Goal: Task Accomplishment & Management: Complete application form

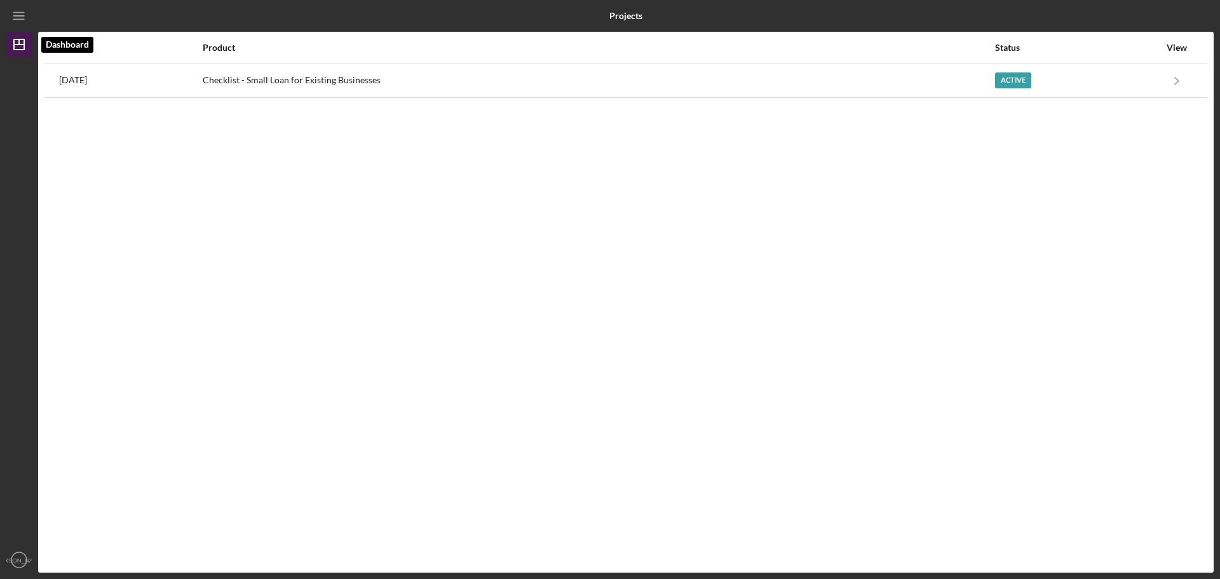
click at [17, 43] on icon "Icon/Dashboard" at bounding box center [19, 45] width 32 height 32
click at [15, 13] on line "button" at bounding box center [18, 13] width 10 height 0
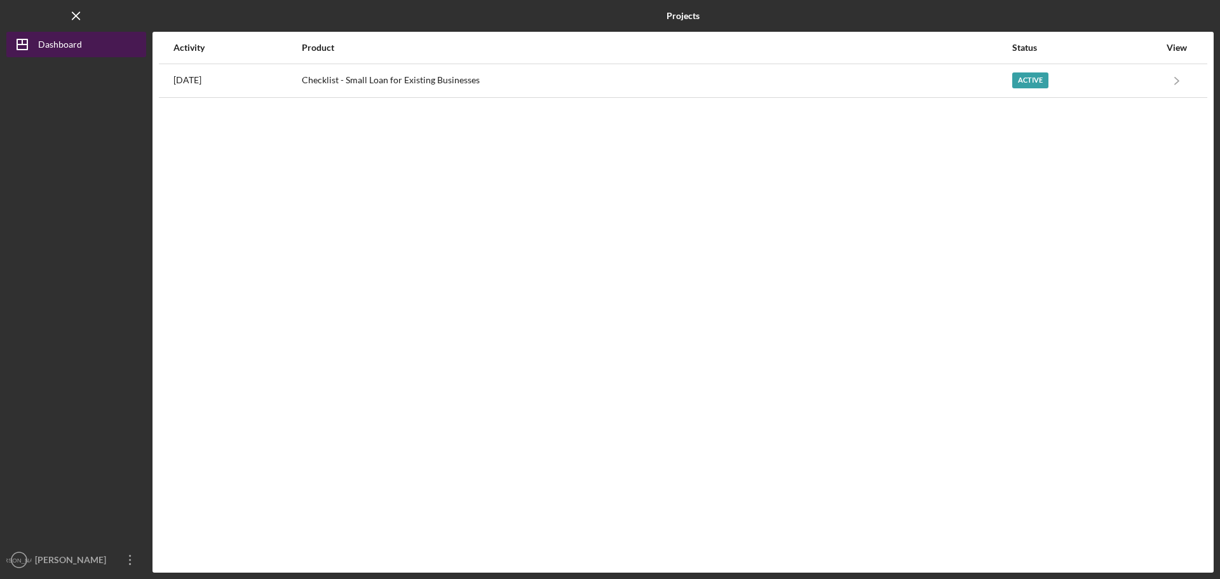
click at [47, 49] on div "Dashboard" at bounding box center [60, 46] width 44 height 29
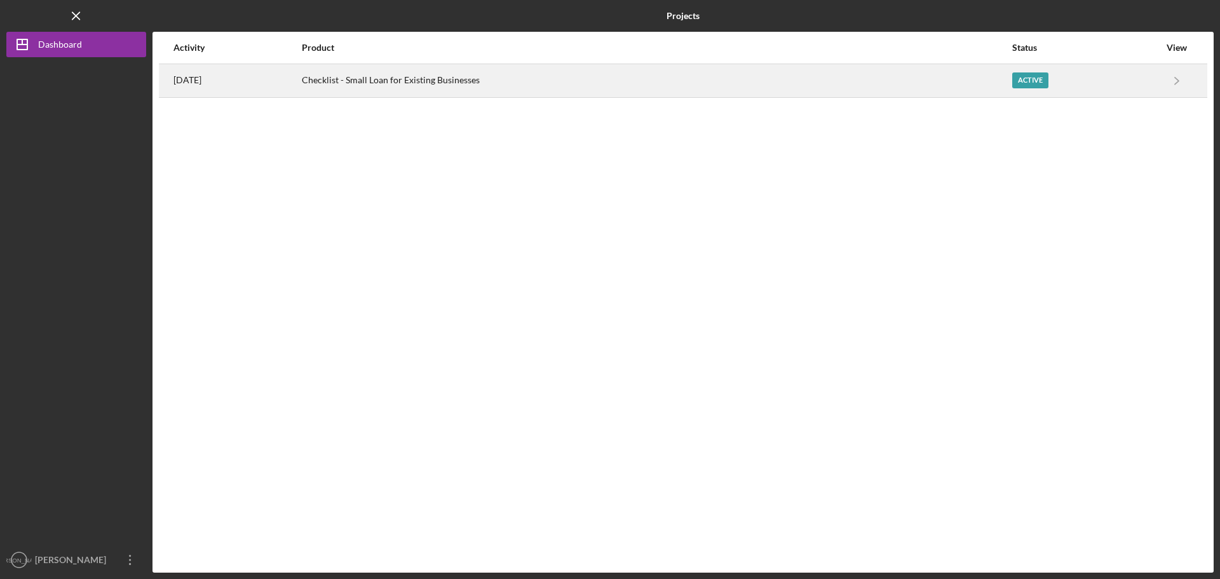
click at [470, 87] on div "Checklist - Small Loan for Existing Businesses" at bounding box center [656, 81] width 709 height 32
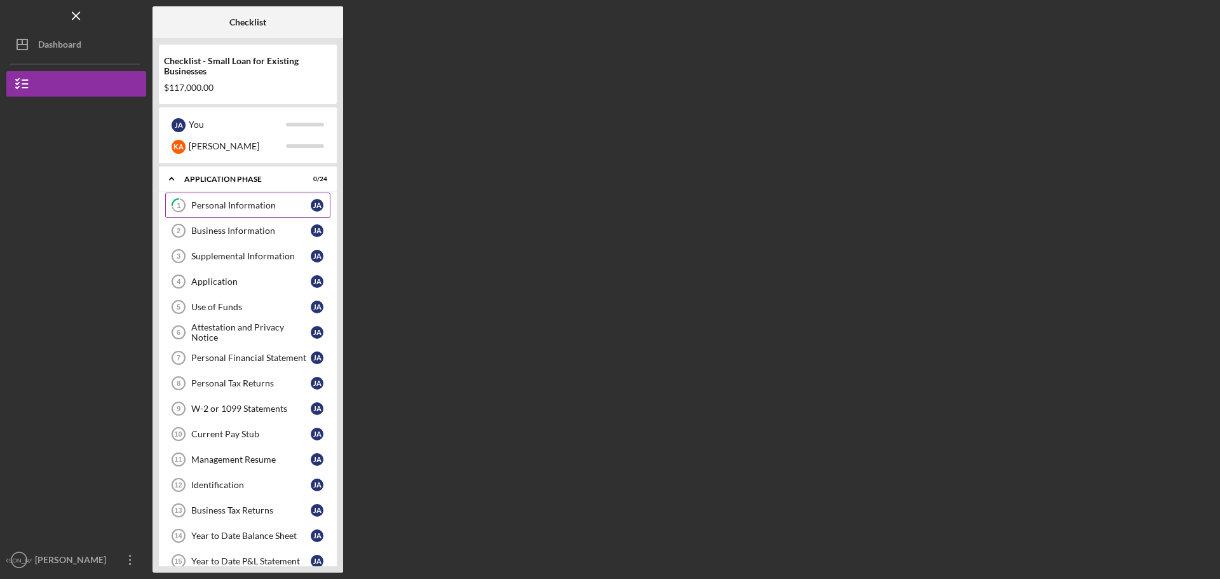
click at [211, 203] on div "Personal Information" at bounding box center [250, 205] width 119 height 10
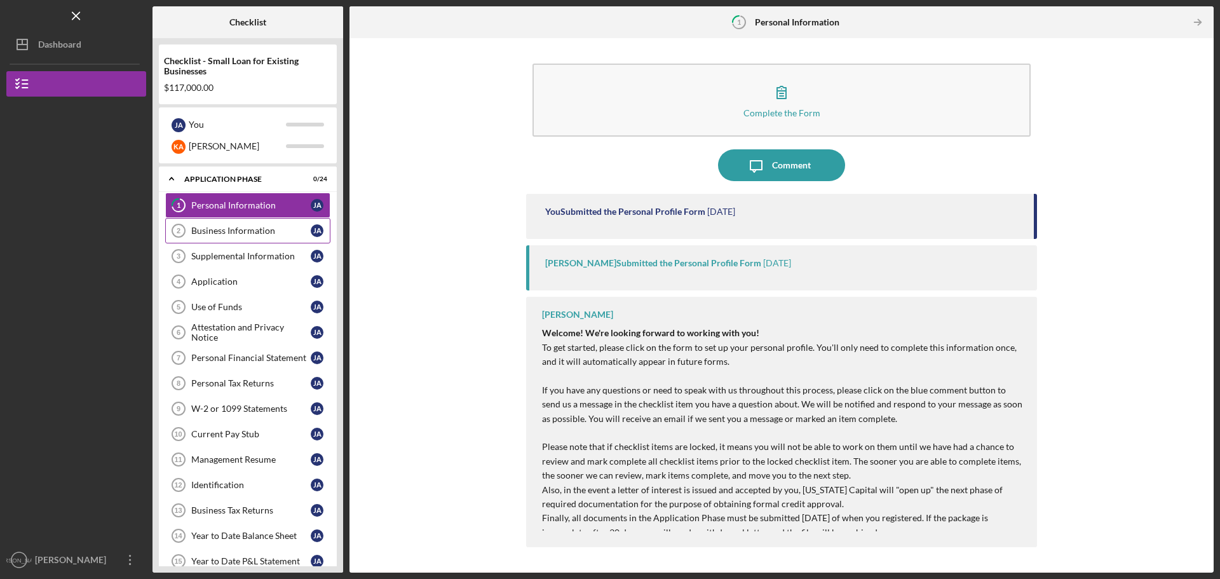
click at [227, 226] on div "Business Information" at bounding box center [250, 231] width 119 height 10
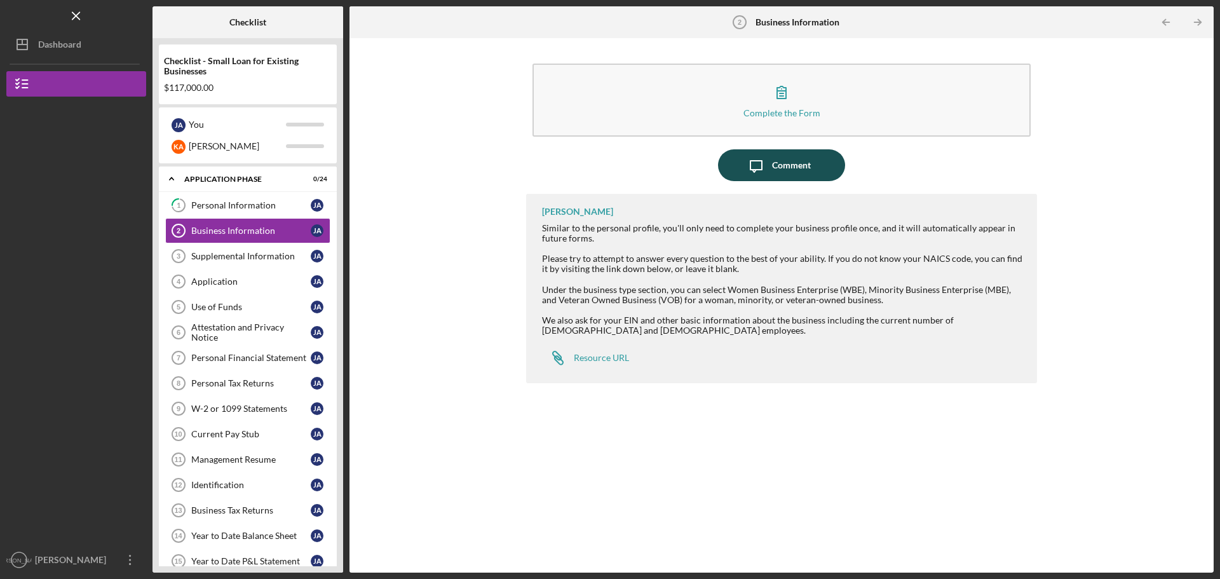
click at [789, 172] on div "Comment" at bounding box center [791, 165] width 39 height 32
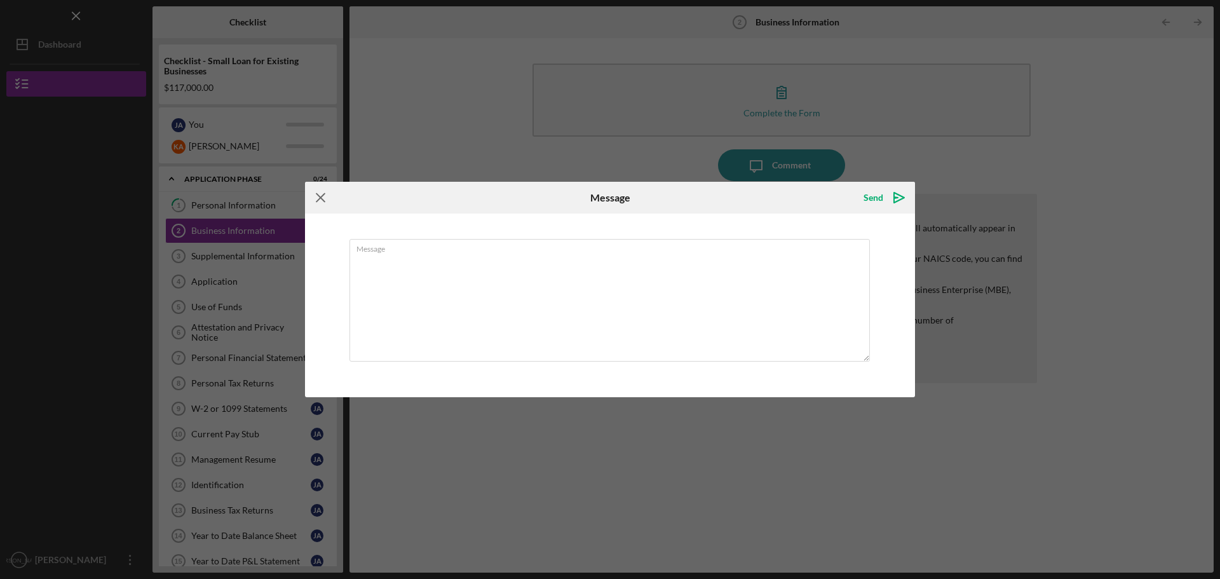
click at [320, 197] on icon "Icon/Menu Close" at bounding box center [321, 198] width 32 height 32
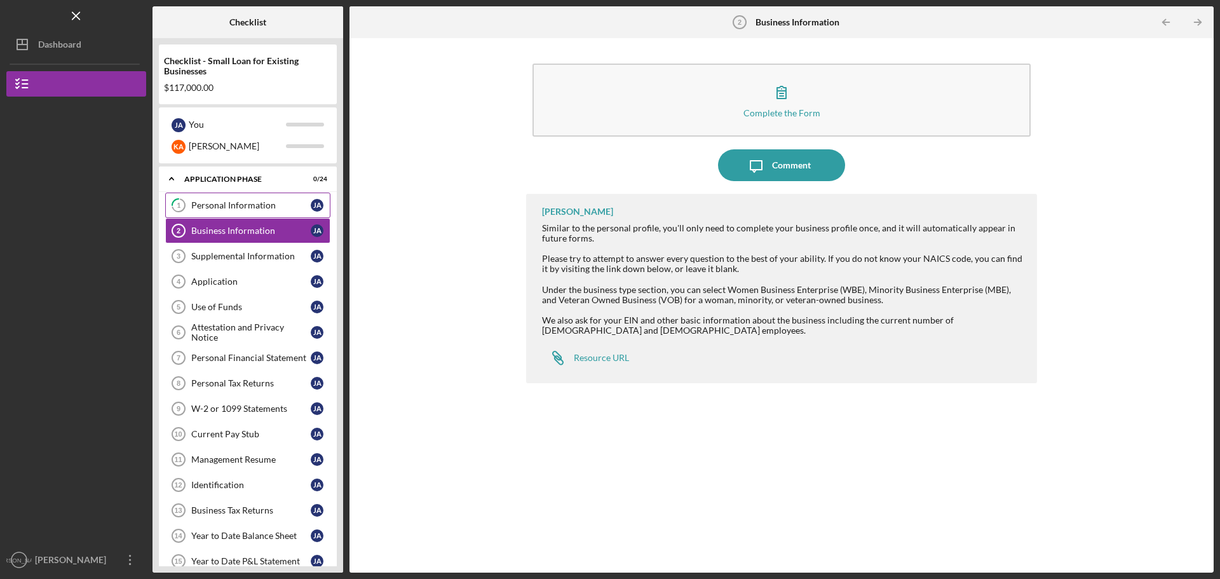
click at [236, 208] on div "Personal Information" at bounding box center [250, 205] width 119 height 10
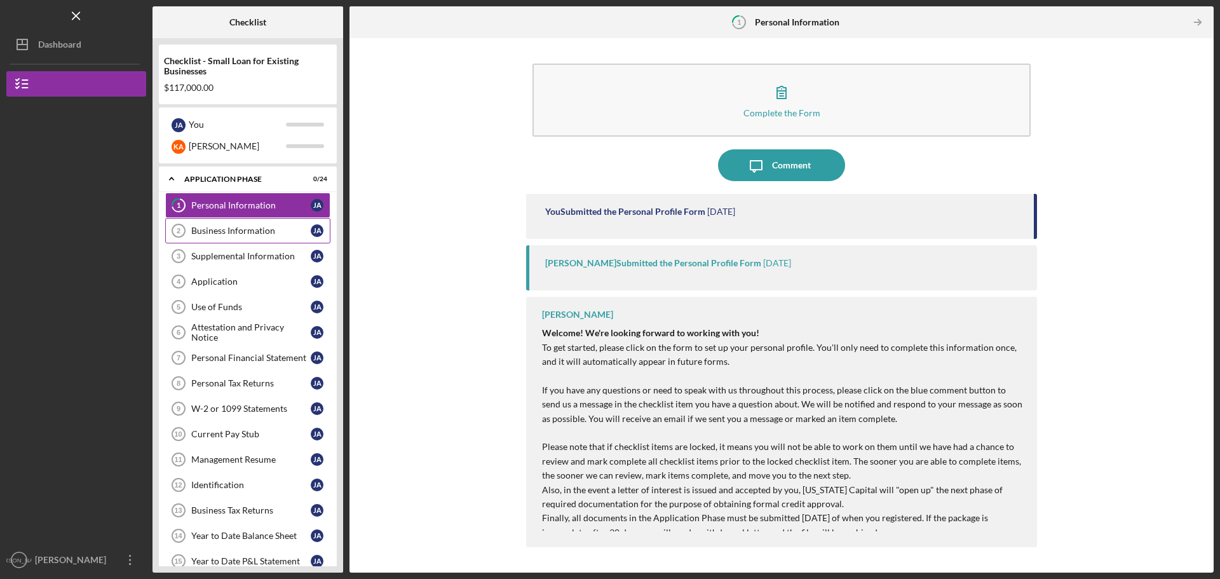
click at [248, 227] on div "Business Information" at bounding box center [250, 231] width 119 height 10
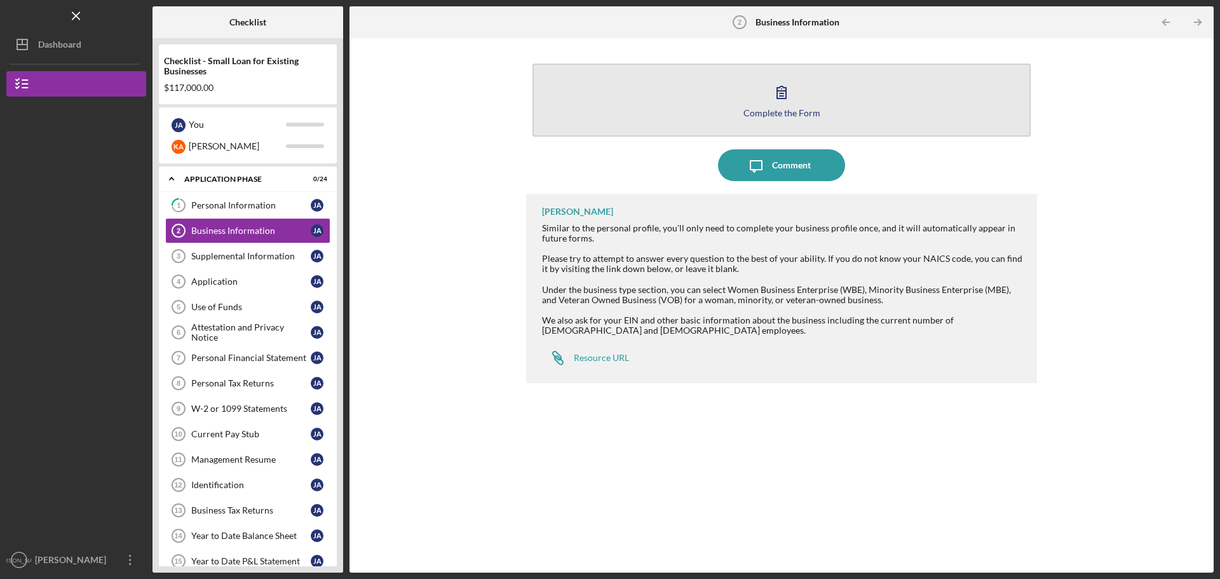
click at [795, 92] on icon "button" at bounding box center [782, 92] width 32 height 32
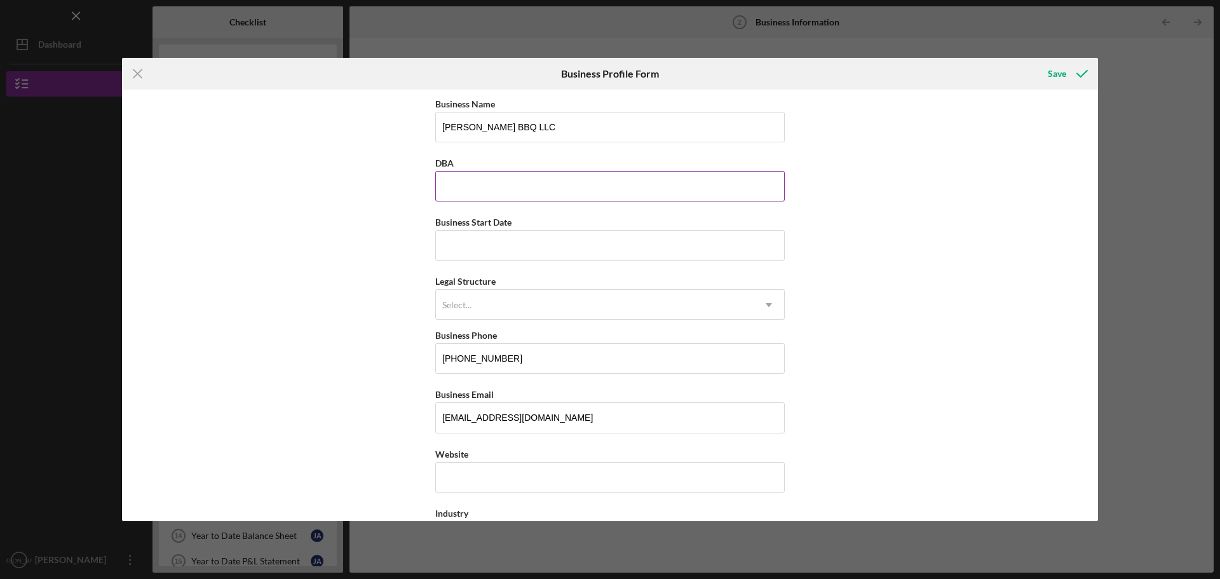
click at [504, 187] on input "DBA" at bounding box center [609, 186] width 349 height 30
type input "[PERSON_NAME] BBQ"
type input "[STREET_ADDRESS]"
type input "[GEOGRAPHIC_DATA]"
type input "CA"
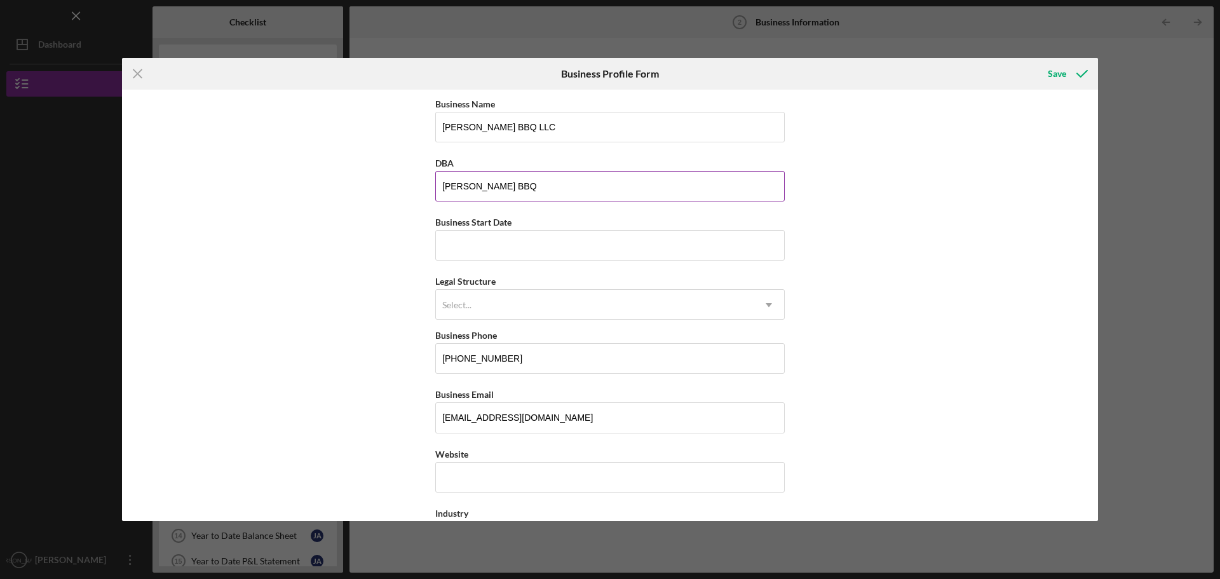
type input "95822"
type input "CA"
click at [518, 248] on input "Business Start Date" at bounding box center [609, 245] width 349 height 30
type input "[DATE]"
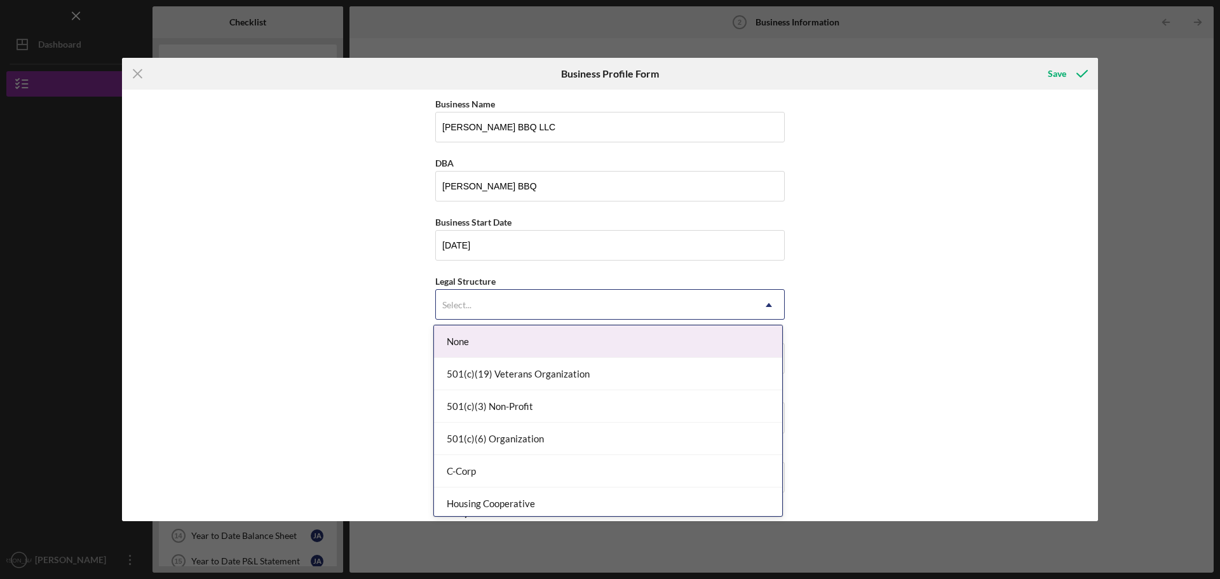
click at [532, 309] on div "Select..." at bounding box center [595, 304] width 318 height 29
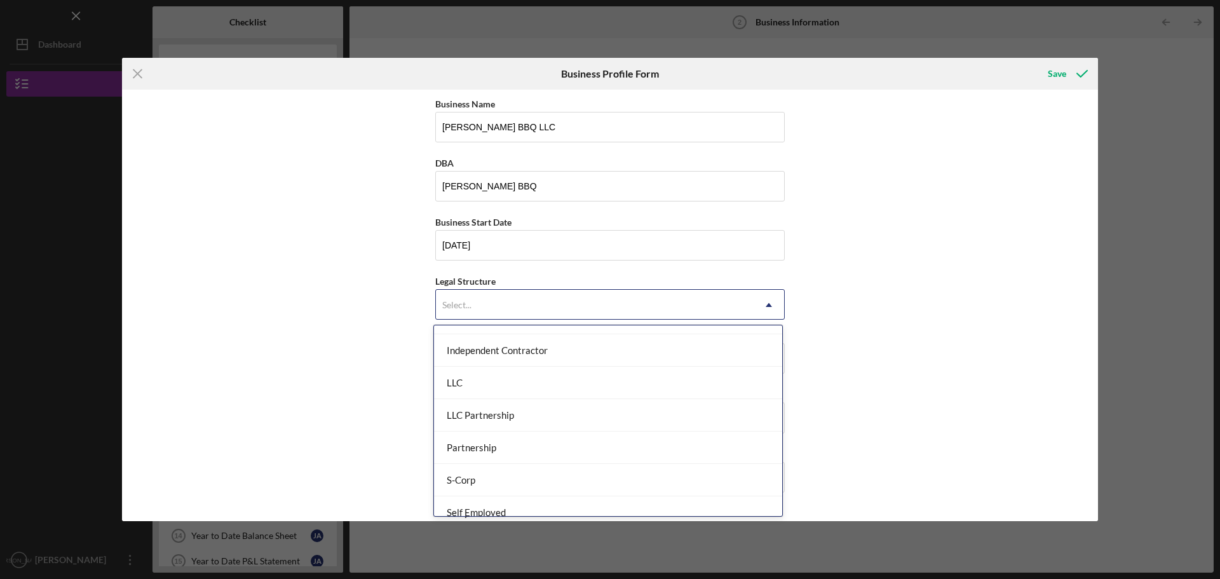
scroll to position [191, 0]
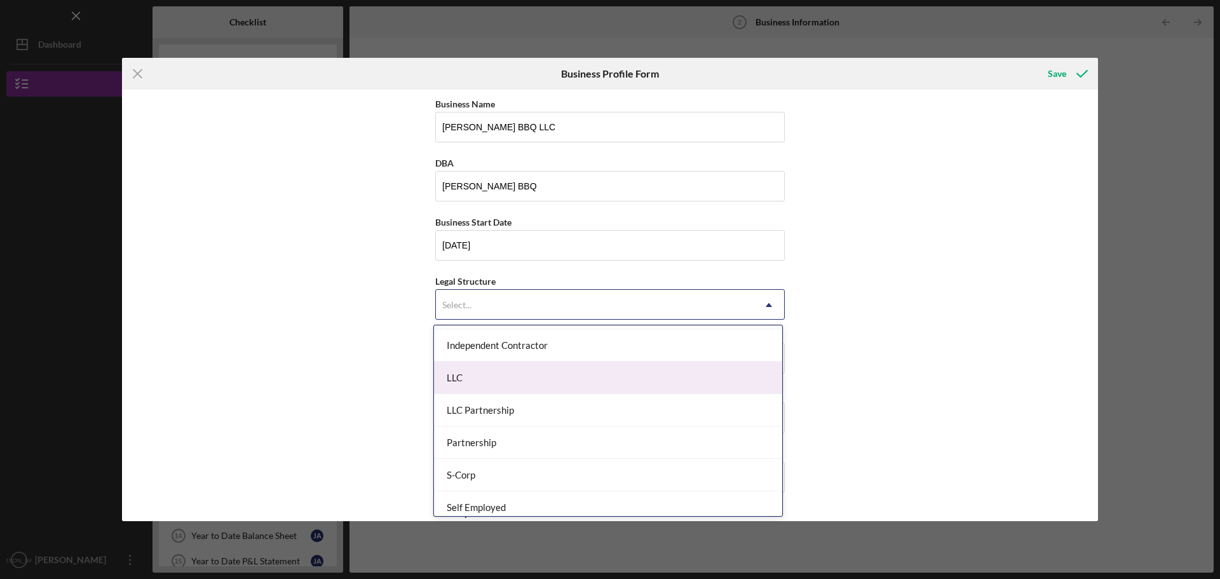
click at [488, 381] on div "LLC" at bounding box center [608, 378] width 348 height 32
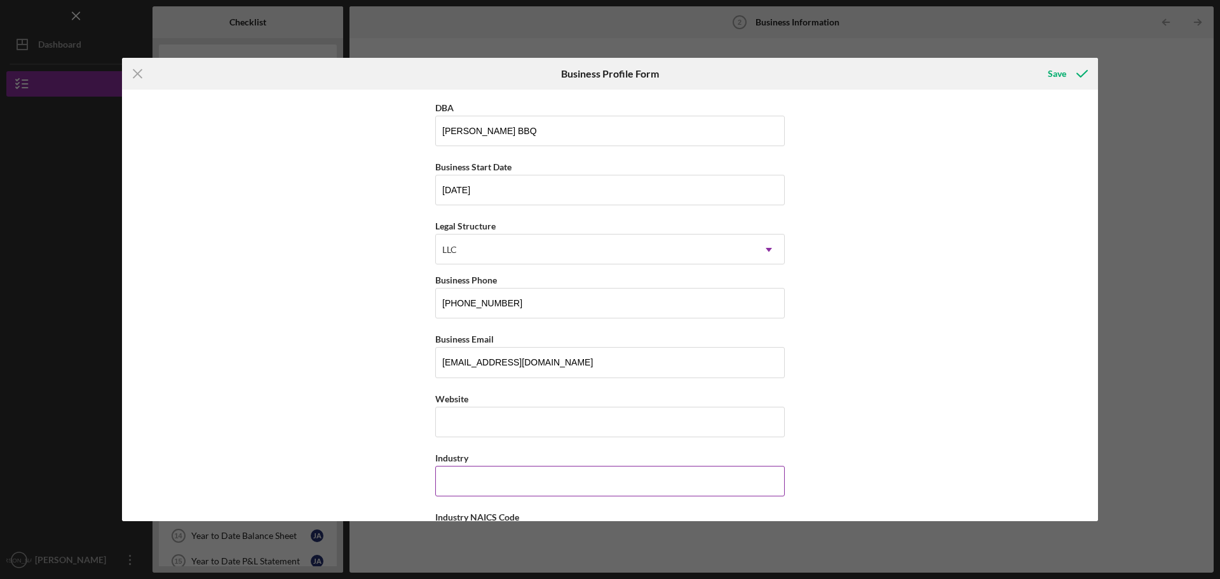
scroll to position [127, 0]
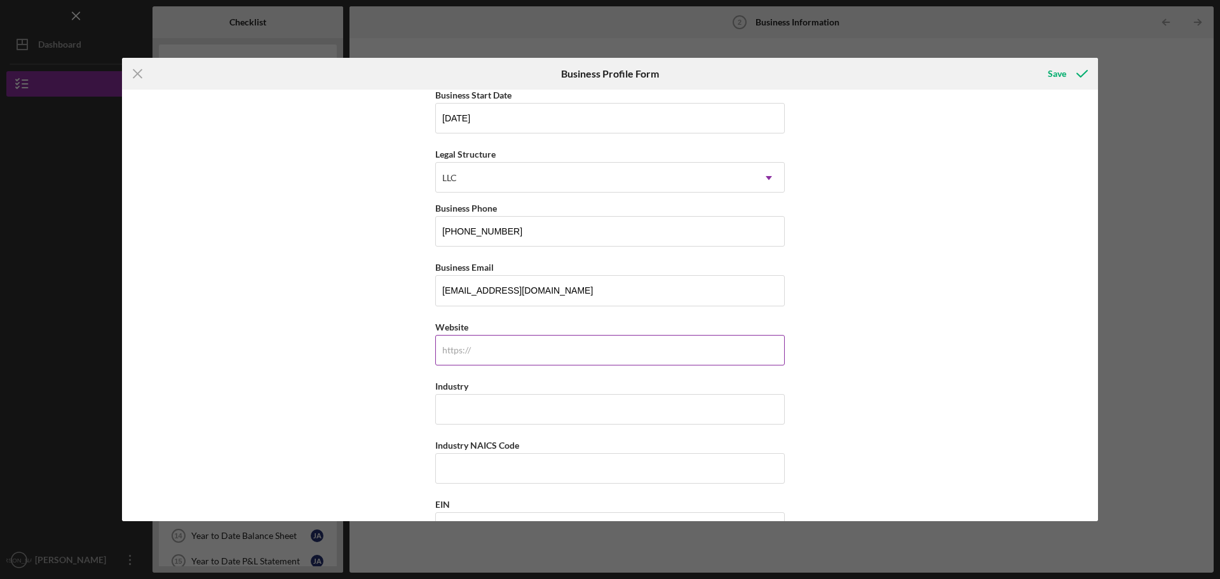
click at [495, 351] on input "Website" at bounding box center [609, 350] width 349 height 30
type input "[DOMAIN_NAME]"
click at [501, 400] on input "Industry" at bounding box center [609, 409] width 349 height 30
type input "Food"
drag, startPoint x: 520, startPoint y: 447, endPoint x: 428, endPoint y: 451, distance: 92.2
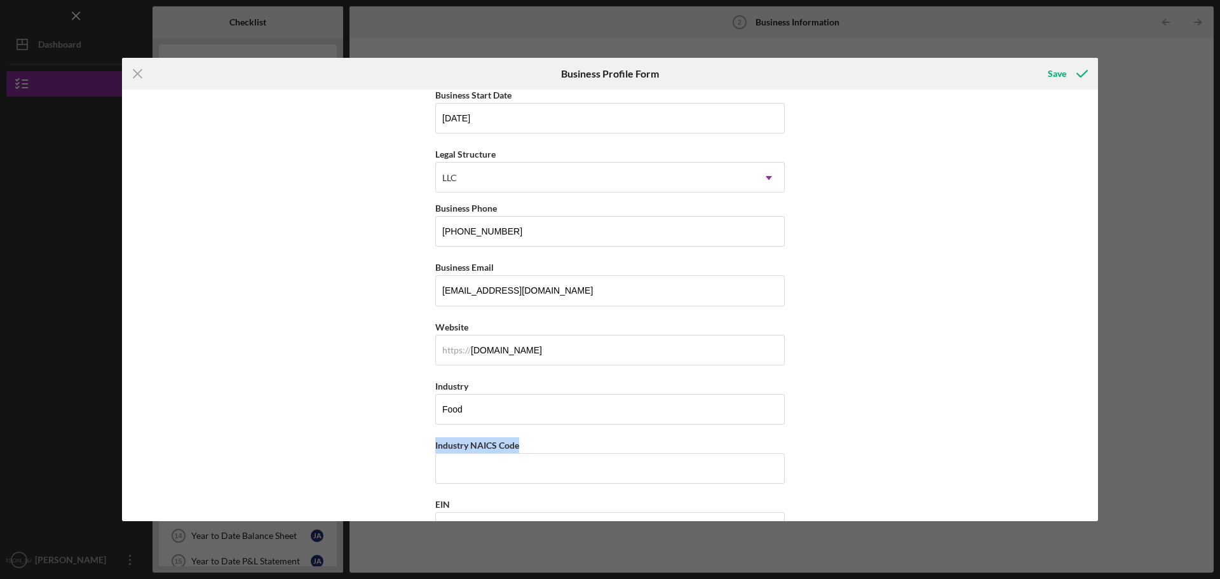
click at [428, 451] on div "Business Name [PERSON_NAME] BBQ LLC DBA [PERSON_NAME] BBQ Business Start Date […" at bounding box center [610, 305] width 976 height 431
copy label "Industry NAICS Code"
click at [488, 468] on input "Industry NAICS Code" at bounding box center [609, 468] width 349 height 30
paste input "722330"
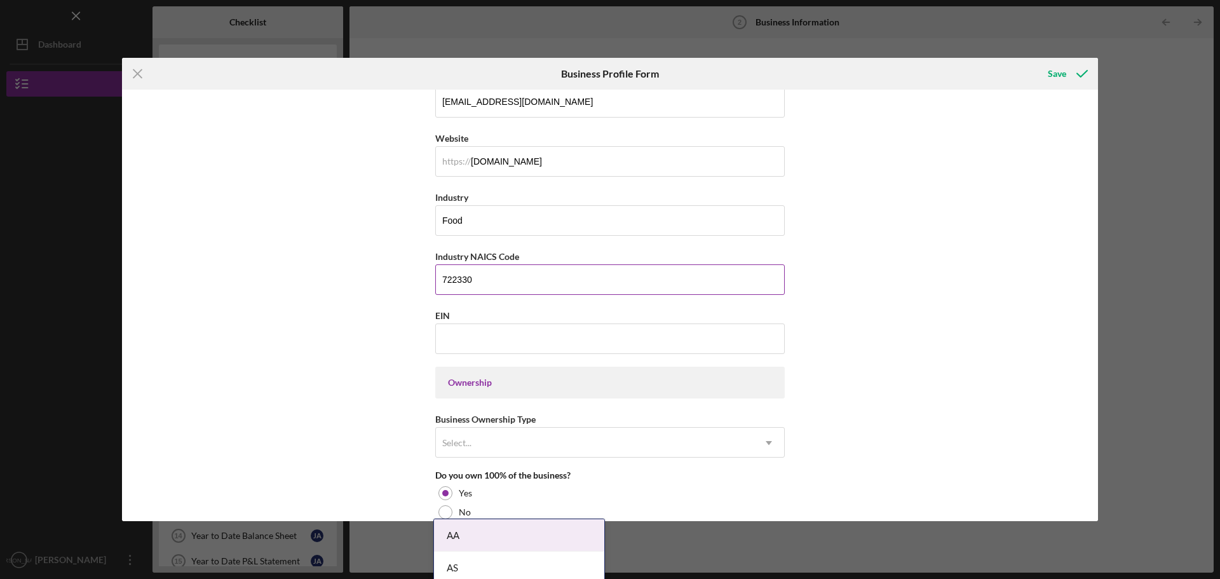
scroll to position [318, 0]
type input "722330"
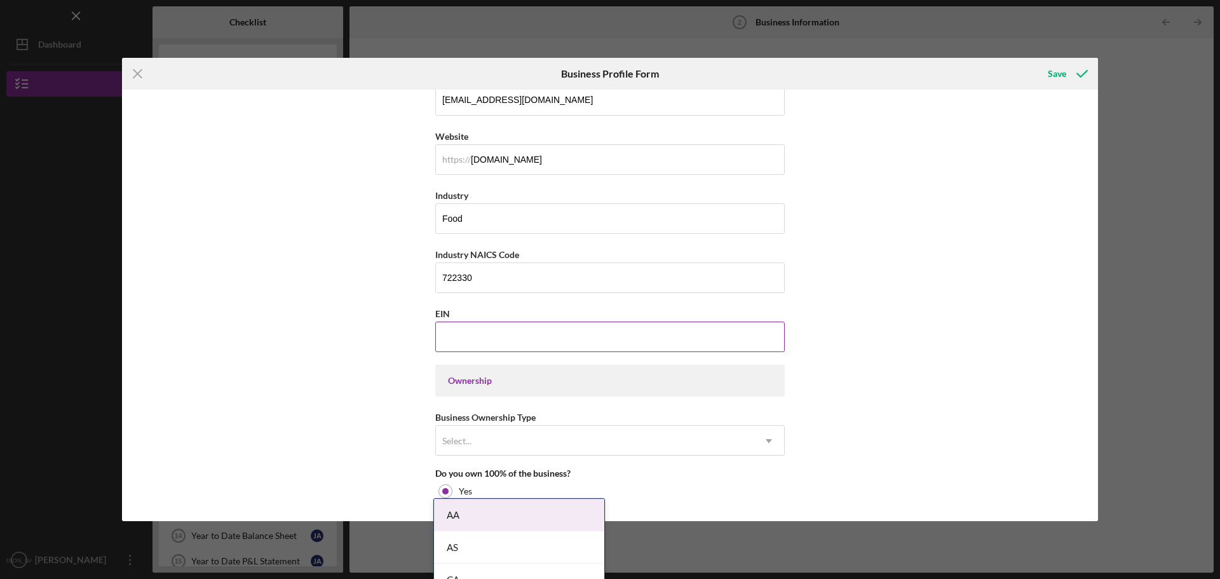
click at [485, 341] on input "EIN" at bounding box center [609, 336] width 349 height 30
paste input "[US_EMPLOYER_IDENTIFICATION_NUMBER]"
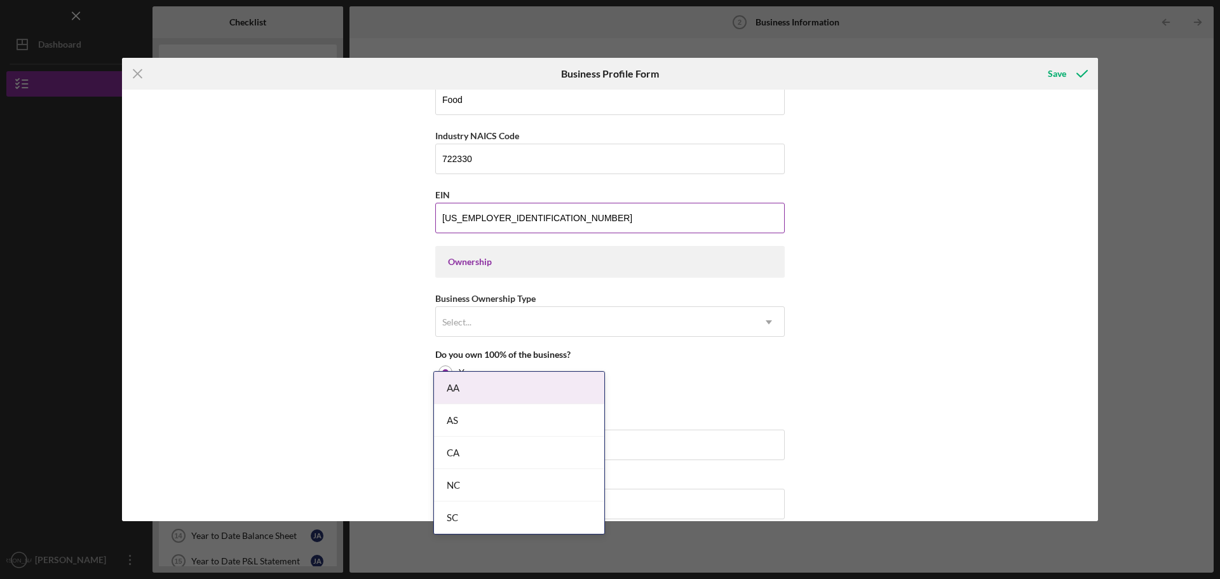
scroll to position [445, 0]
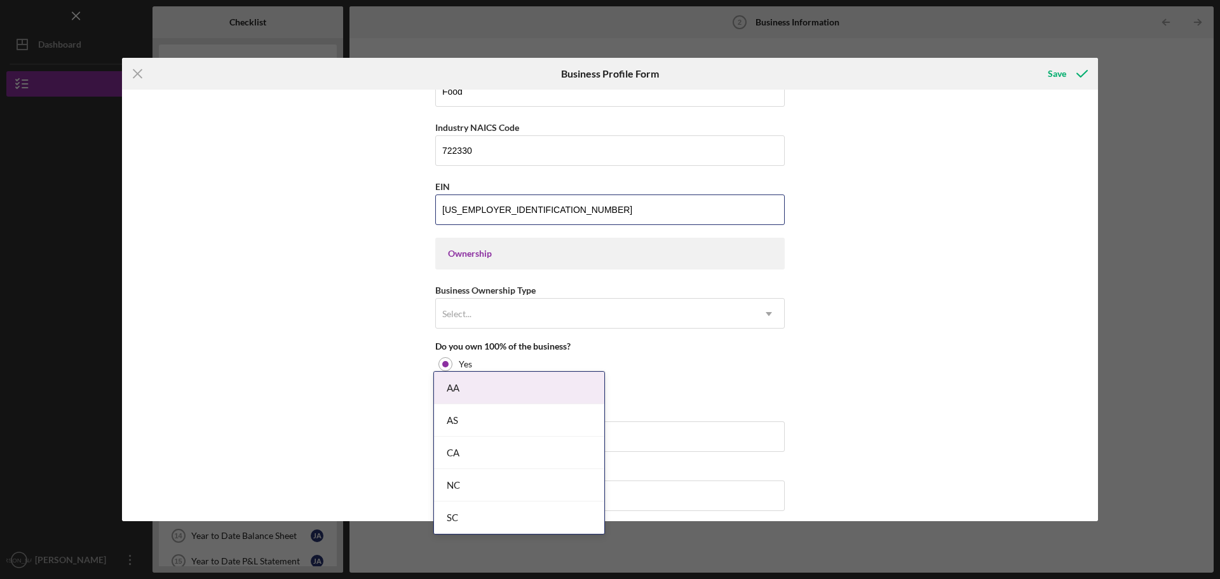
type input "[US_EMPLOYER_IDENTIFICATION_NUMBER]"
click at [514, 248] on div "Ownership" at bounding box center [610, 253] width 324 height 10
click at [513, 254] on div "Ownership" at bounding box center [610, 253] width 324 height 10
click at [508, 303] on div "Select..." at bounding box center [595, 313] width 318 height 29
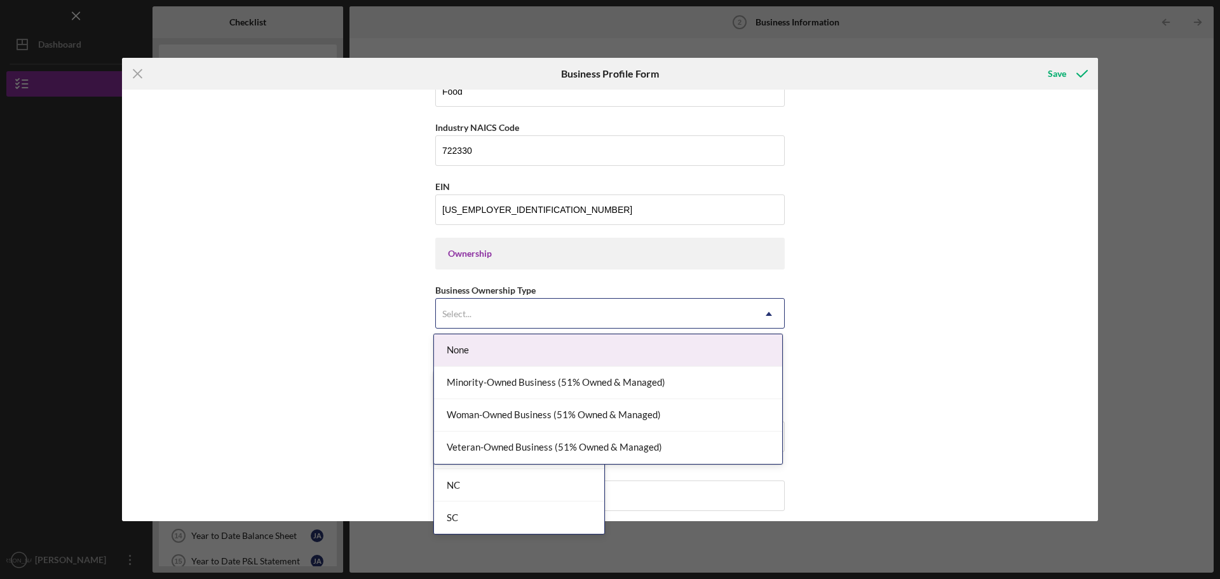
click at [477, 349] on div "None" at bounding box center [608, 350] width 348 height 32
click at [496, 306] on div "Select..." at bounding box center [595, 313] width 318 height 29
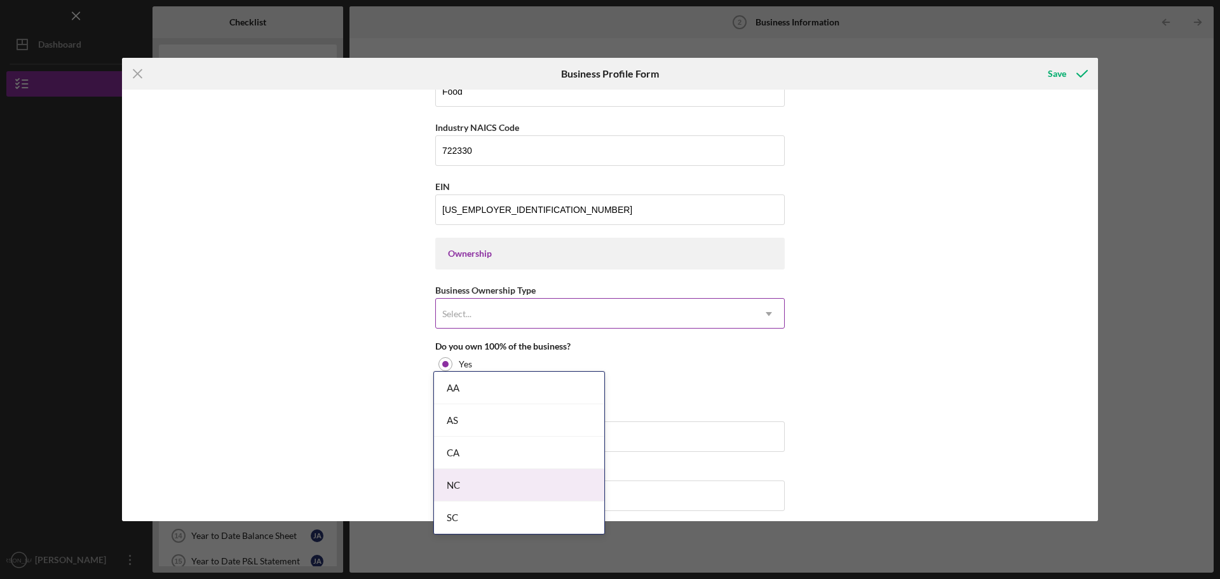
click at [713, 316] on div "Select..." at bounding box center [595, 313] width 318 height 29
click at [964, 311] on div "Business Name [PERSON_NAME] BBQ LLC DBA [PERSON_NAME] BBQ Business Start Date […" at bounding box center [610, 305] width 976 height 431
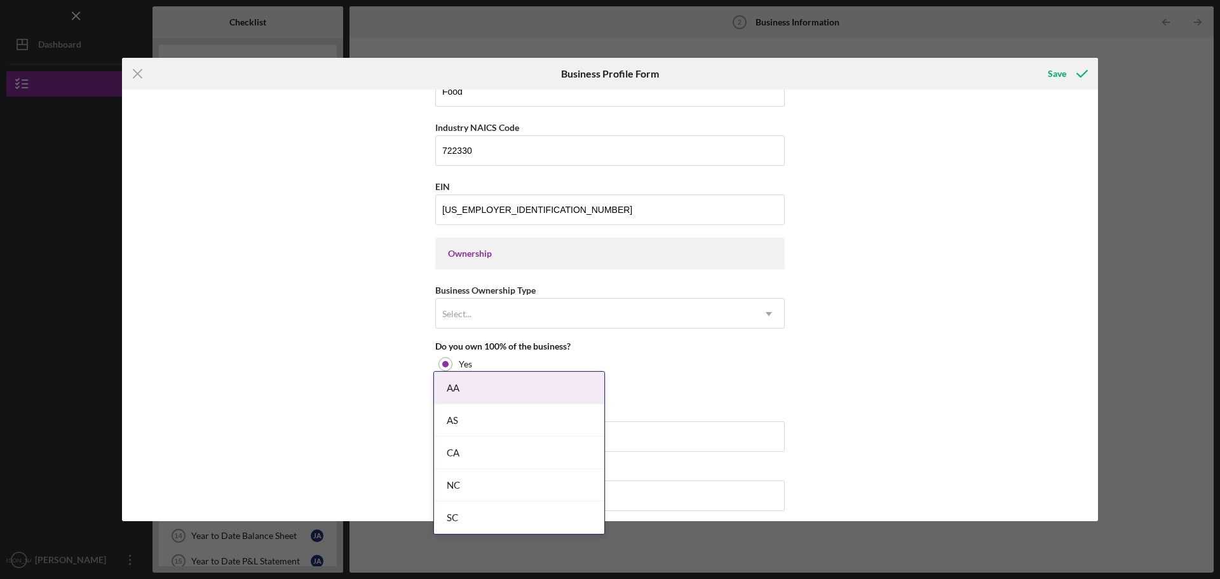
click at [378, 384] on div "Business Name [PERSON_NAME] BBQ LLC DBA [PERSON_NAME] BBQ Business Start Date […" at bounding box center [610, 305] width 976 height 431
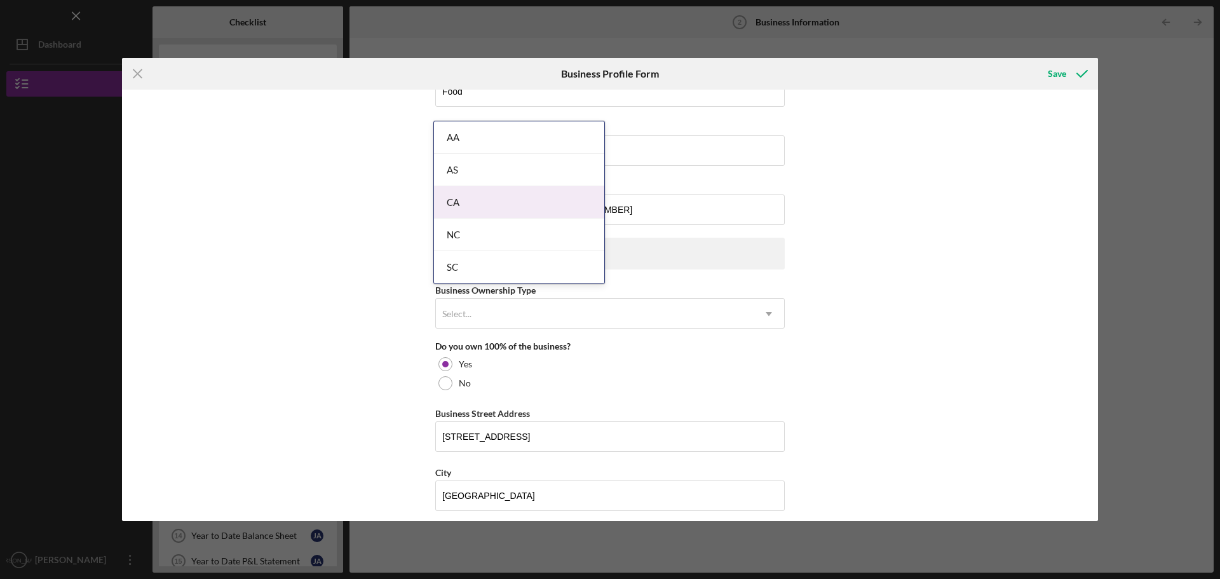
scroll to position [695, 0]
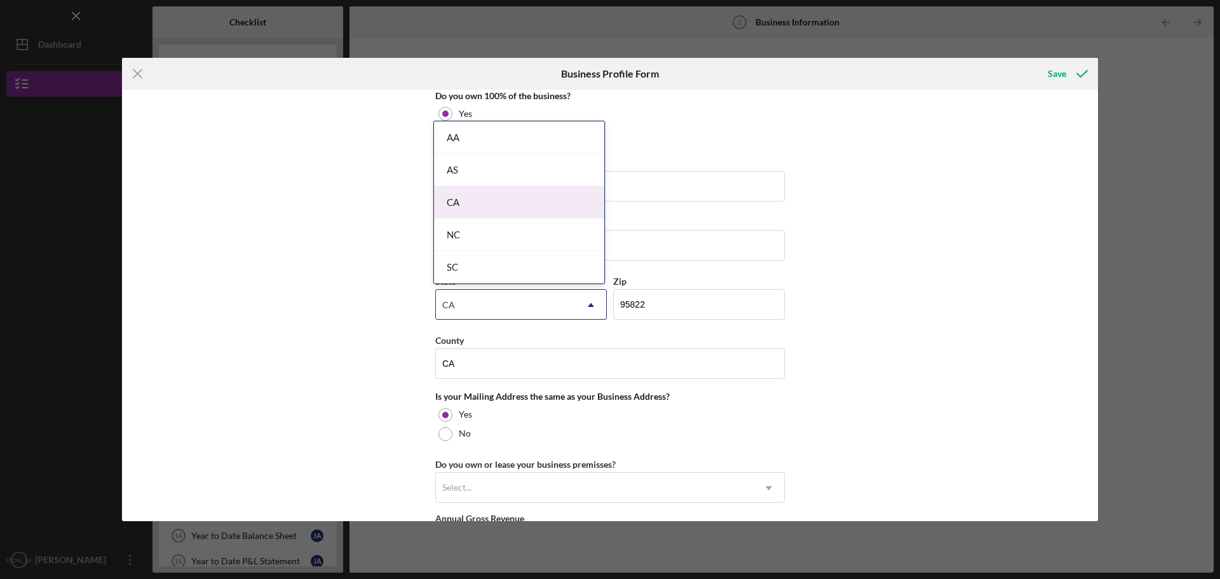
click at [473, 450] on body "Icon/Menu Business Information 2 Business Information Checklist Checklist - Sma…" at bounding box center [610, 289] width 1220 height 579
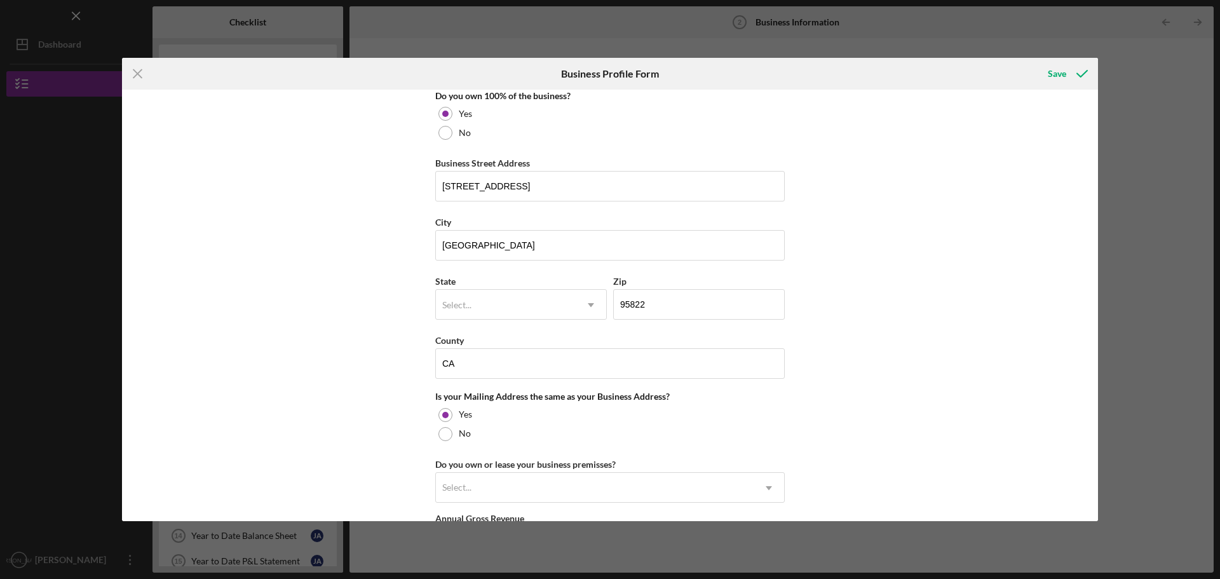
click at [385, 389] on div "Business Name [PERSON_NAME] BBQ LLC DBA [PERSON_NAME] BBQ Business Start Date […" at bounding box center [610, 305] width 976 height 431
click at [474, 306] on div "Select..." at bounding box center [506, 304] width 140 height 29
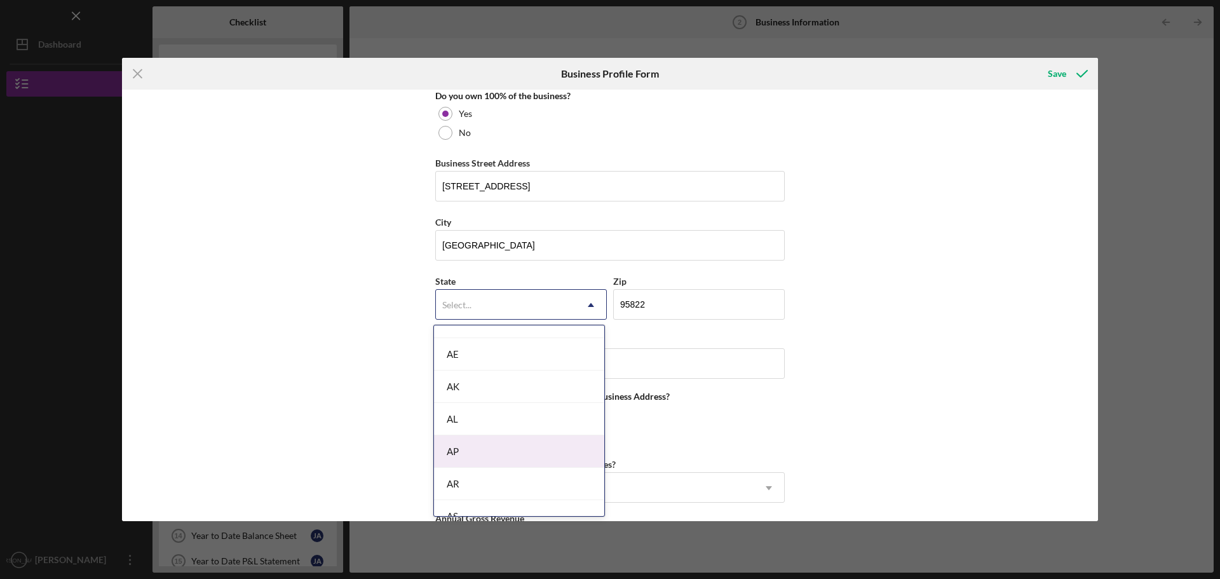
scroll to position [191, 0]
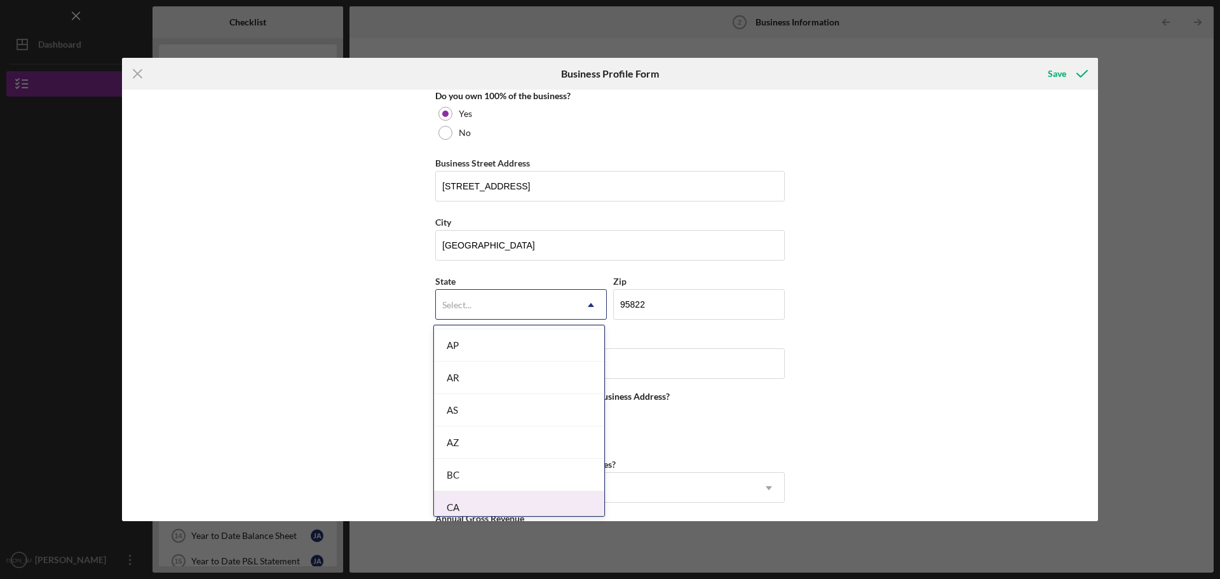
click at [457, 498] on div "CA" at bounding box center [519, 507] width 170 height 32
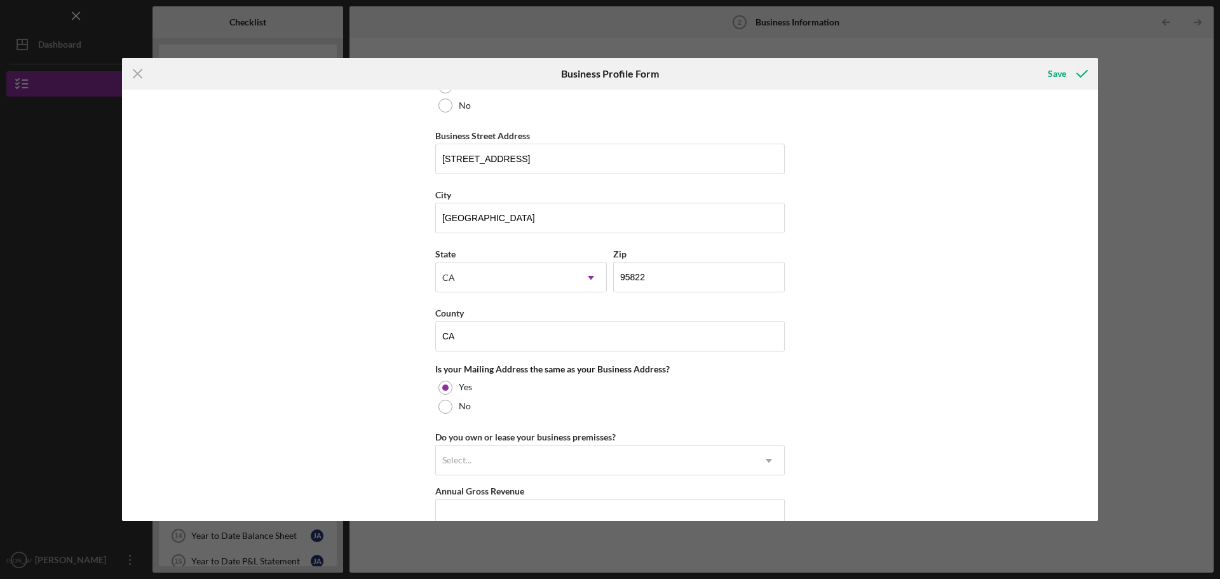
scroll to position [868, 0]
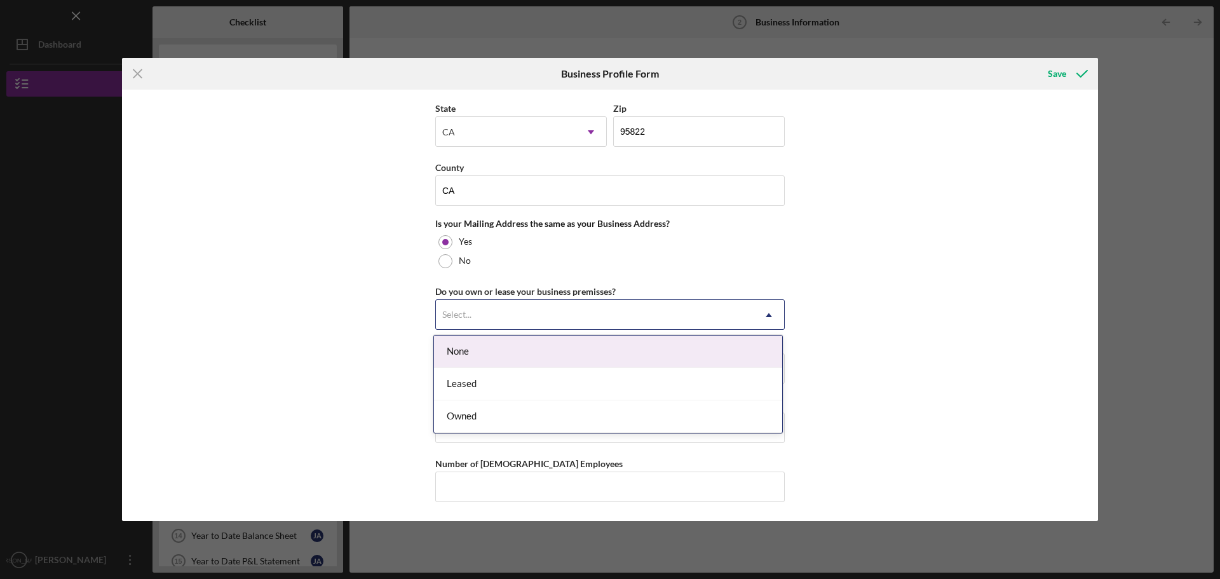
click at [498, 319] on div "Select..." at bounding box center [595, 315] width 318 height 29
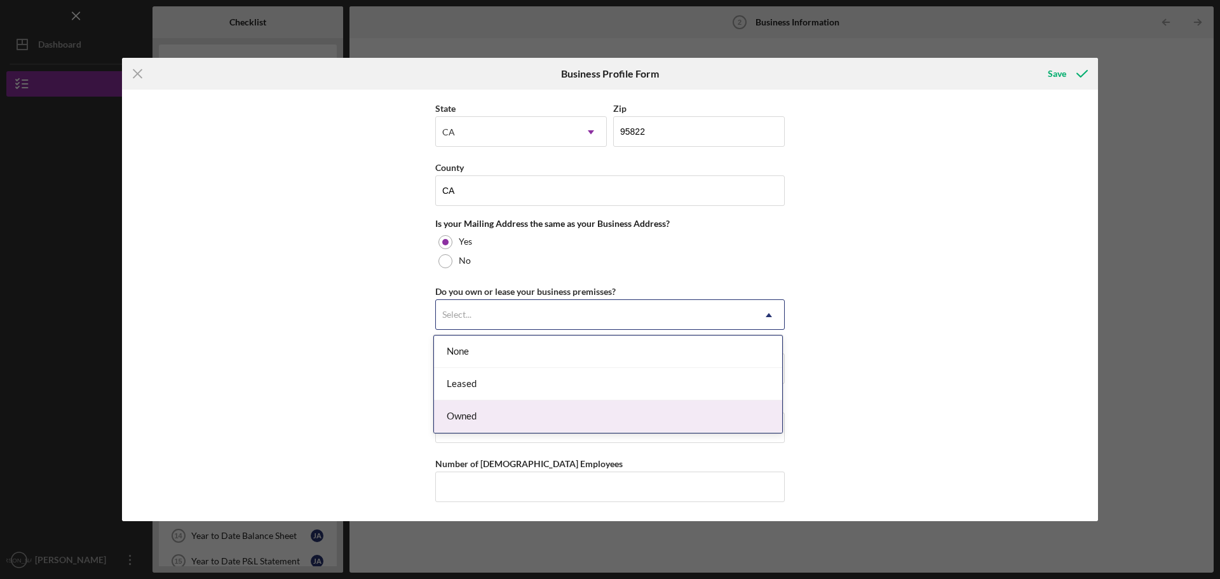
click at [489, 411] on div "Owned" at bounding box center [608, 416] width 348 height 32
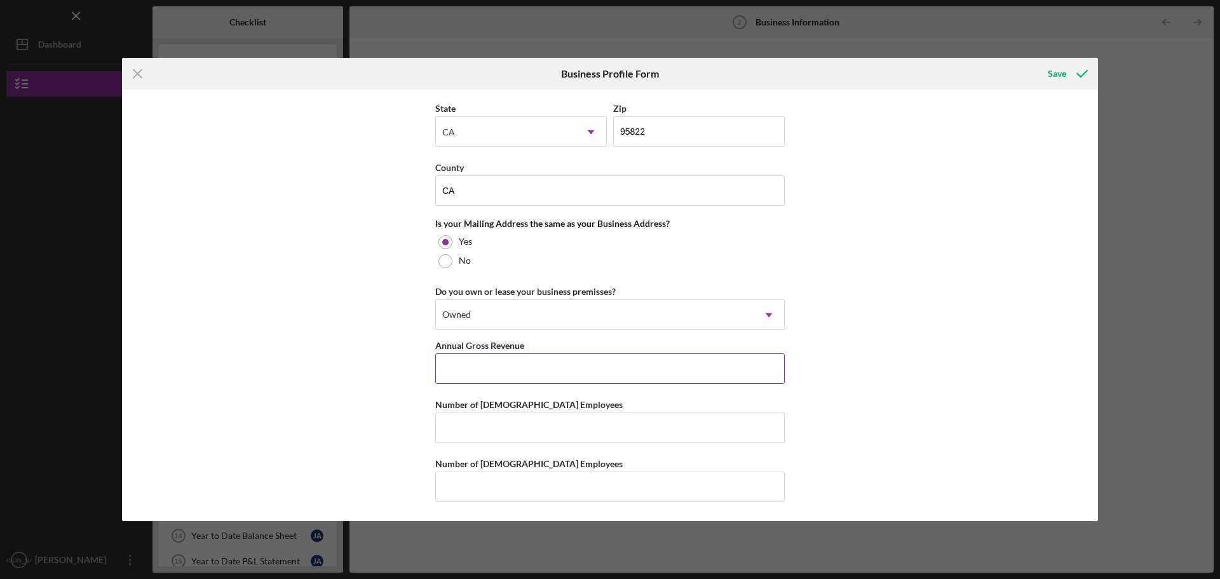
click at [489, 370] on input "Annual Gross Revenue" at bounding box center [609, 368] width 349 height 30
type input "$520,000"
click at [609, 430] on input "Number of [DEMOGRAPHIC_DATA] Employees" at bounding box center [609, 427] width 349 height 30
type input "2"
click at [558, 482] on input "Number of [DEMOGRAPHIC_DATA] Employees" at bounding box center [609, 486] width 349 height 30
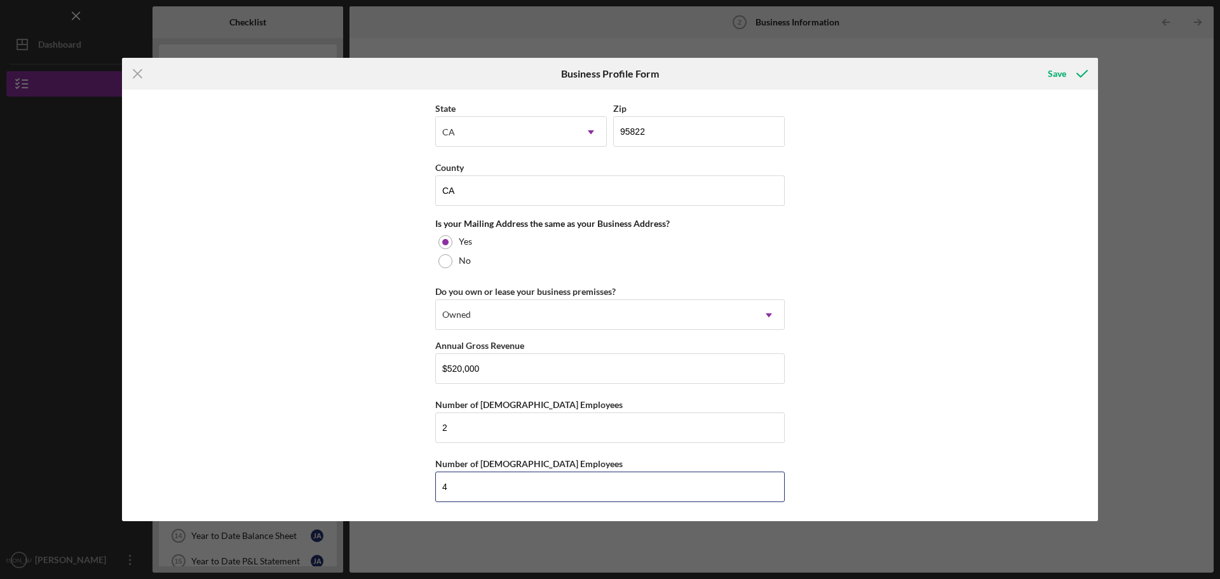
type input "4"
click at [379, 362] on div "Business Name [PERSON_NAME] BBQ LLC DBA [PERSON_NAME] BBQ Business Start Date […" at bounding box center [610, 305] width 976 height 431
drag, startPoint x: 1100, startPoint y: 404, endPoint x: 1055, endPoint y: 450, distance: 64.7
click at [1079, 448] on div "Icon/Menu Close Business Profile Form Save Business Name [PERSON_NAME] BBQ LLC …" at bounding box center [610, 289] width 1220 height 579
click at [975, 314] on div "Business Name [PERSON_NAME] BBQ LLC DBA [PERSON_NAME] BBQ Business Start Date […" at bounding box center [610, 305] width 976 height 431
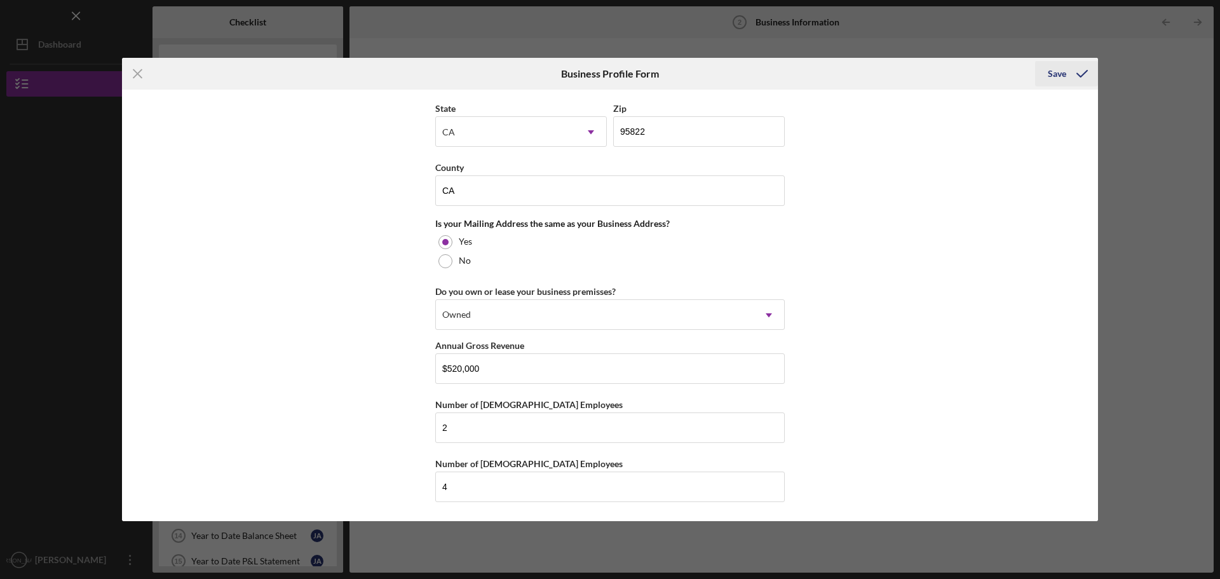
click at [1051, 69] on div "Save" at bounding box center [1057, 73] width 18 height 25
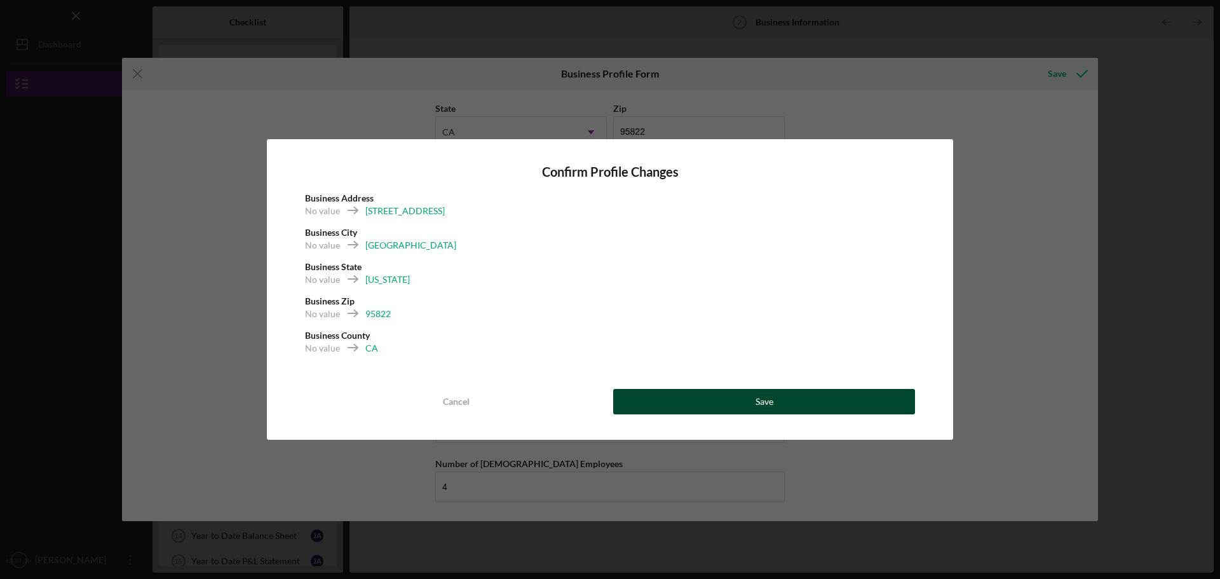
click at [682, 396] on button "Save" at bounding box center [764, 401] width 302 height 25
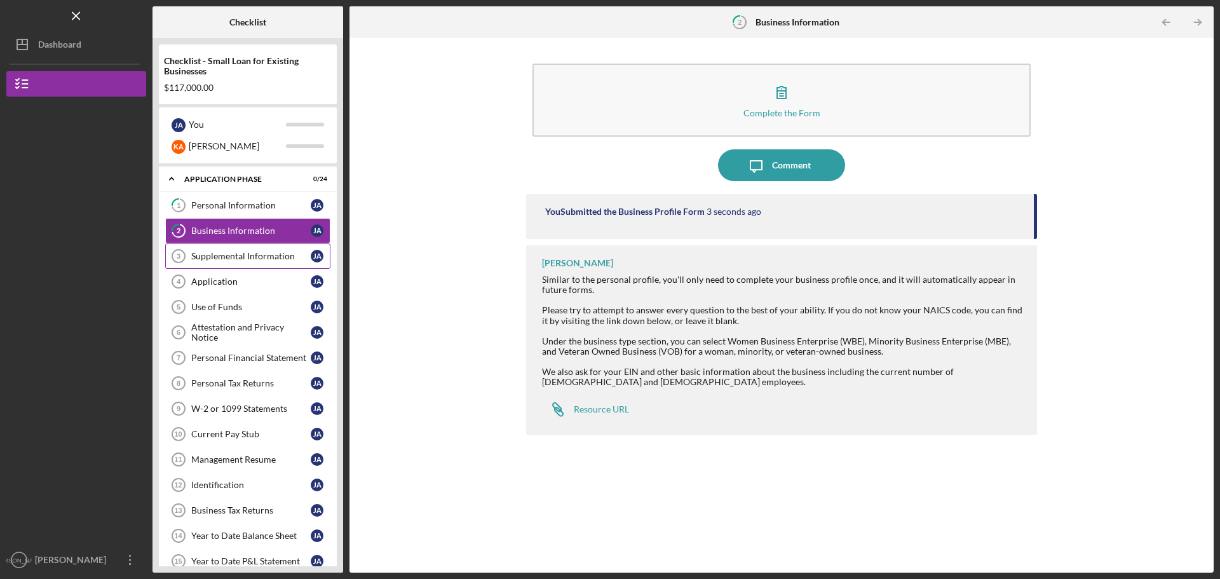
click at [239, 252] on div "Supplemental Information" at bounding box center [250, 256] width 119 height 10
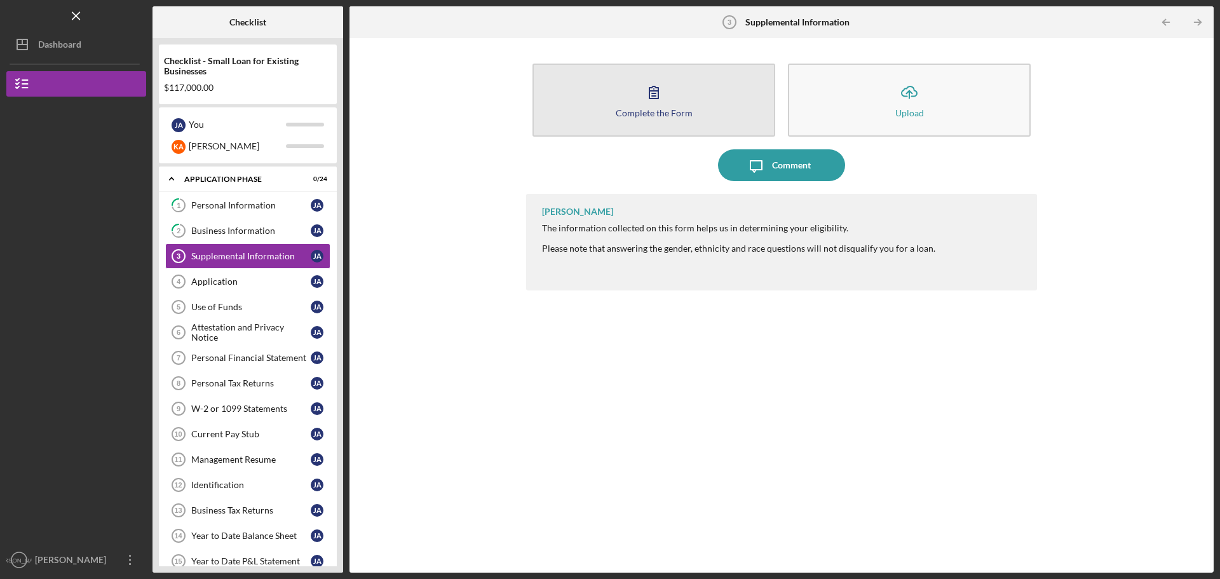
click at [622, 91] on button "Complete the Form Form" at bounding box center [653, 100] width 243 height 73
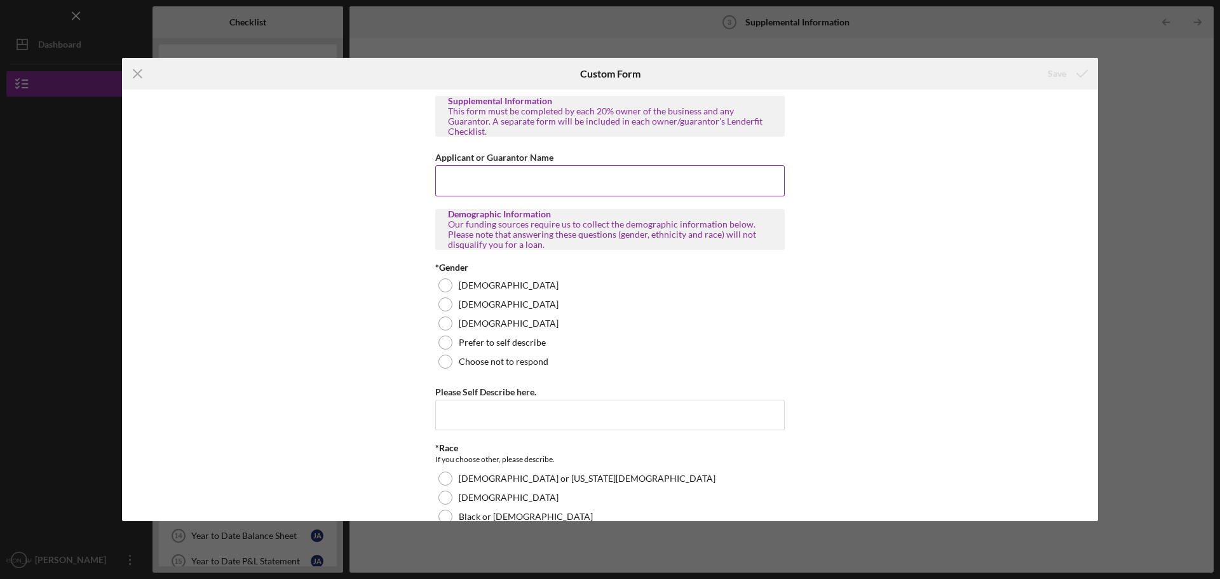
click at [508, 172] on input "Applicant or Guarantor Name" at bounding box center [609, 180] width 349 height 30
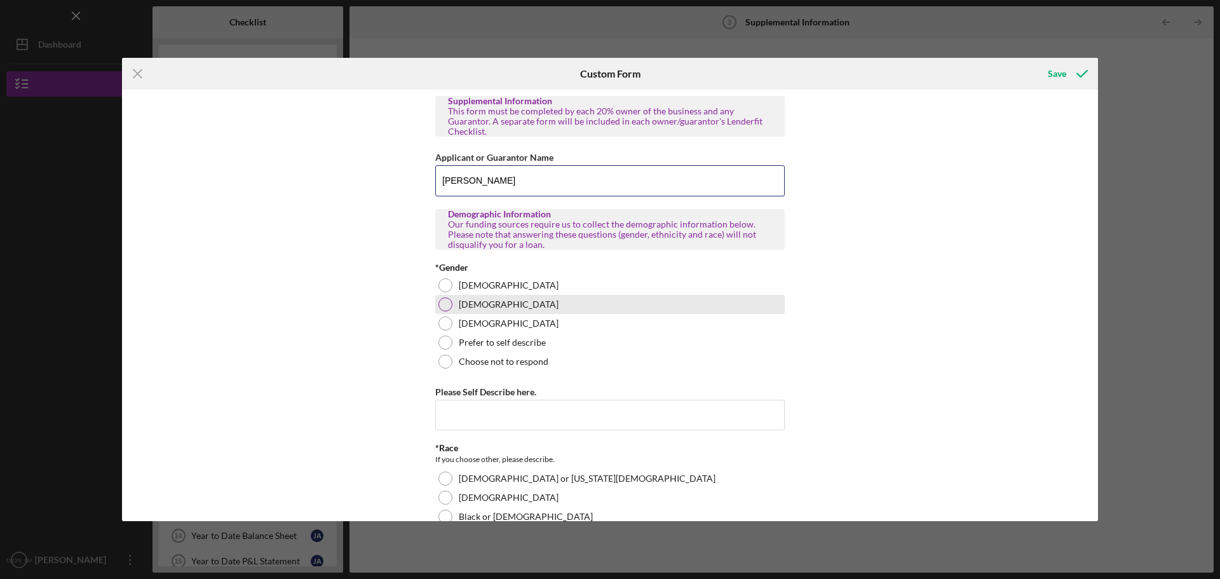
type input "[PERSON_NAME]"
click at [446, 297] on div at bounding box center [445, 304] width 14 height 14
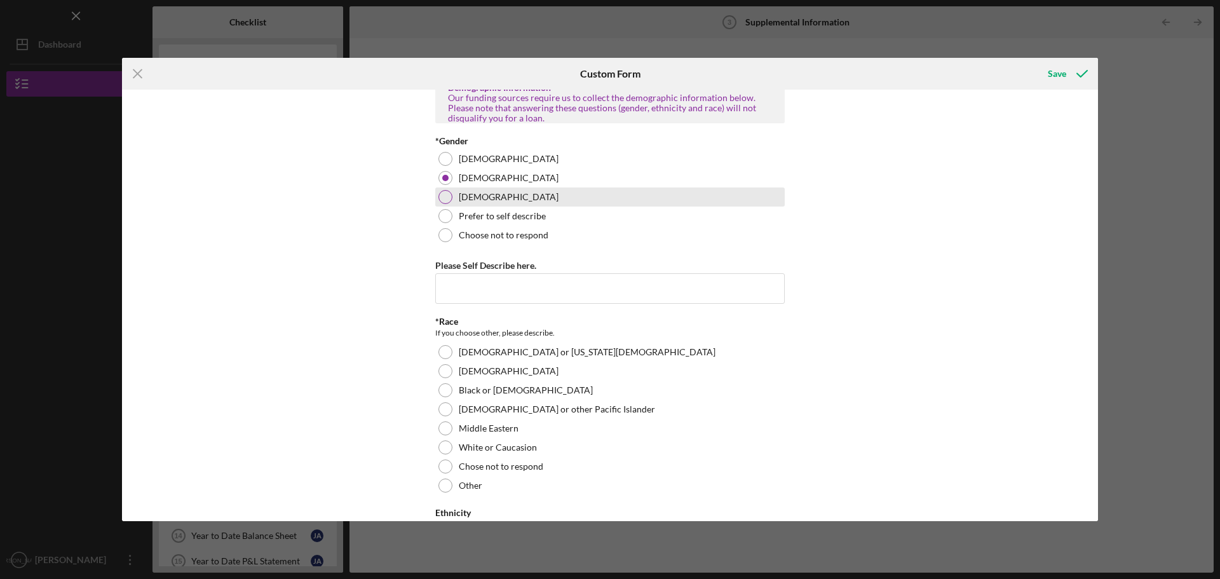
scroll to position [127, 0]
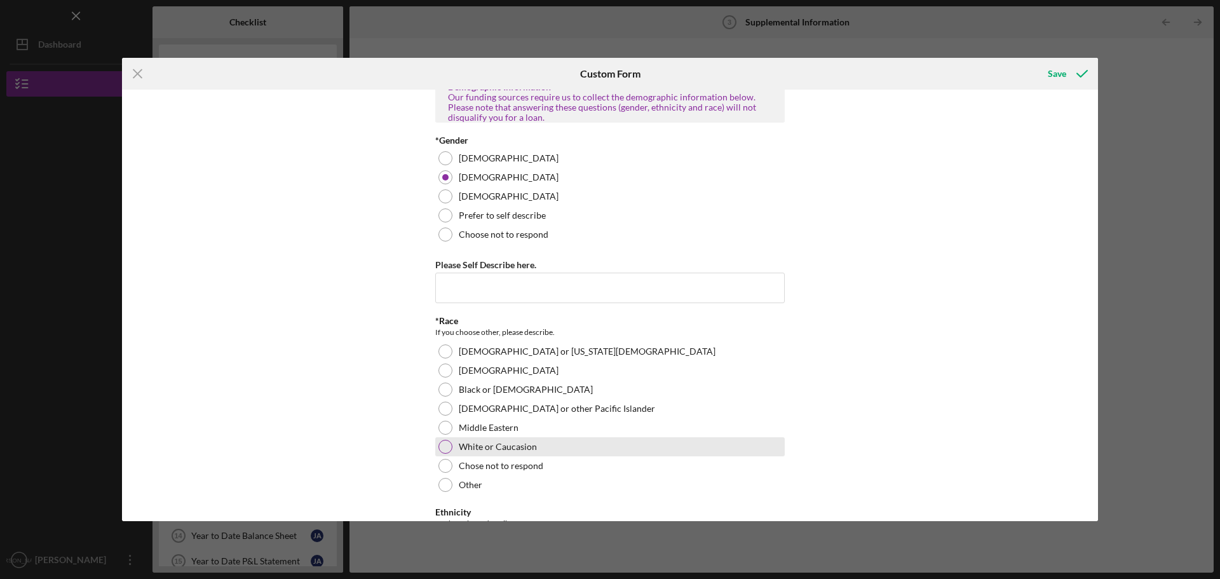
click at [447, 440] on div at bounding box center [445, 447] width 14 height 14
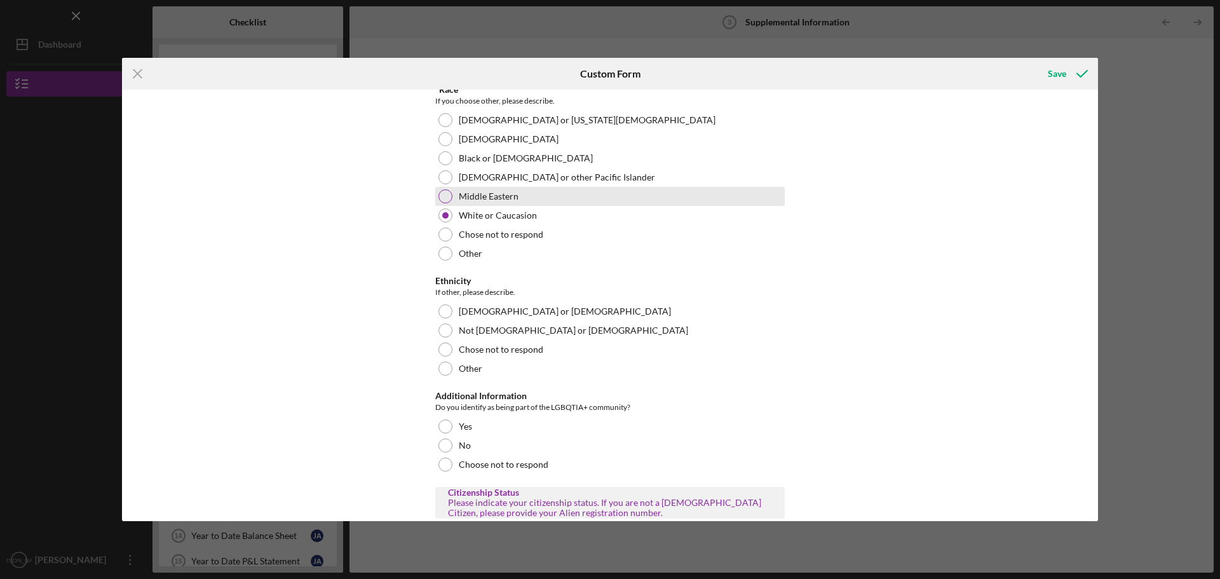
scroll to position [381, 0]
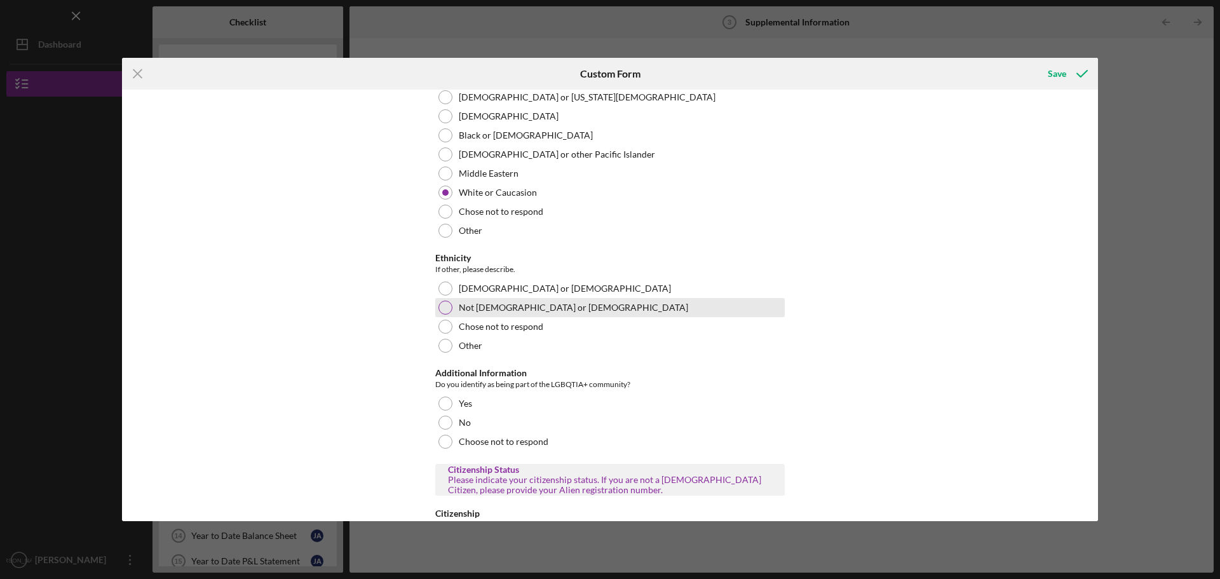
click at [443, 301] on div at bounding box center [445, 308] width 14 height 14
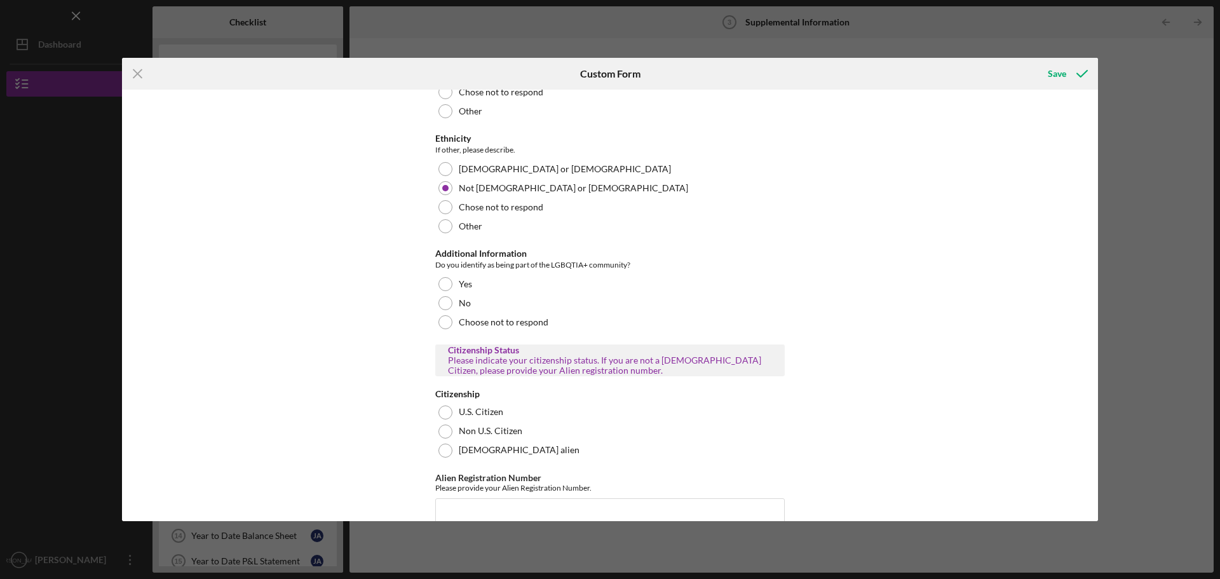
scroll to position [508, 0]
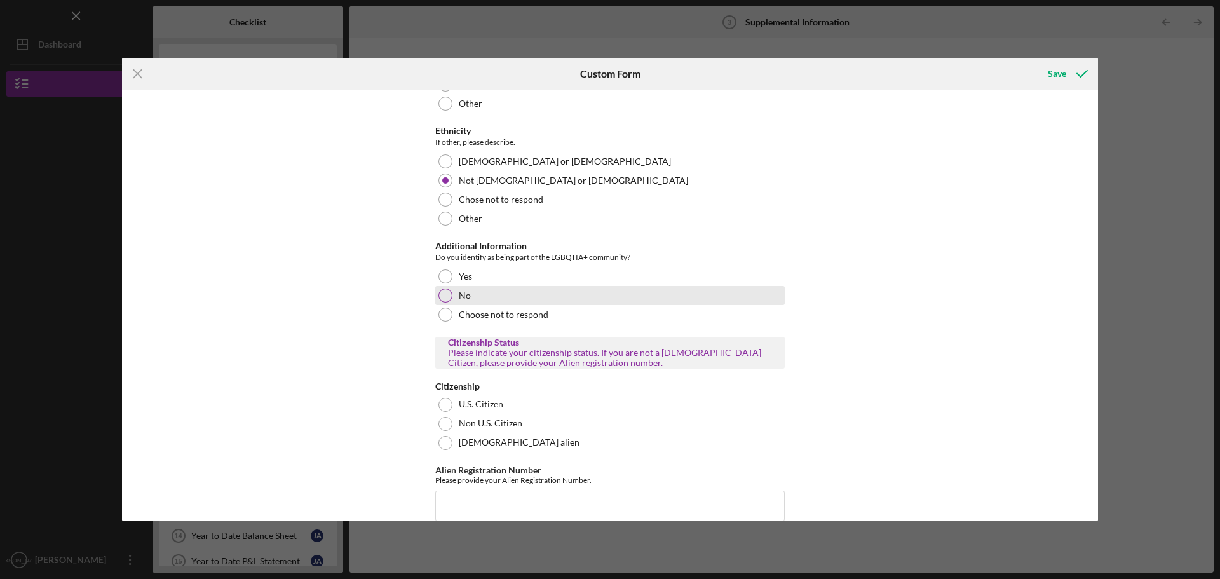
click at [442, 288] on div at bounding box center [445, 295] width 14 height 14
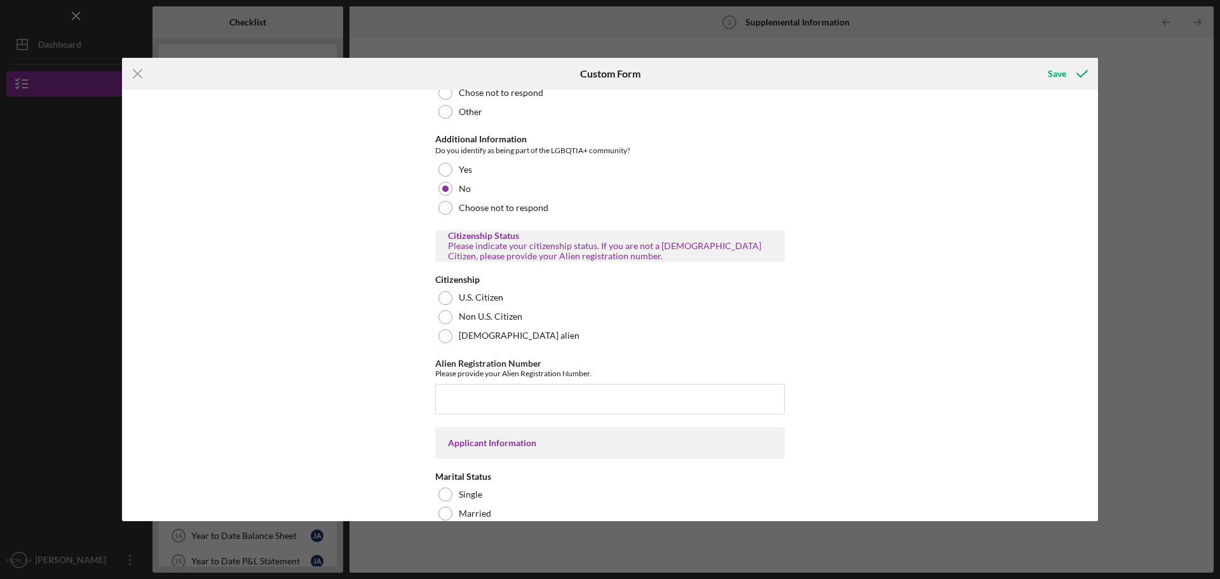
scroll to position [635, 0]
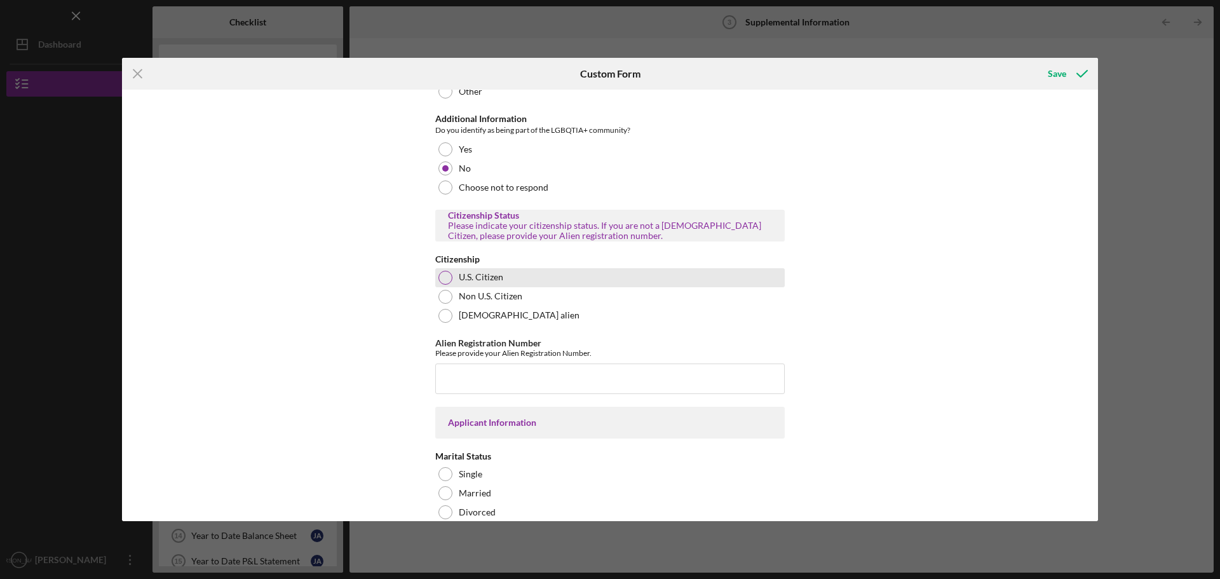
click at [439, 271] on div at bounding box center [445, 278] width 14 height 14
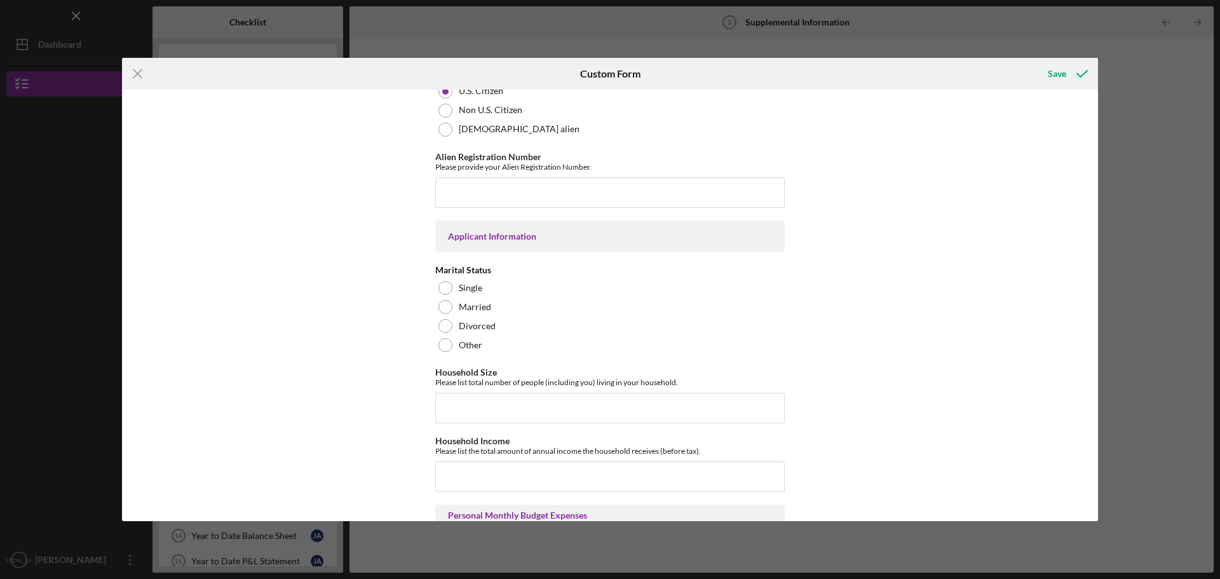
scroll to position [826, 0]
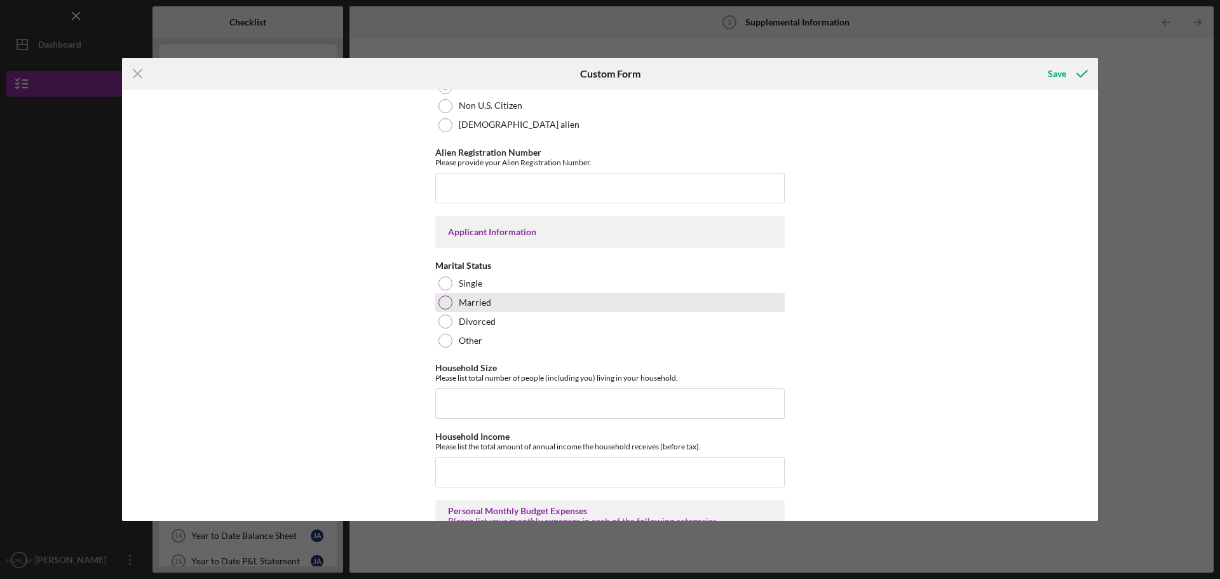
click at [444, 293] on div "Married" at bounding box center [609, 302] width 349 height 19
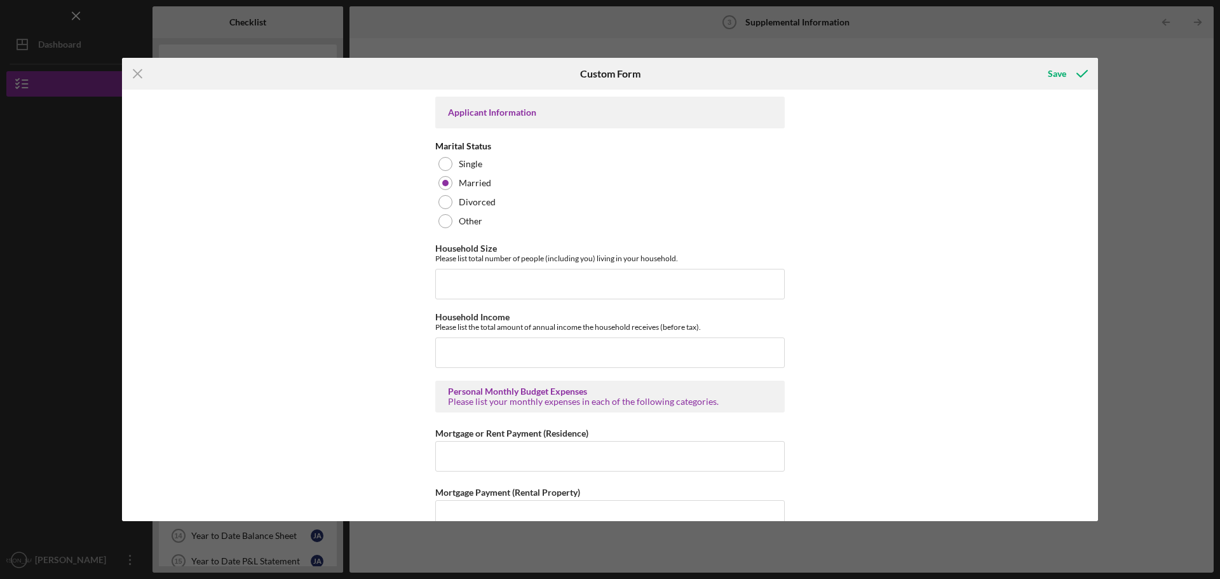
scroll to position [953, 0]
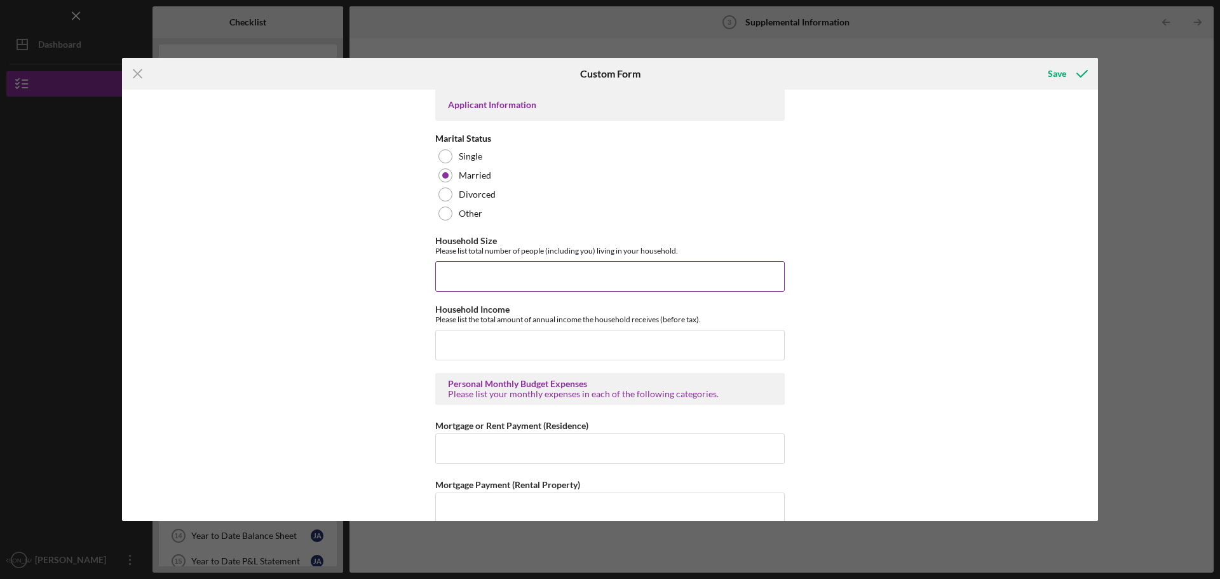
click at [549, 268] on input "Household Size" at bounding box center [609, 276] width 349 height 30
type input "4"
click at [496, 336] on input "Household Income" at bounding box center [609, 345] width 349 height 30
type input "$24,000"
click at [603, 441] on input "Mortgage or Rent Payment (Residence)" at bounding box center [609, 448] width 349 height 30
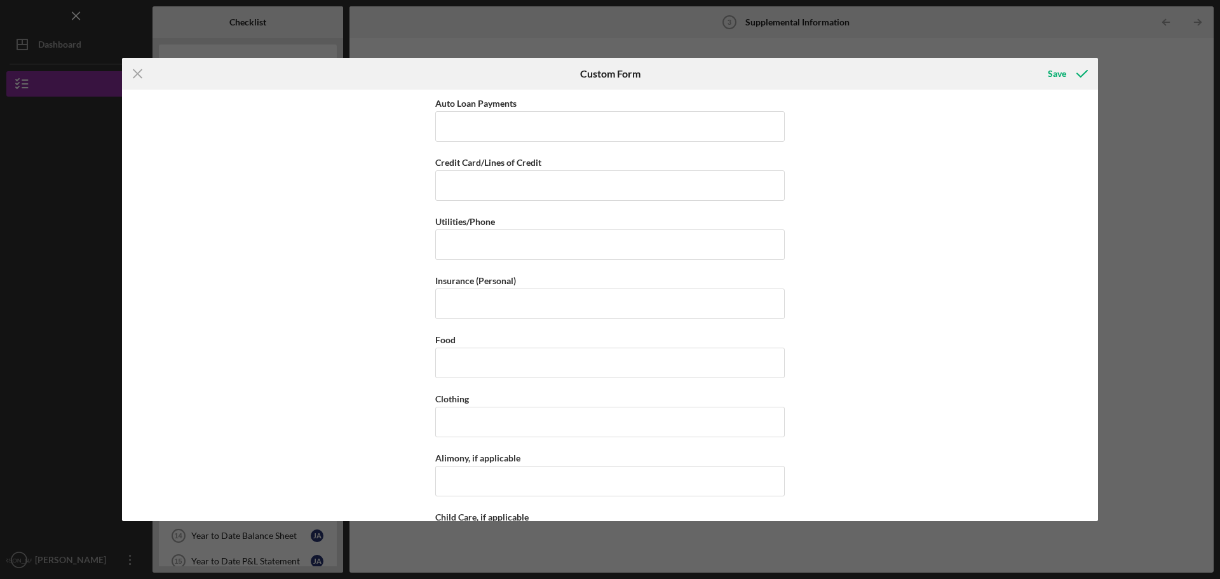
scroll to position [1525, 0]
type input "$1,268"
click at [492, 236] on input "Utilities/Phone" at bounding box center [609, 241] width 349 height 30
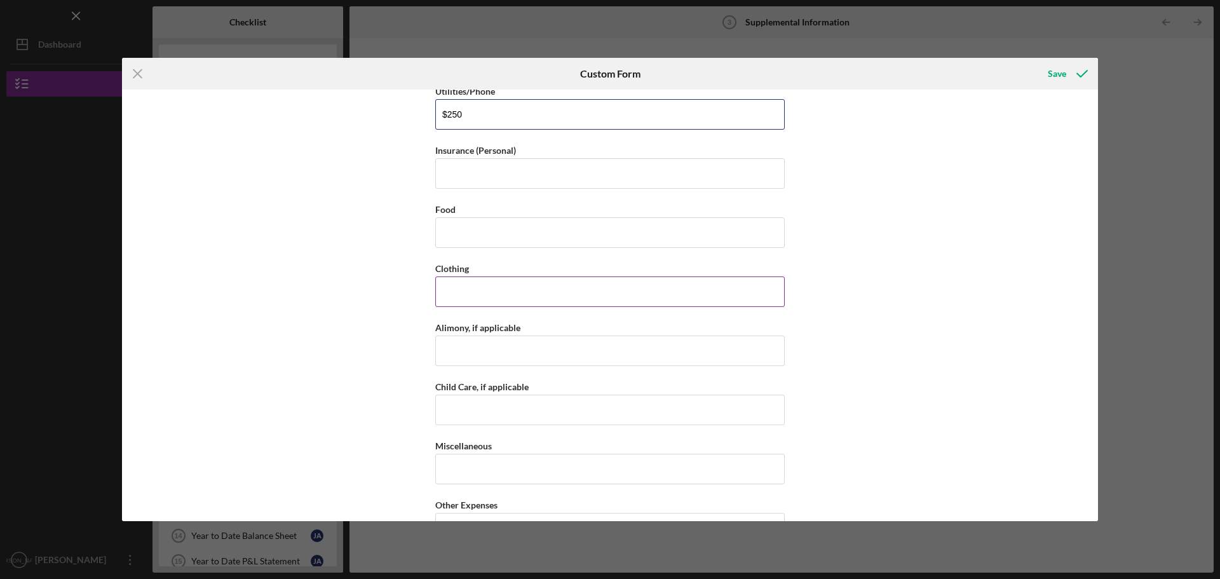
type input "$250"
click at [501, 284] on input "Clothing" at bounding box center [609, 291] width 349 height 30
type input "$100"
click at [476, 233] on input "Food" at bounding box center [609, 232] width 349 height 30
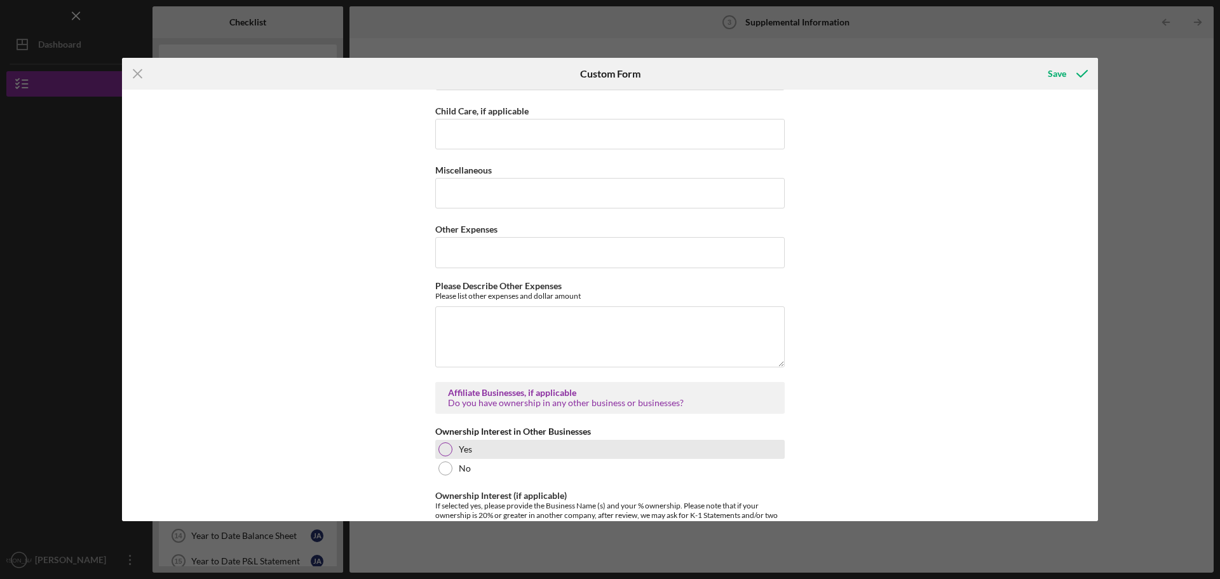
scroll to position [1970, 0]
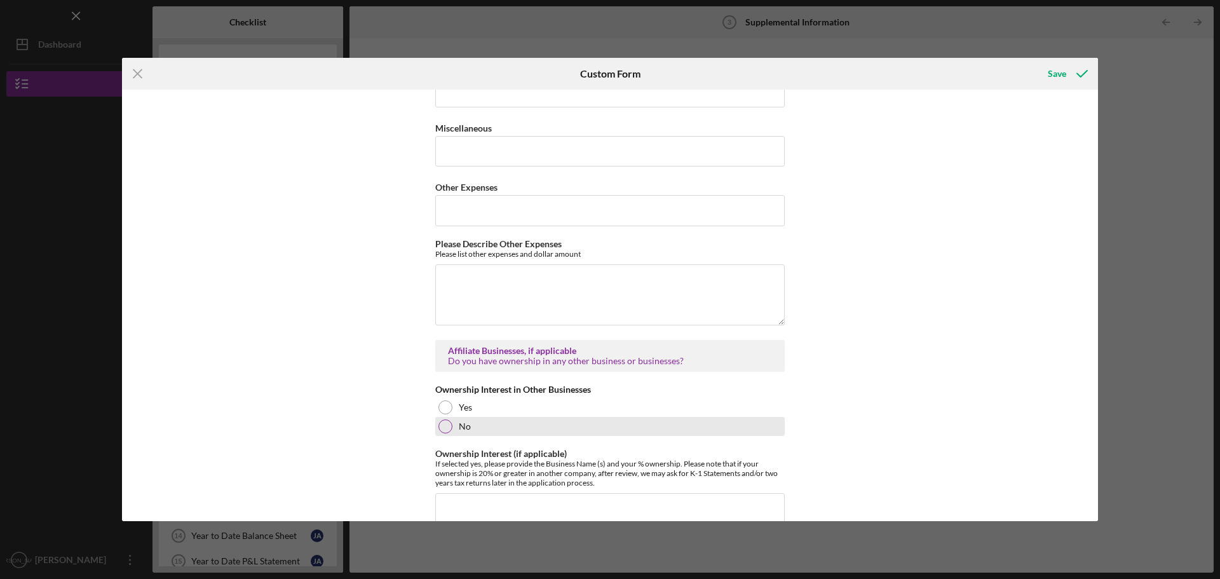
click at [442, 419] on div at bounding box center [445, 426] width 14 height 14
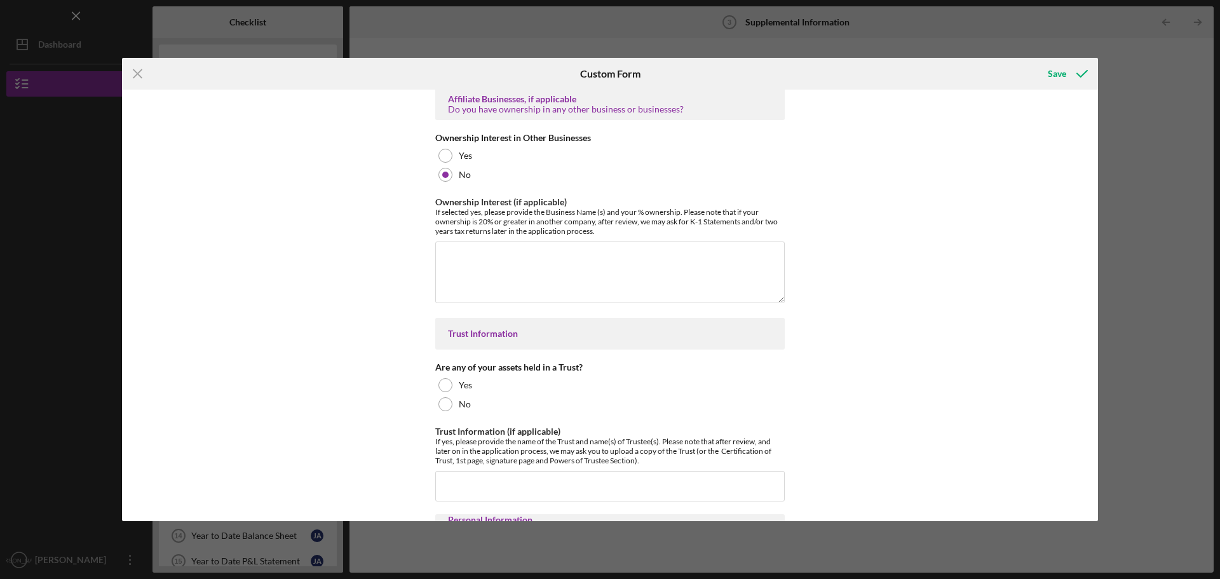
scroll to position [2224, 0]
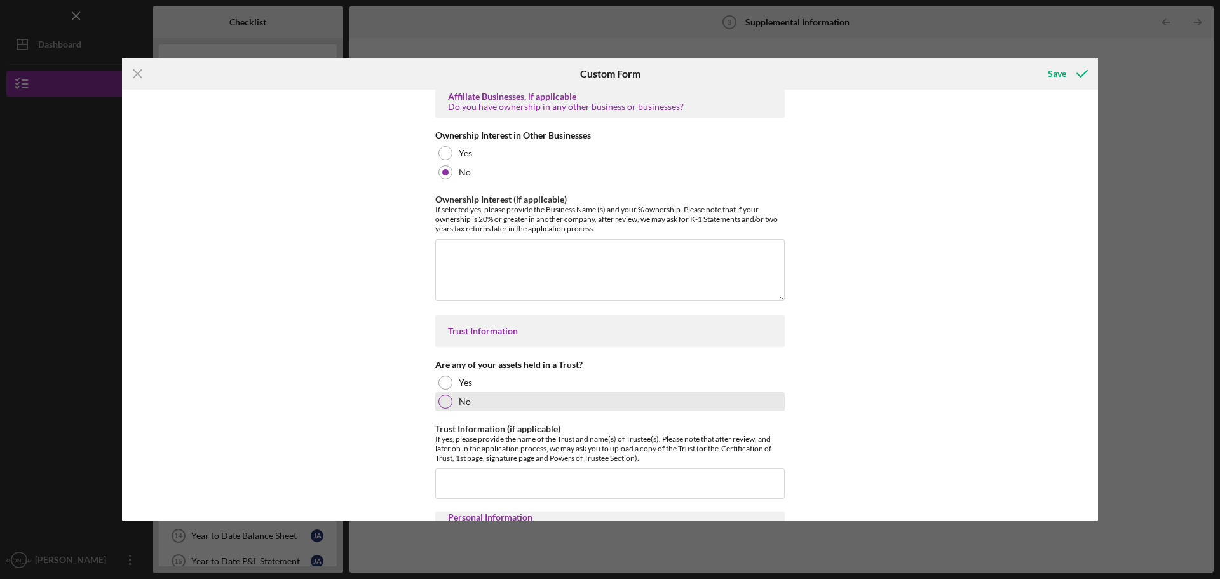
click at [444, 395] on div at bounding box center [445, 402] width 14 height 14
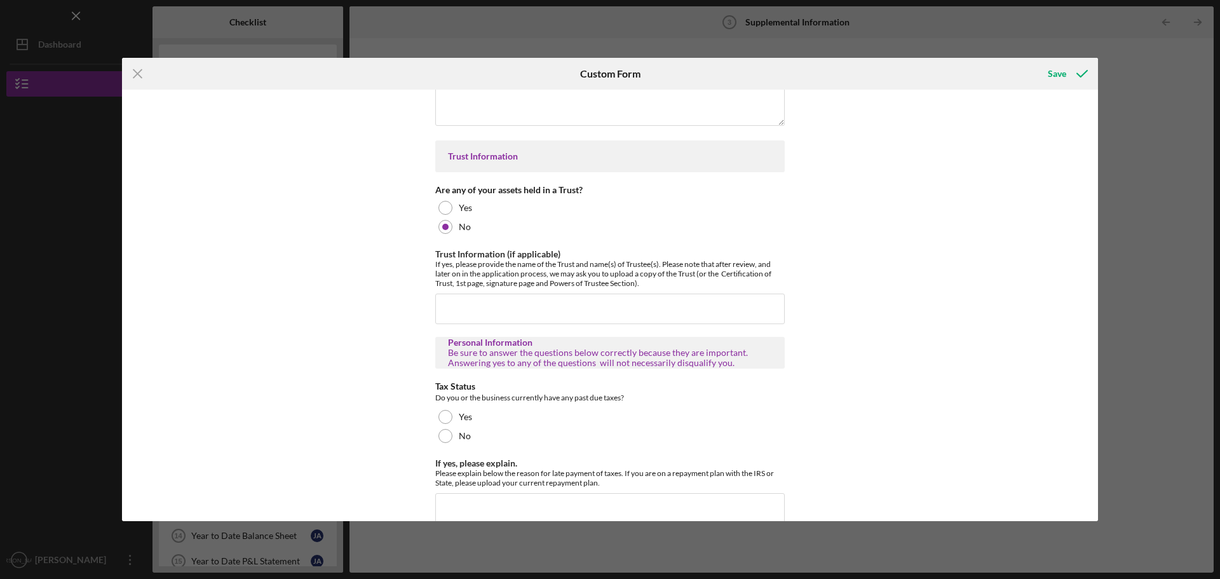
scroll to position [2414, 0]
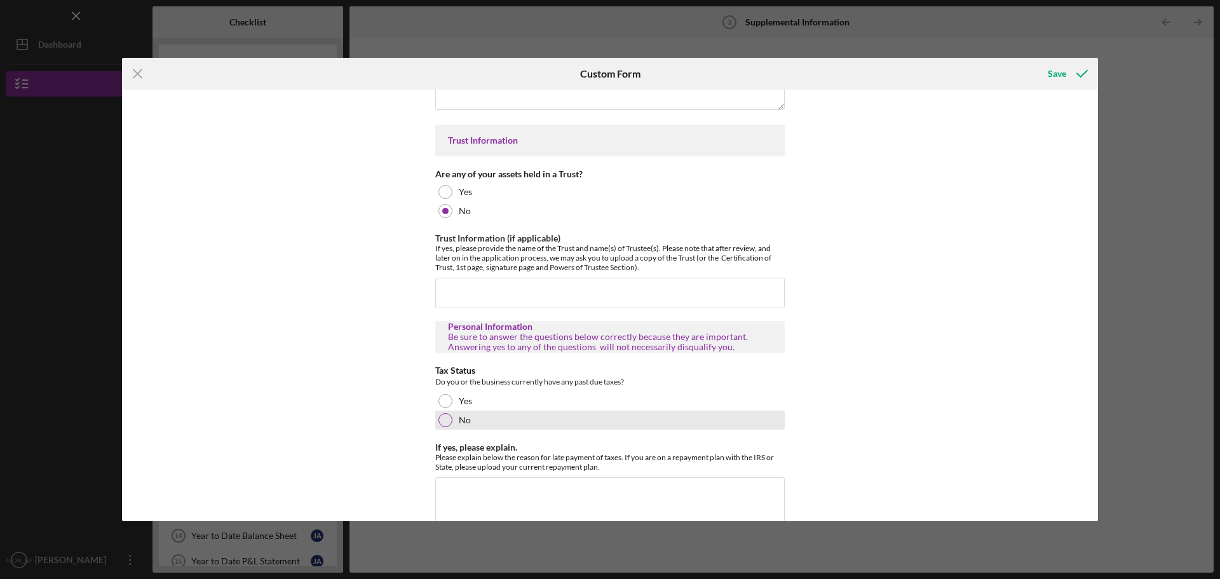
drag, startPoint x: 443, startPoint y: 409, endPoint x: 455, endPoint y: 409, distance: 12.1
click at [443, 413] on div at bounding box center [445, 420] width 14 height 14
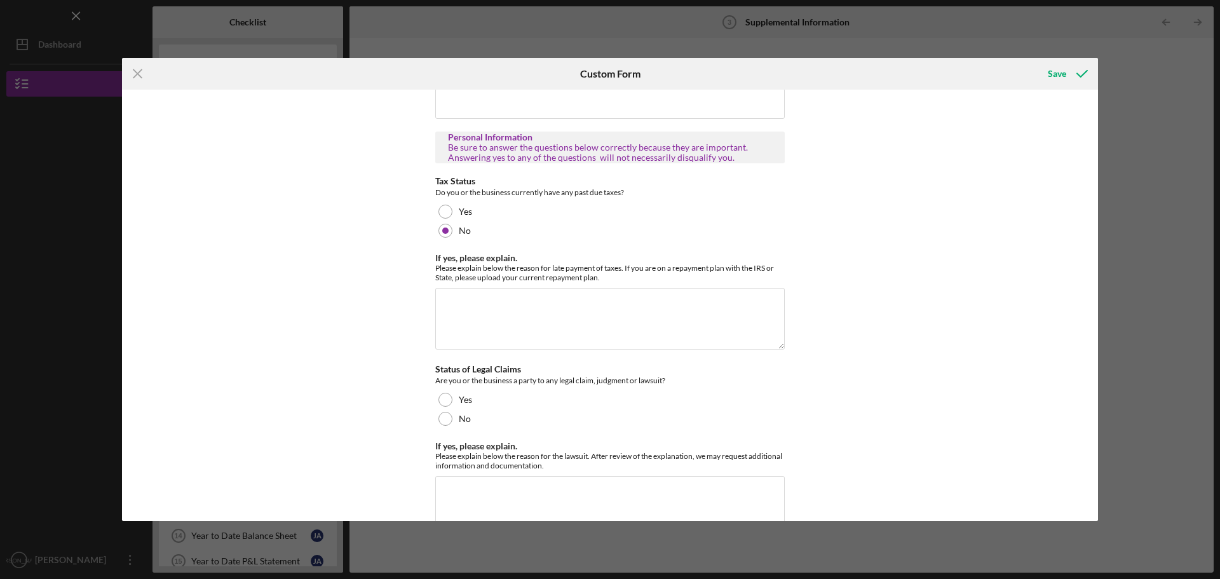
scroll to position [2605, 0]
click at [440, 410] on div at bounding box center [445, 417] width 14 height 14
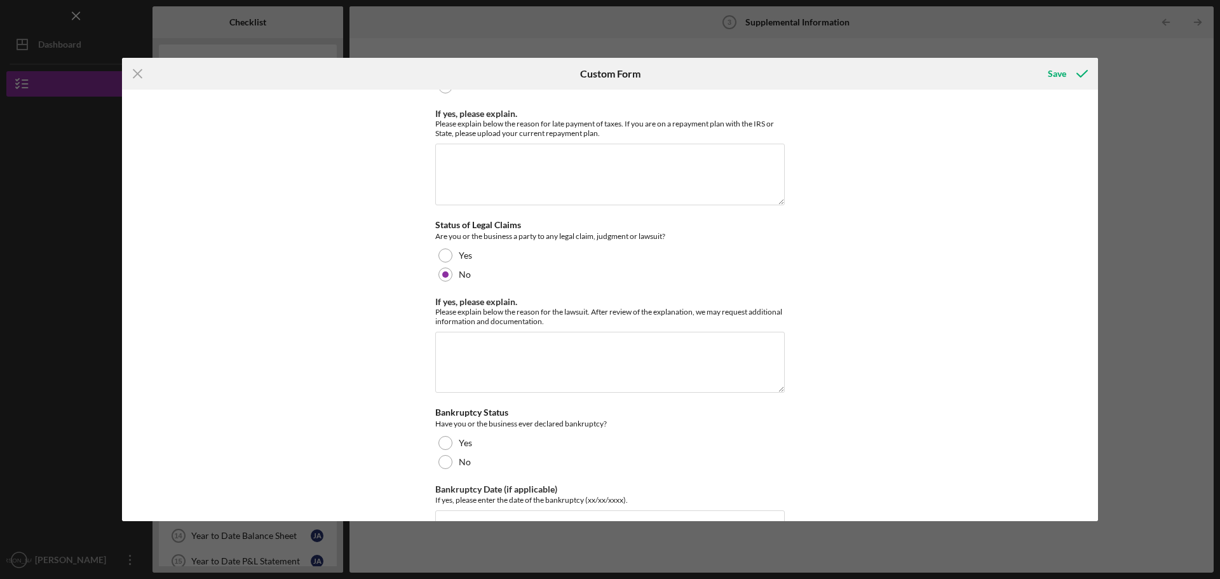
scroll to position [2795, 0]
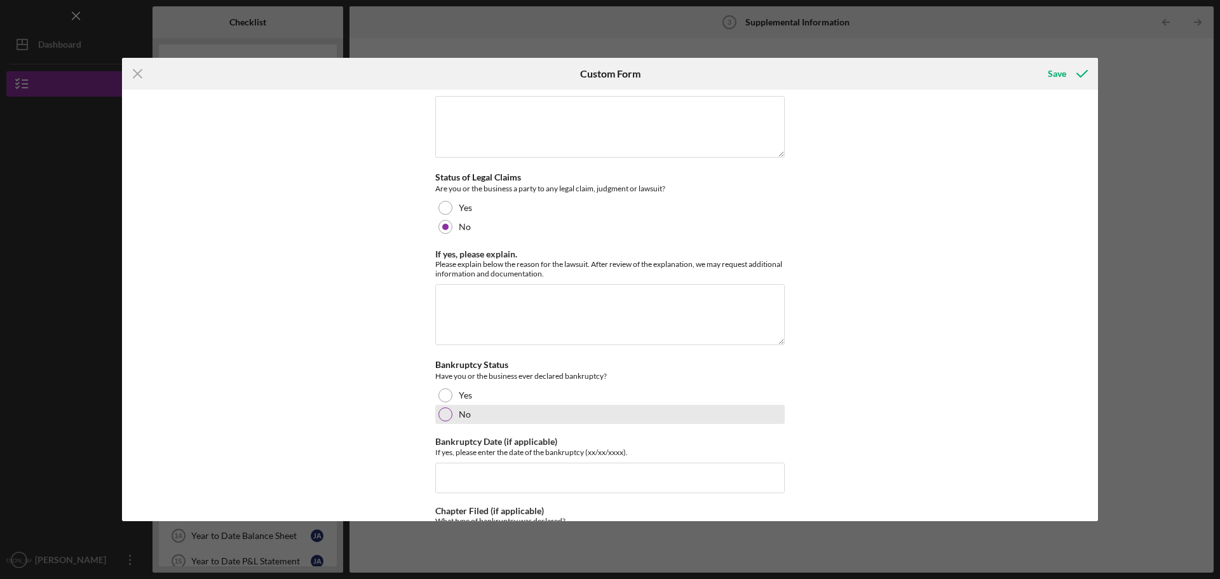
click at [443, 407] on div at bounding box center [445, 414] width 14 height 14
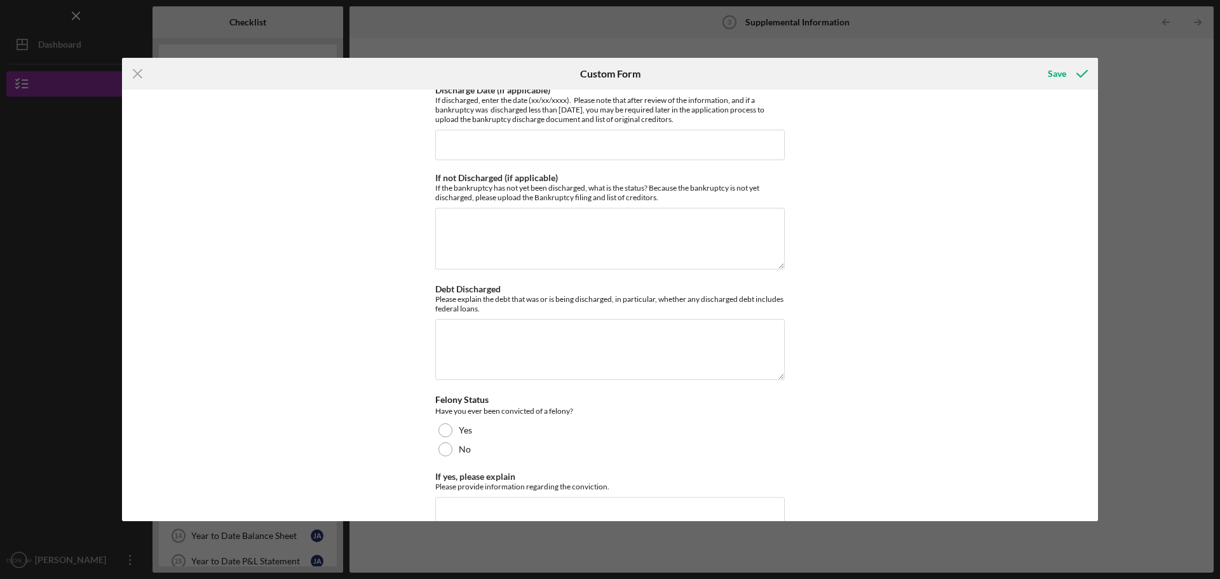
scroll to position [3367, 0]
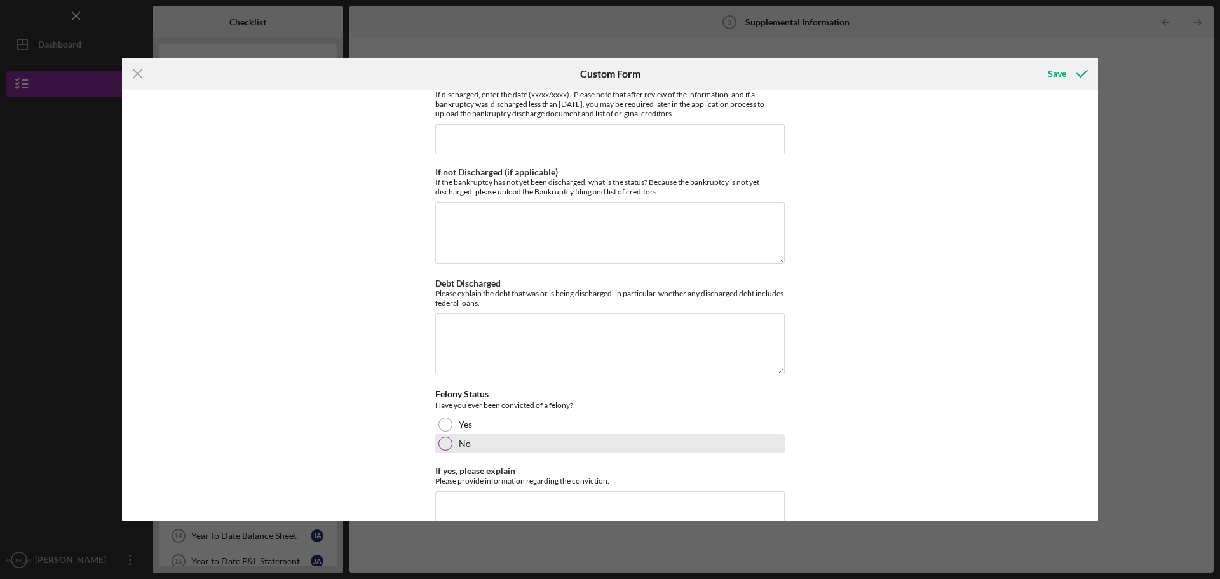
click at [444, 436] on div at bounding box center [445, 443] width 14 height 14
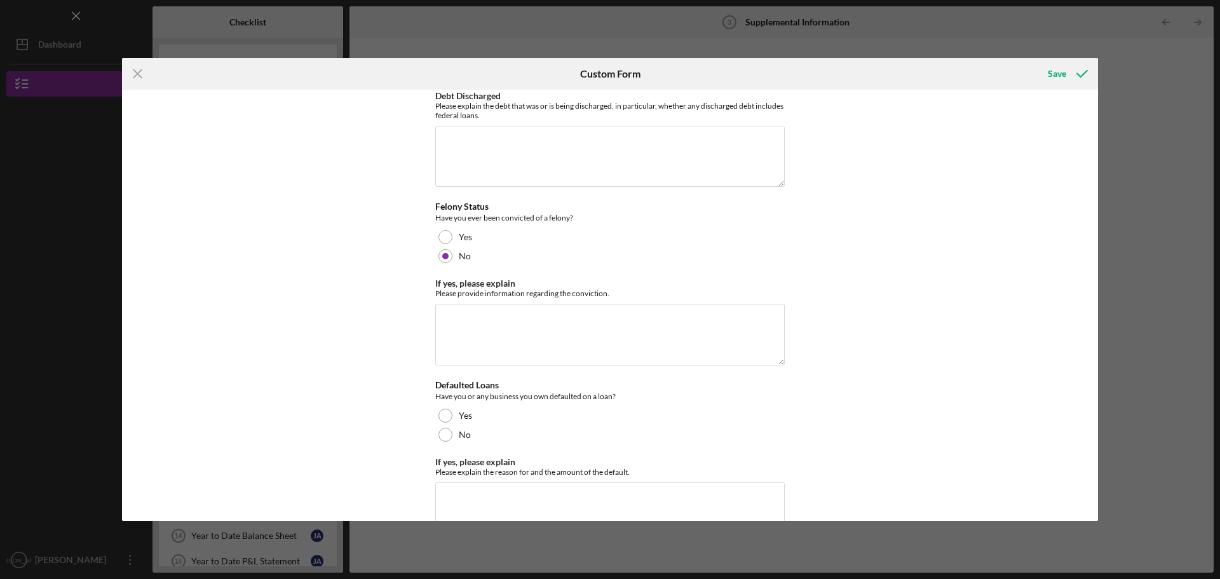
scroll to position [3558, 0]
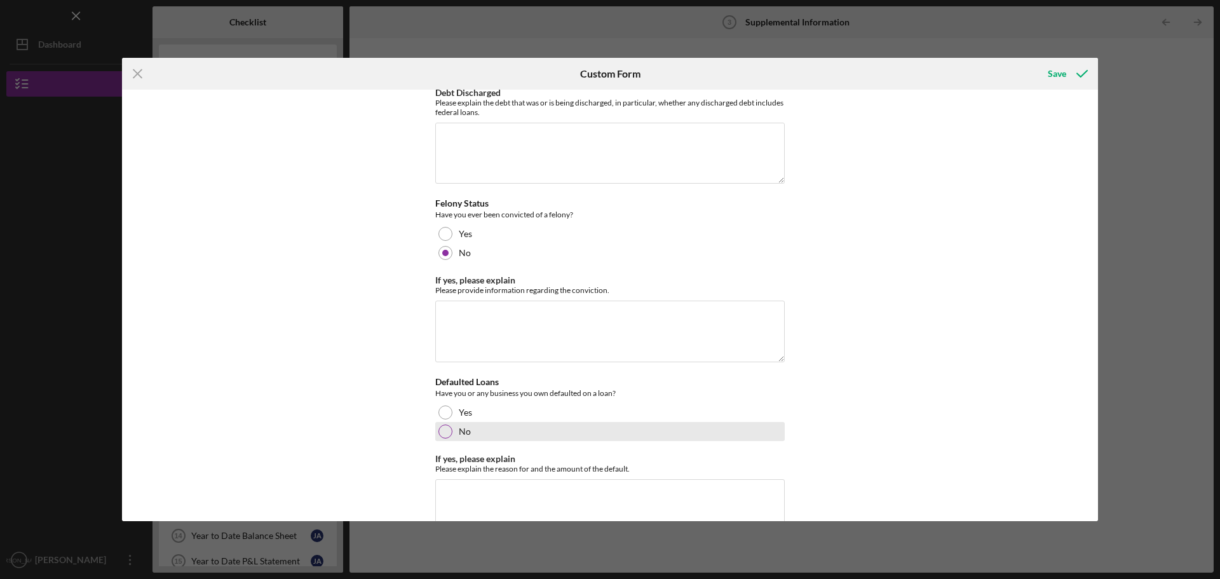
drag, startPoint x: 442, startPoint y: 421, endPoint x: 463, endPoint y: 421, distance: 21.6
click at [445, 424] on div at bounding box center [445, 431] width 14 height 14
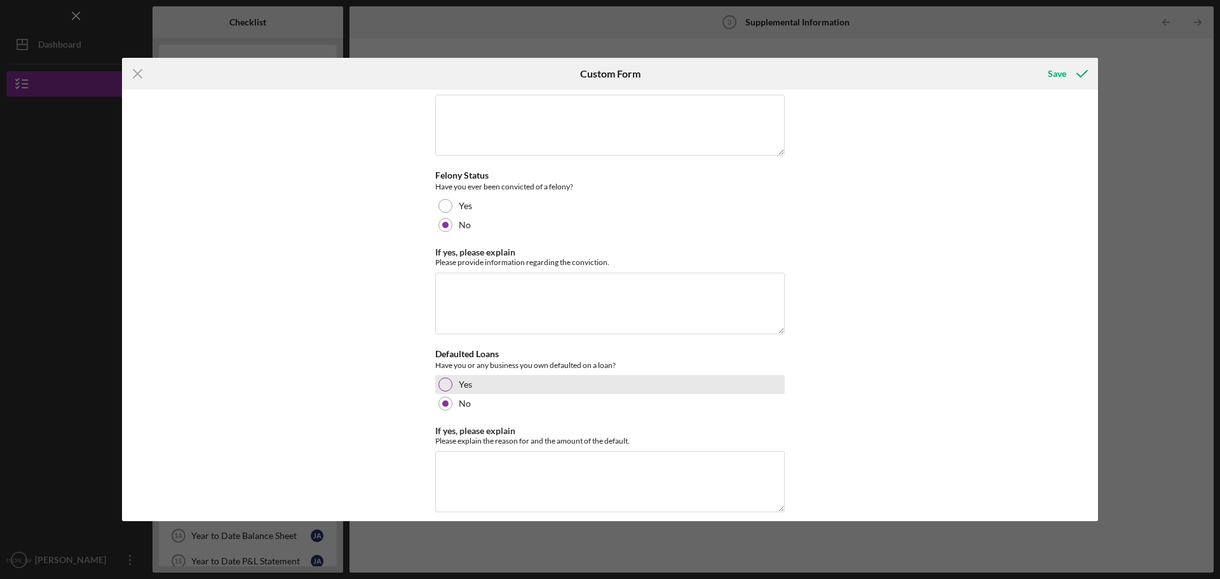
scroll to position [3589, 0]
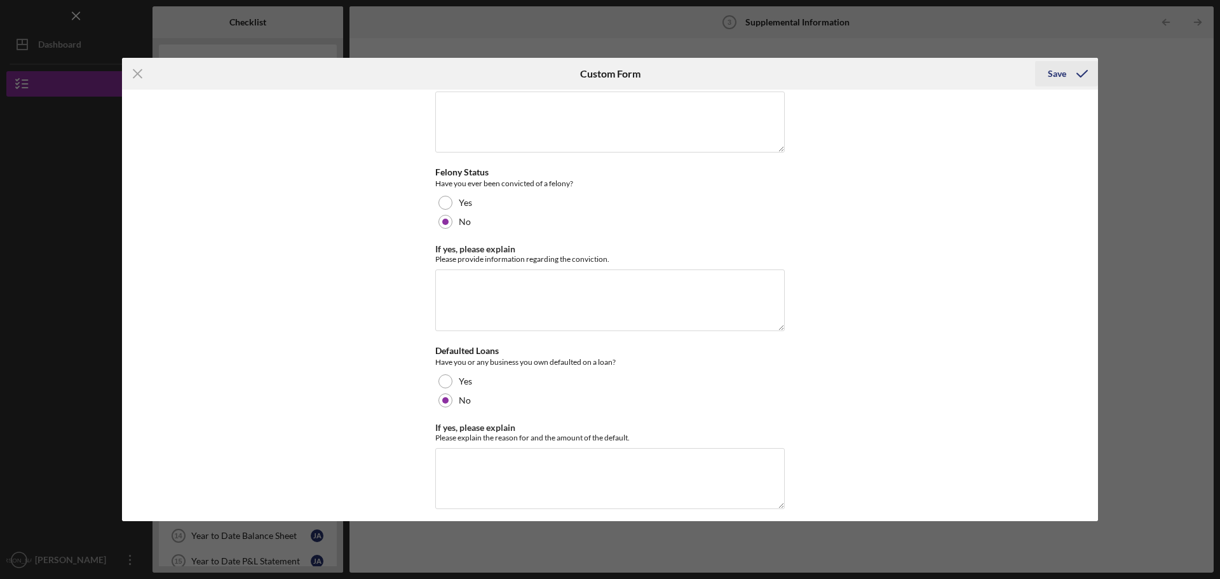
click at [1061, 71] on div "Save" at bounding box center [1057, 73] width 18 height 25
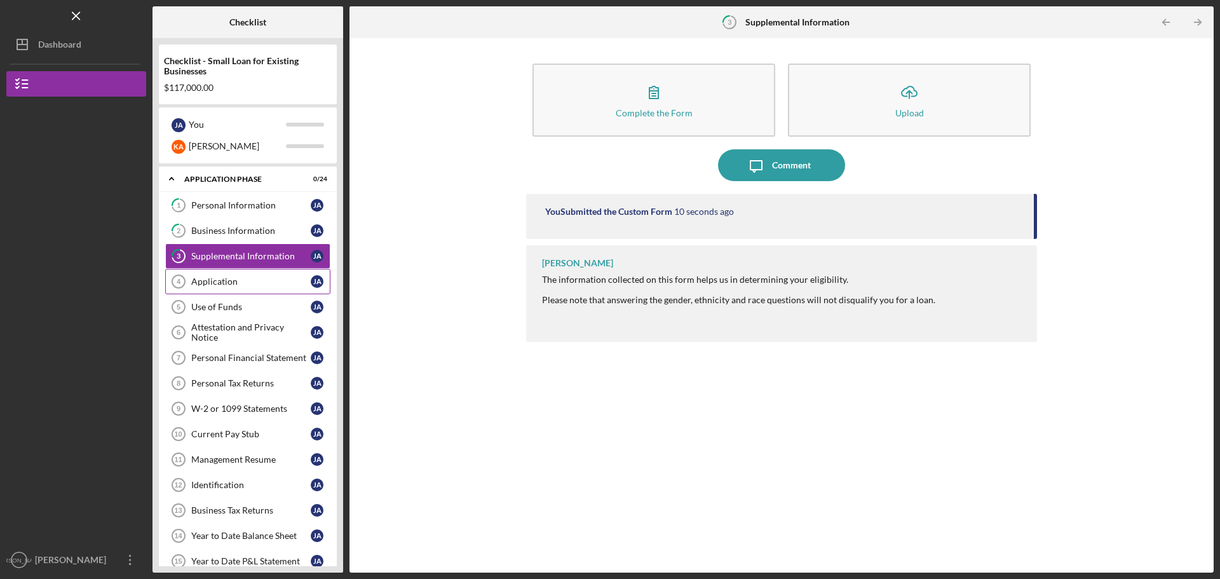
click at [205, 279] on div "Application" at bounding box center [250, 281] width 119 height 10
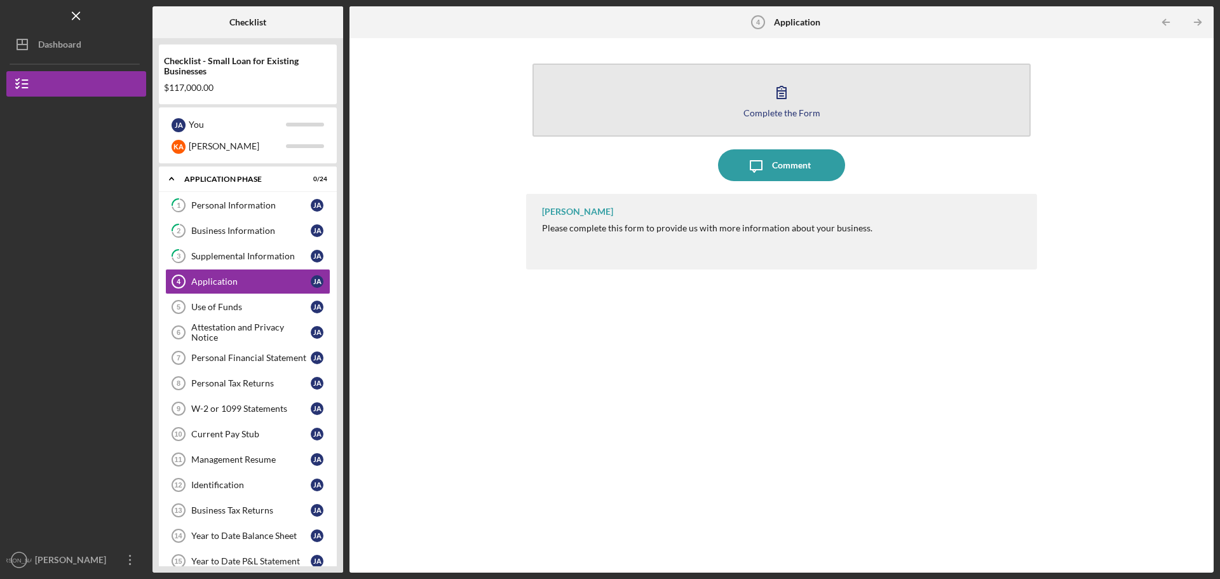
click at [828, 99] on button "Complete the Form Form" at bounding box center [781, 100] width 498 height 73
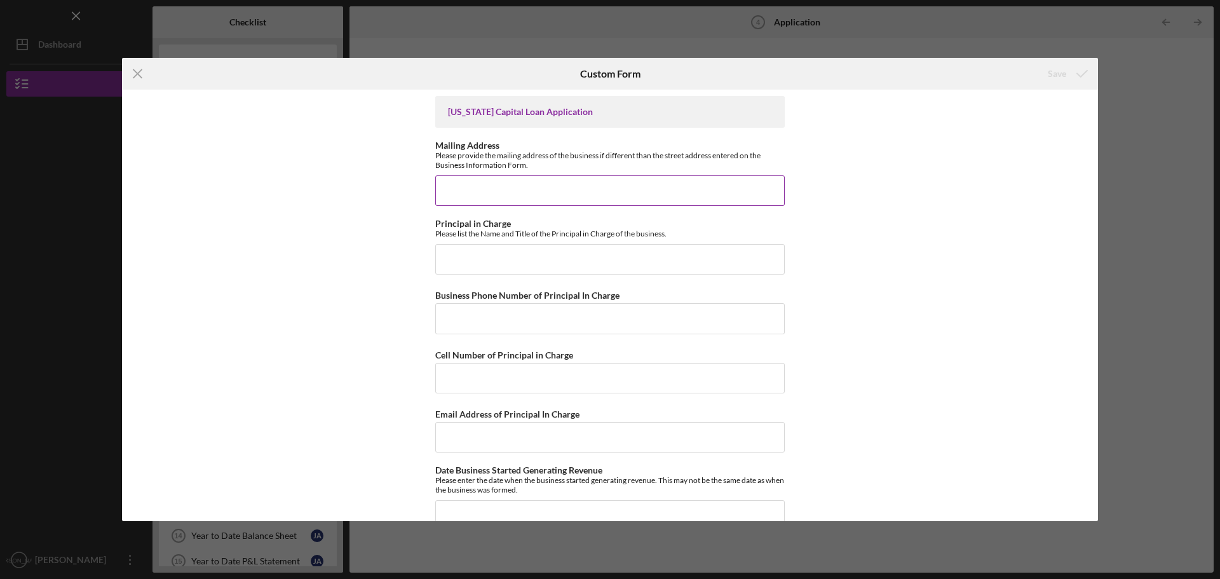
click at [503, 194] on input "Mailing Address" at bounding box center [609, 190] width 349 height 30
type input "[STREET_ADDRESS]"
type input "9162840291"
type input "[EMAIL_ADDRESS][DOMAIN_NAME]"
type input "[PERSON_NAME] BBQ"
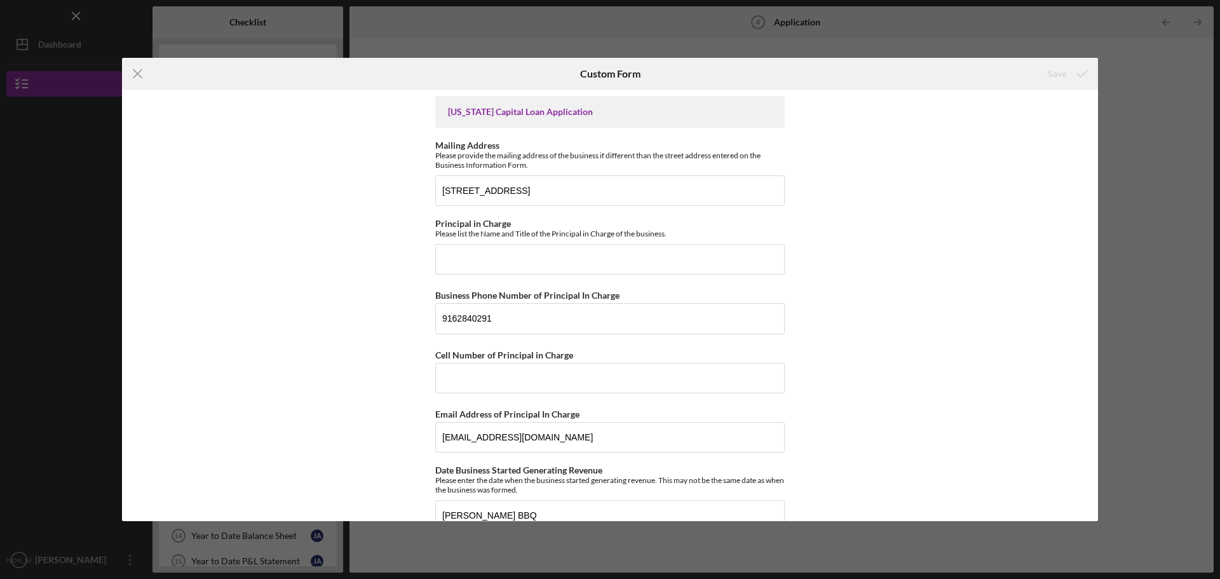
type input "[PERSON_NAME] BBQ"
type input "[PERSON_NAME]"
click at [512, 263] on input "Principal in Charge" at bounding box center [609, 259] width 349 height 30
type input "[PERSON_NAME], Owner"
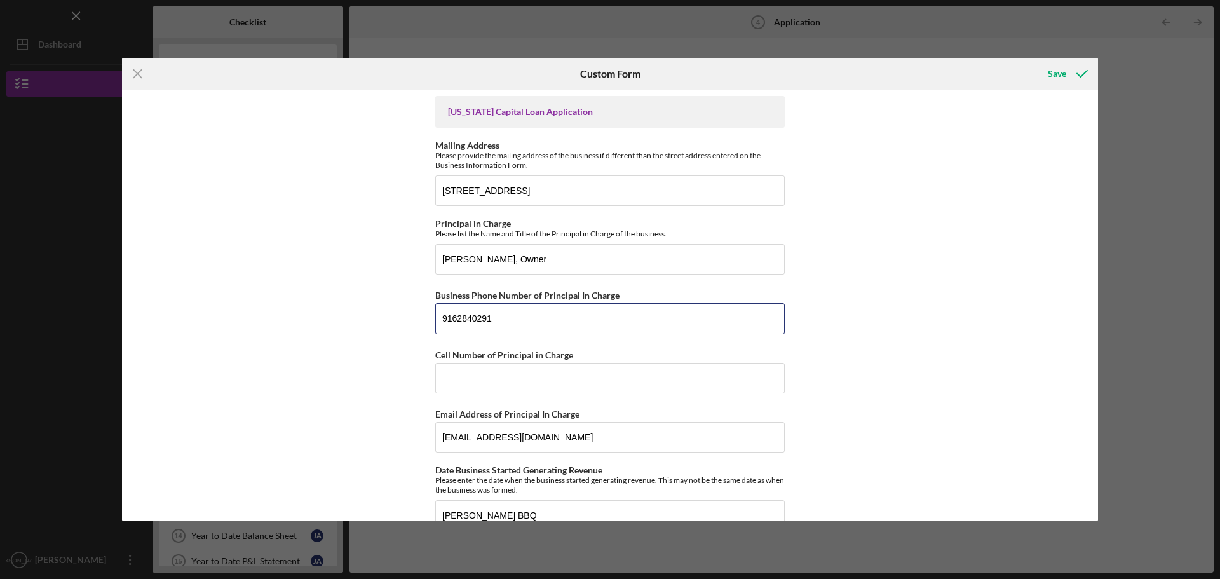
drag, startPoint x: 489, startPoint y: 312, endPoint x: 387, endPoint y: 315, distance: 101.7
click at [387, 313] on div "[US_STATE] Capital Loan Application Mailing Address Please provide the mailing …" at bounding box center [610, 305] width 976 height 431
type input "9167503555"
type input "9162840291"
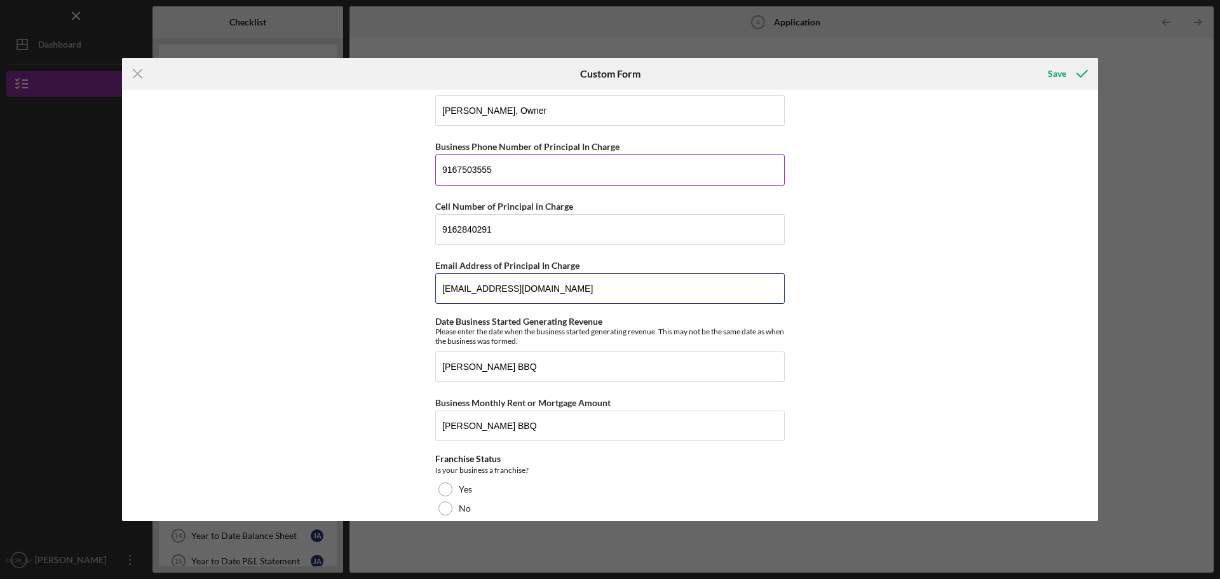
scroll to position [191, 0]
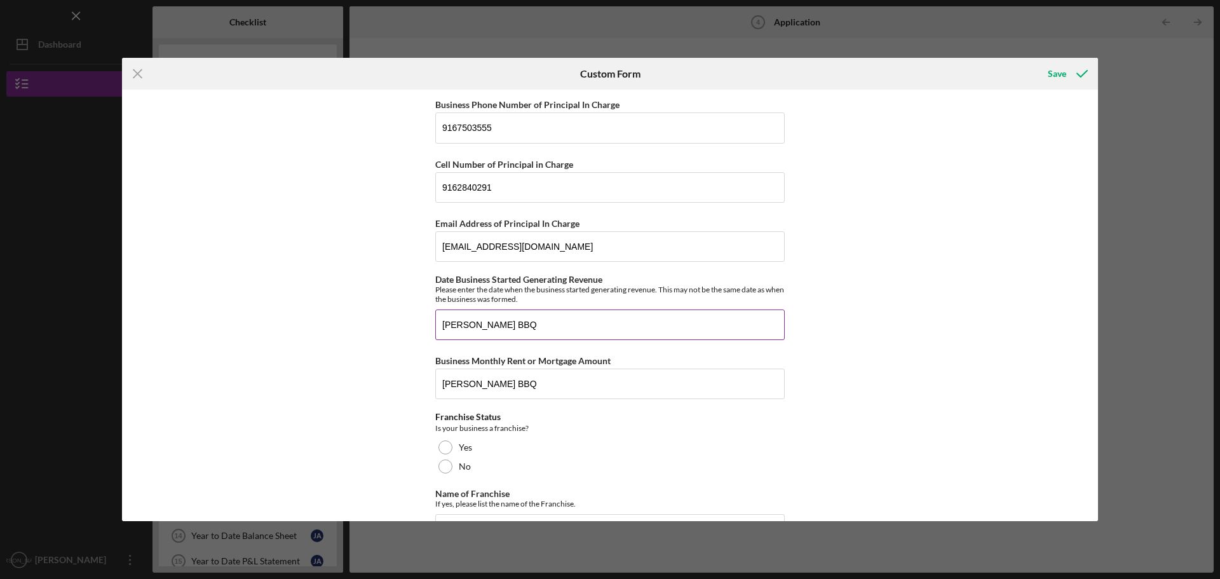
click at [510, 326] on input "[PERSON_NAME] BBQ" at bounding box center [609, 324] width 349 height 30
drag, startPoint x: 511, startPoint y: 326, endPoint x: 324, endPoint y: 327, distance: 186.8
click at [324, 327] on div "[US_STATE] Capital Loan Application Mailing Address Please provide the mailing …" at bounding box center [610, 305] width 976 height 431
type input "04/2022"
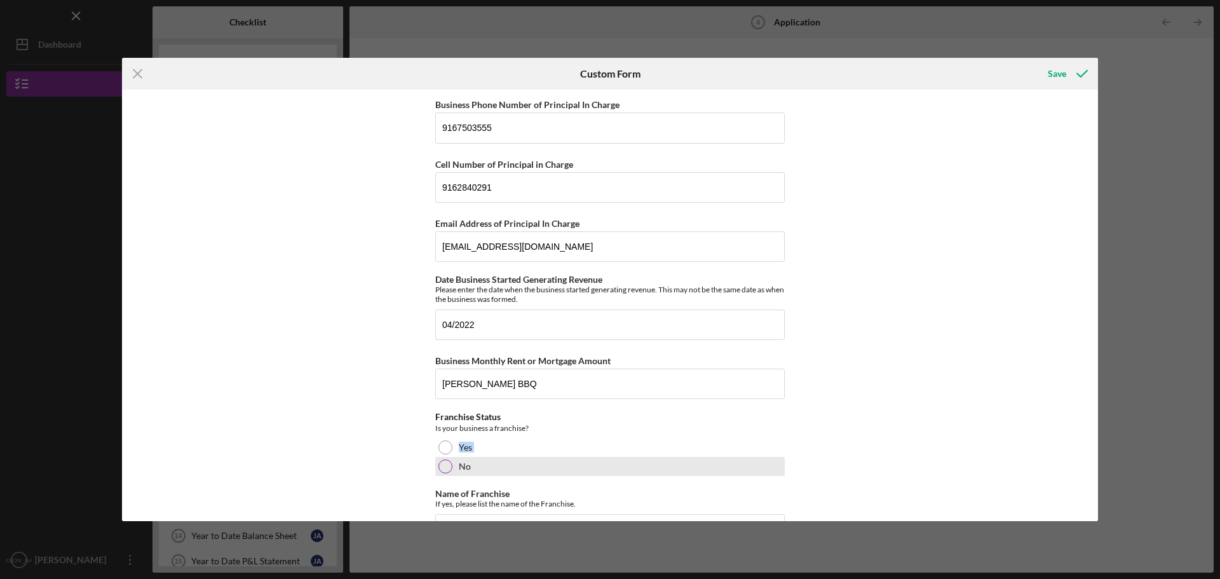
click at [439, 458] on div "Franchise Status Is your business a franchise? Yes No" at bounding box center [609, 444] width 349 height 64
click at [438, 463] on div at bounding box center [445, 466] width 14 height 14
drag, startPoint x: 530, startPoint y: 386, endPoint x: 341, endPoint y: 384, distance: 189.3
click at [341, 385] on div "[US_STATE] Capital Loan Application Mailing Address Please provide the mailing …" at bounding box center [610, 305] width 976 height 431
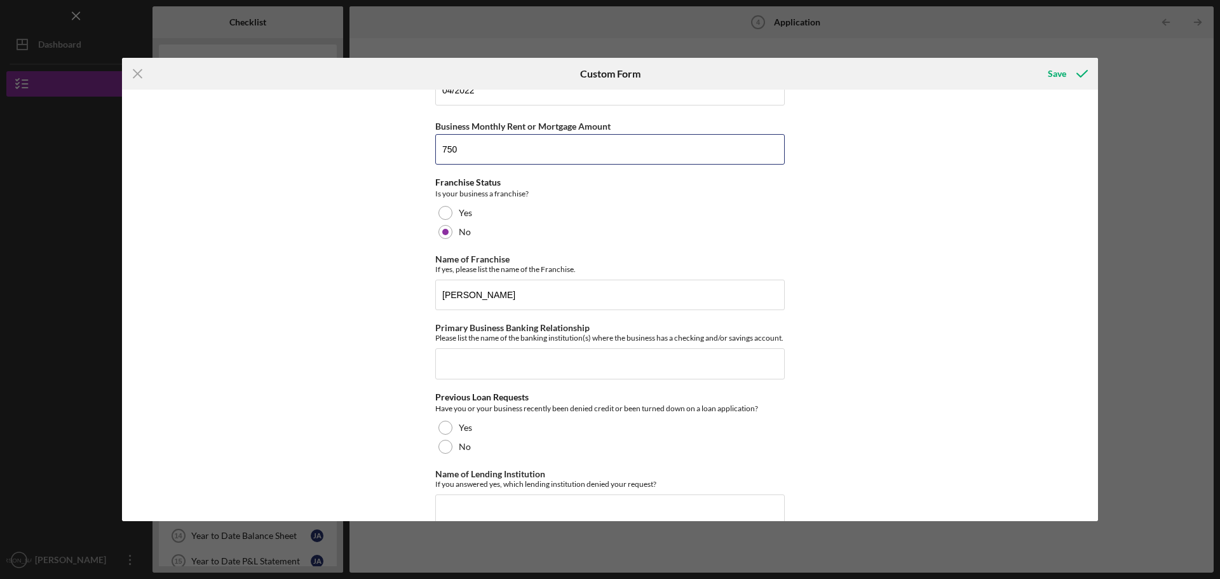
scroll to position [445, 0]
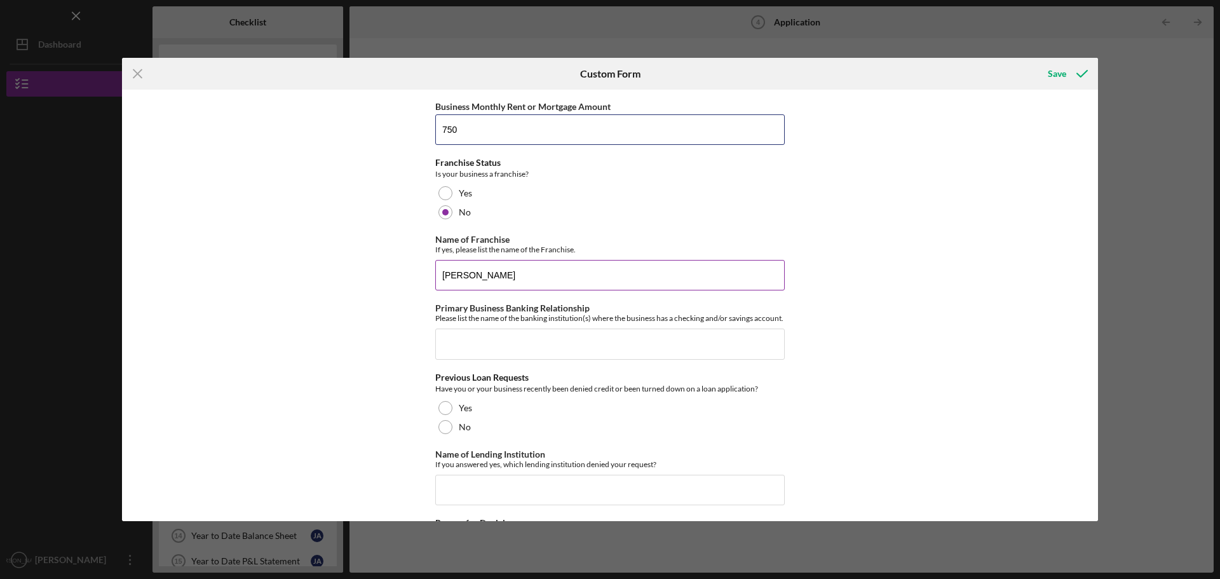
type input "750"
drag, startPoint x: 518, startPoint y: 278, endPoint x: 330, endPoint y: 265, distance: 187.9
click at [330, 265] on div "[US_STATE] Capital Loan Application Mailing Address Please provide the mailing …" at bounding box center [610, 305] width 976 height 431
click at [311, 332] on div "[US_STATE] Capital Loan Application Mailing Address Please provide the mailing …" at bounding box center [610, 305] width 976 height 431
click at [544, 356] on input "Primary Business Banking Relationship" at bounding box center [609, 343] width 349 height 30
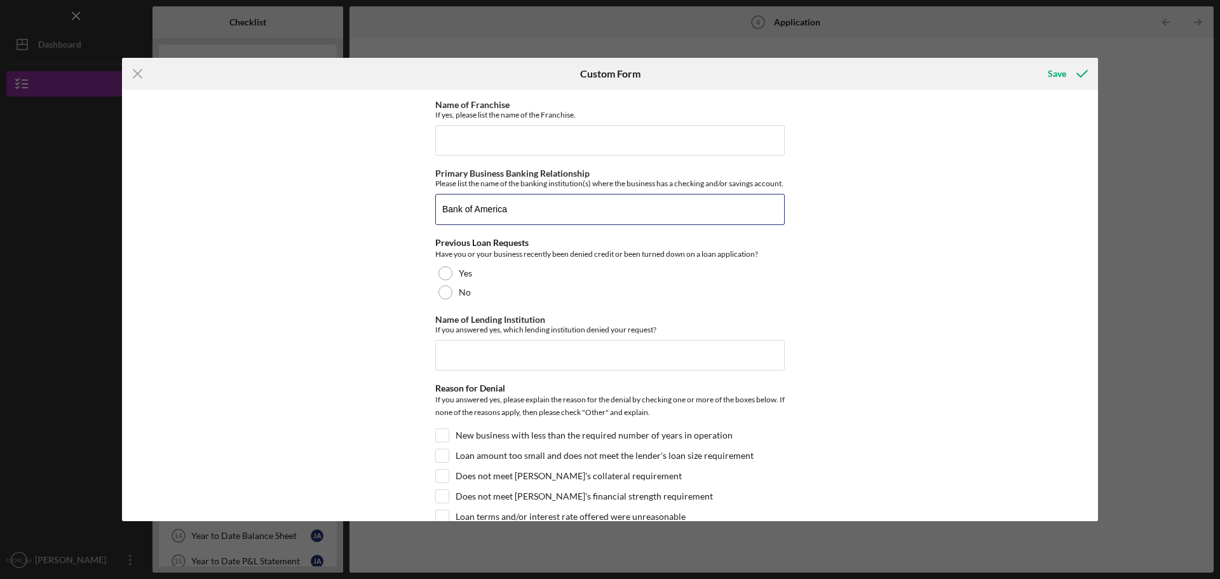
scroll to position [635, 0]
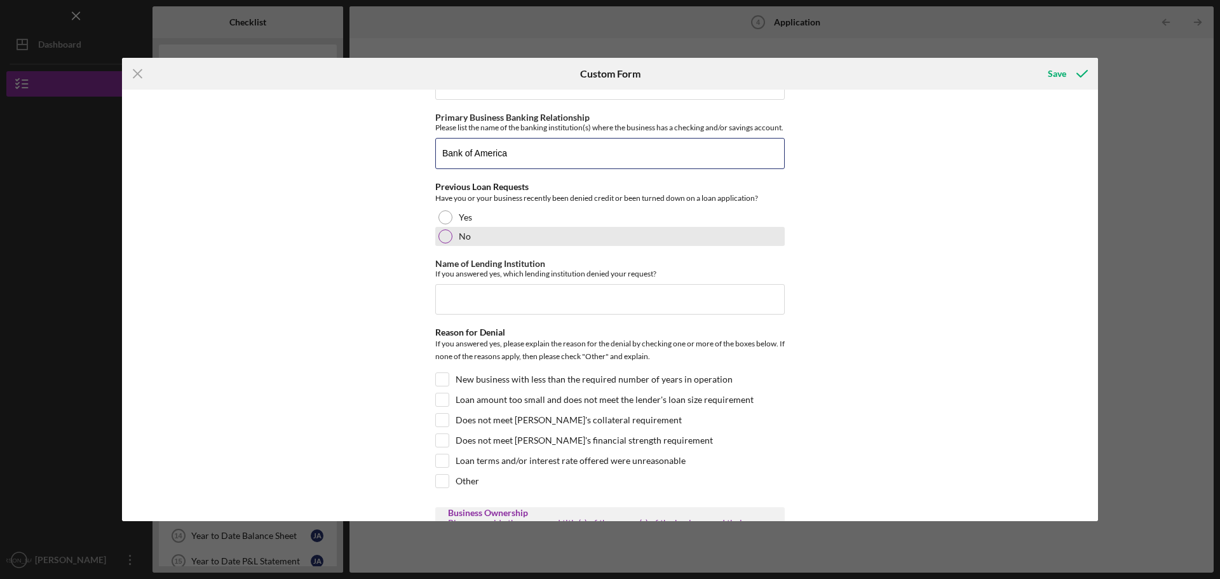
type input "Bank of America"
click at [444, 242] on div at bounding box center [445, 236] width 14 height 14
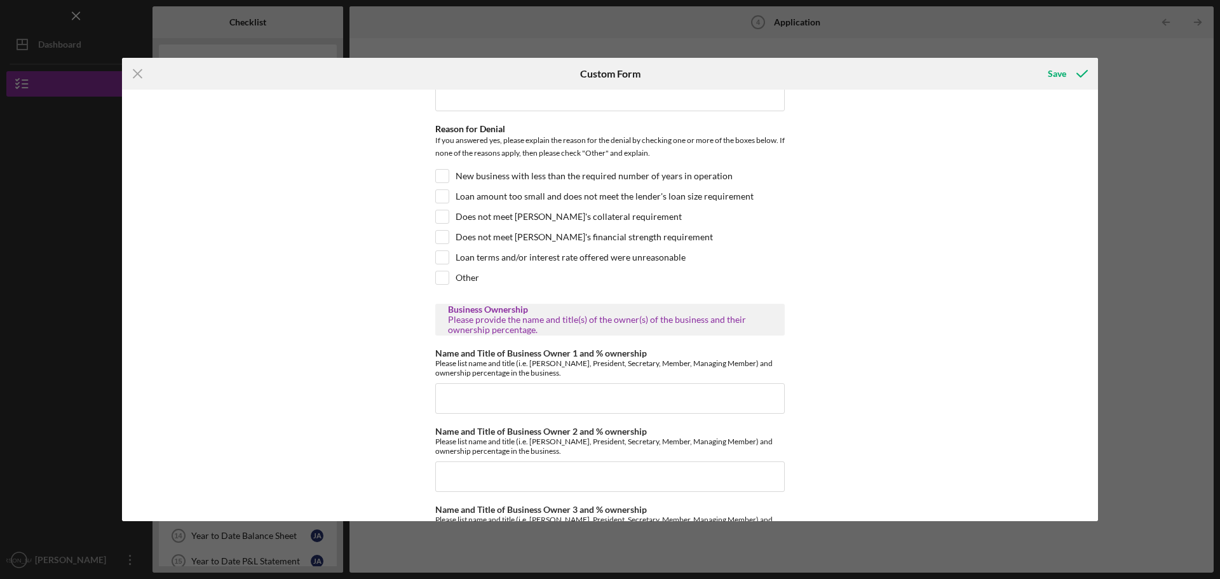
scroll to position [889, 0]
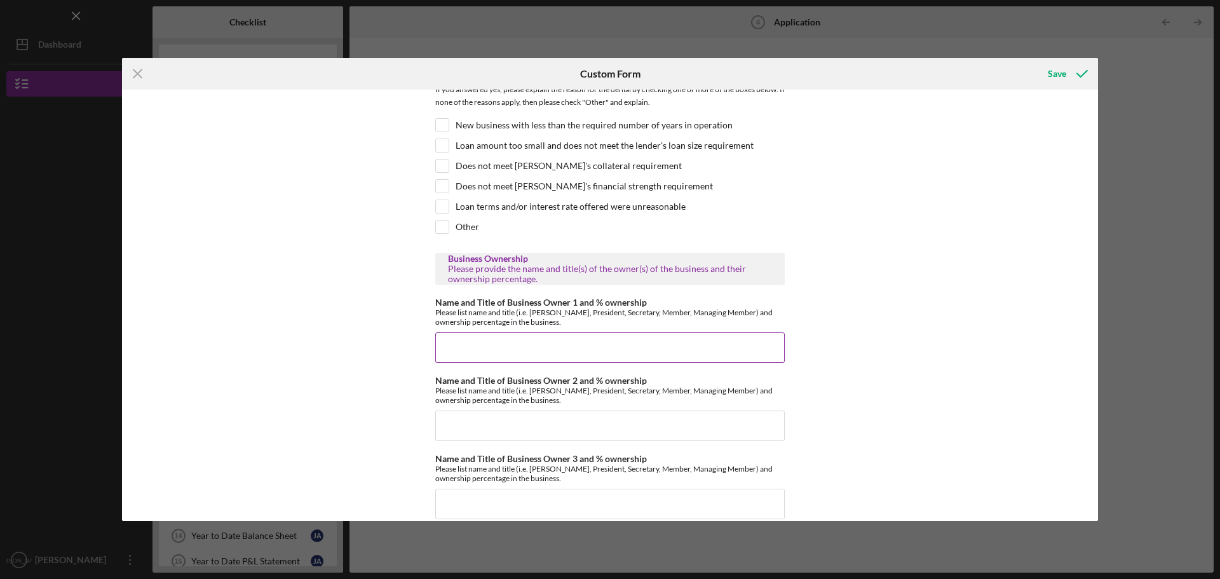
click at [559, 358] on input "Name and Title of Business Owner 1 and % ownership" at bounding box center [609, 347] width 349 height 30
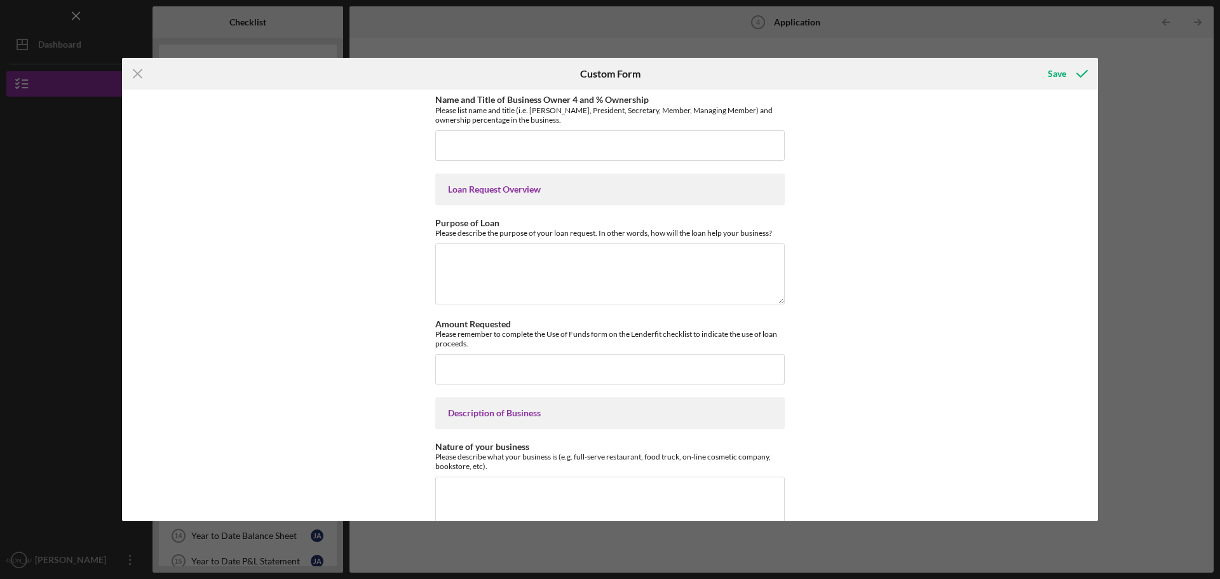
scroll to position [1334, 0]
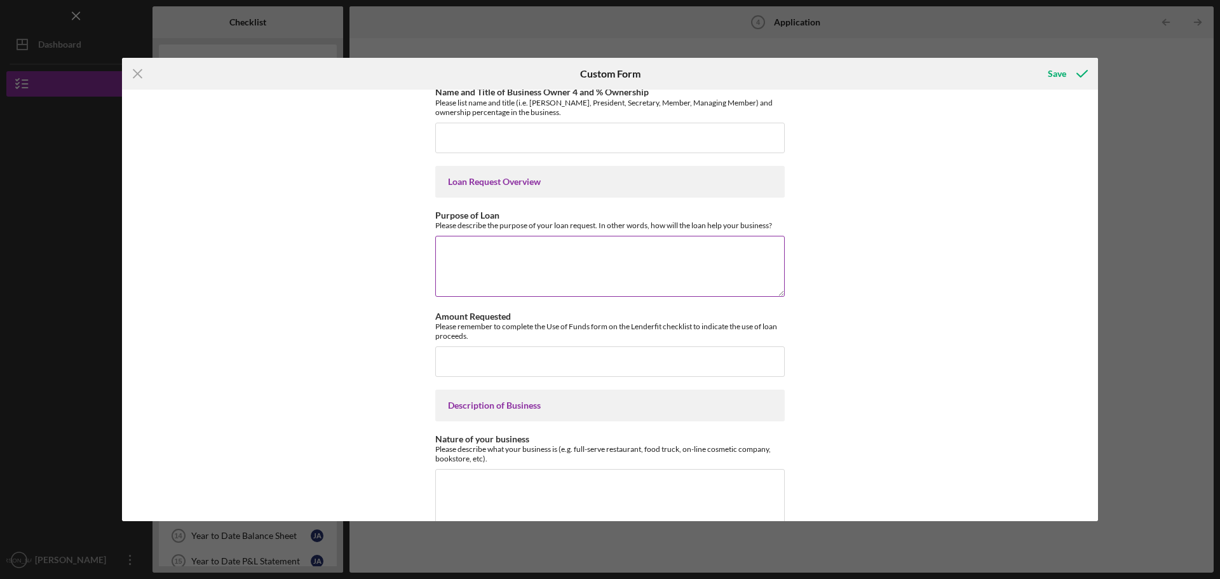
type input "[PERSON_NAME] and [PERSON_NAME] 100%"
click at [482, 258] on textarea "Purpose of Loan" at bounding box center [609, 266] width 349 height 61
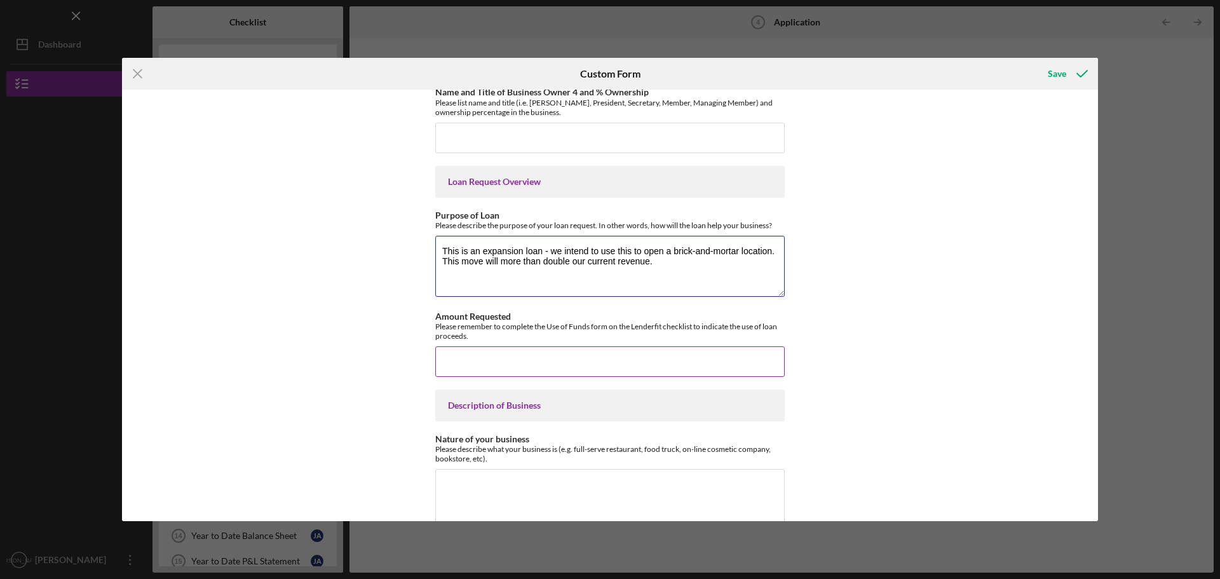
type textarea "This is an expansion loan - we intend to use this to open a brick-and-mortar lo…"
click at [518, 363] on input "Amount Requested" at bounding box center [609, 361] width 349 height 30
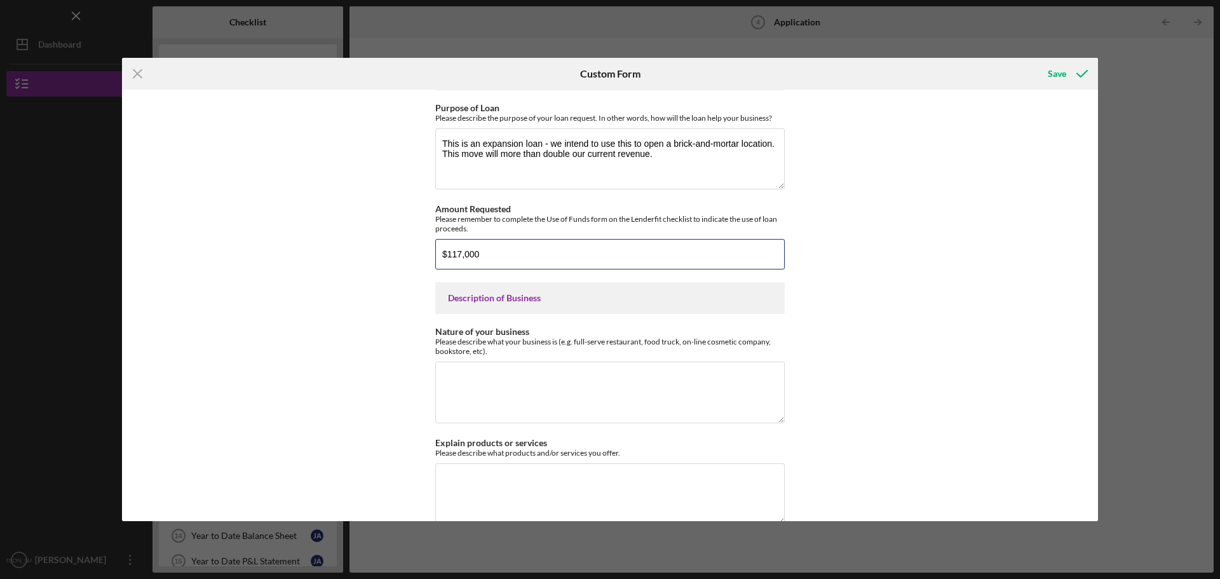
scroll to position [1461, 0]
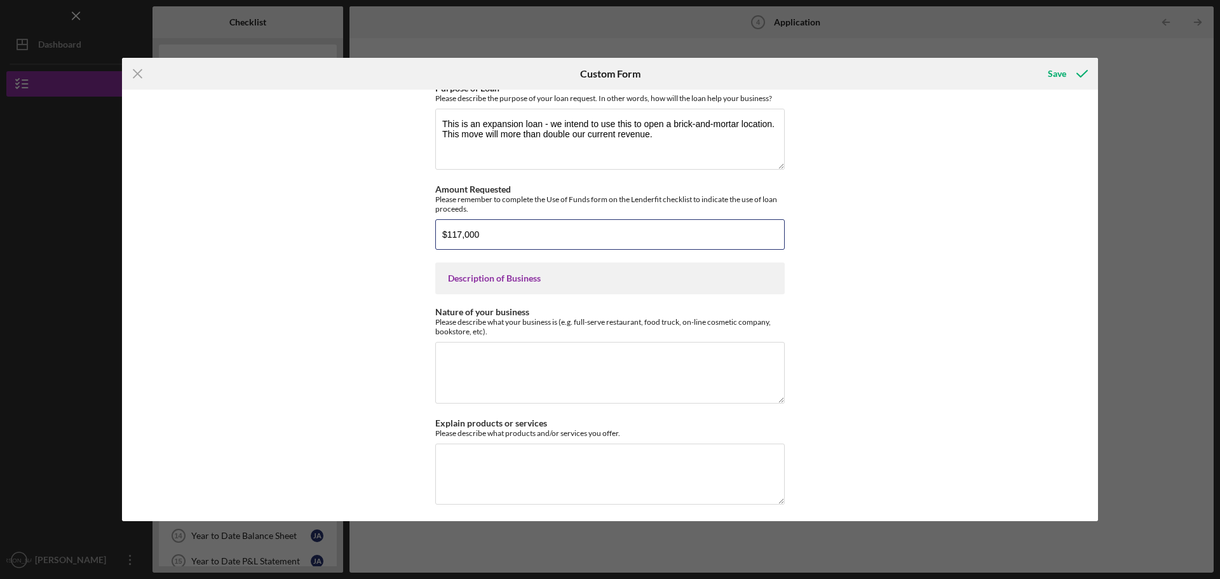
type input "$117,000"
click at [508, 382] on textarea "Nature of your business" at bounding box center [609, 372] width 349 height 61
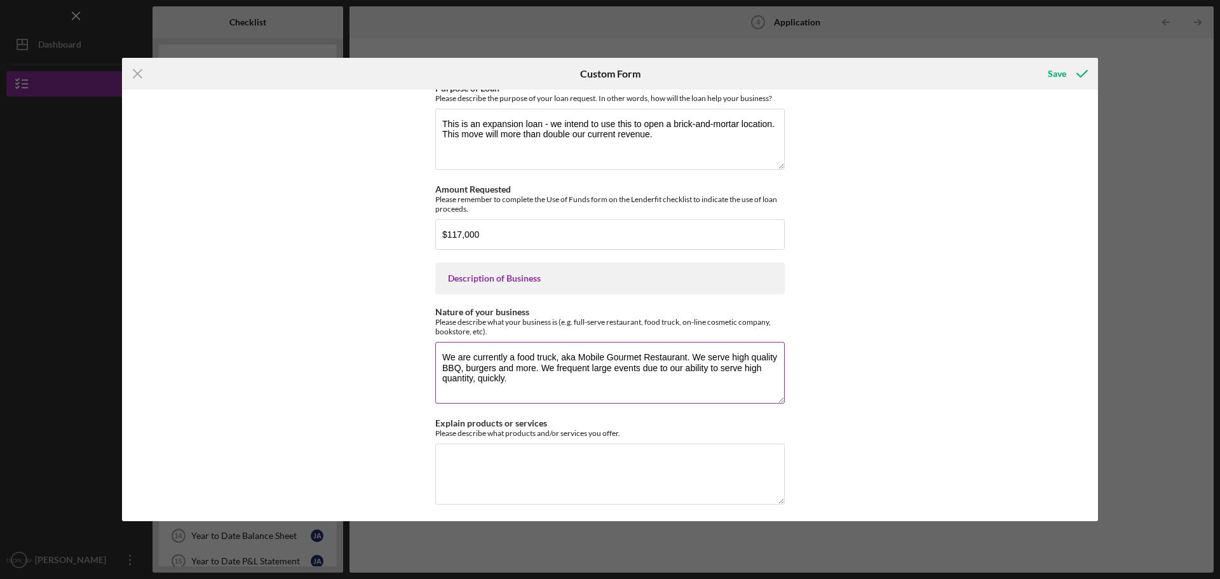
drag, startPoint x: 536, startPoint y: 390, endPoint x: 694, endPoint y: 365, distance: 159.5
click at [694, 365] on textarea "We are currently a food truck, aka Mobile Gourmet Restaurant. We serve high qua…" at bounding box center [609, 372] width 349 height 61
type textarea "We are currently a food truck, aka Mobile Gourmet Restaurant. We serve high qua…"
click at [595, 476] on textarea "Explain products or services" at bounding box center [609, 473] width 349 height 61
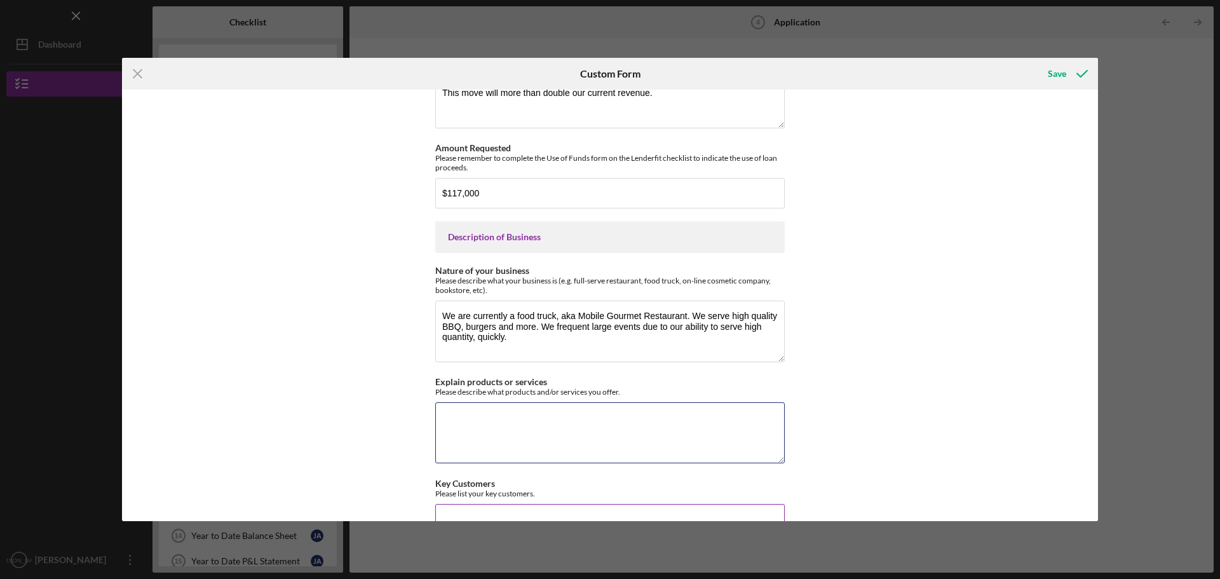
scroll to position [1652, 0]
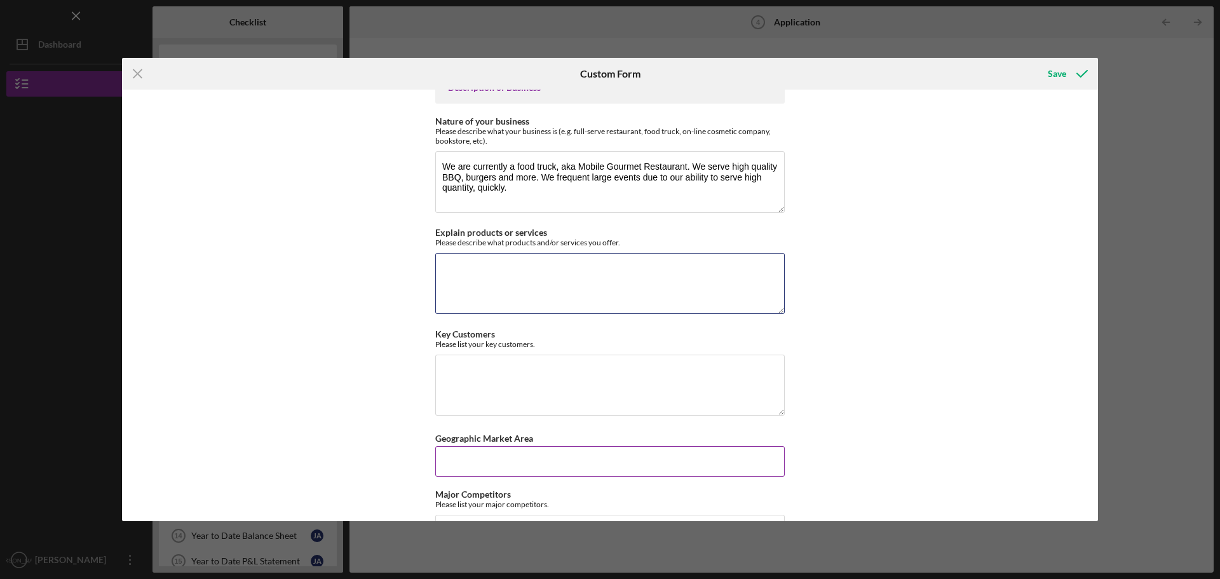
paste textarea "We serve high quality BBQ, burgers and more. We frequent large events due to ou…"
type textarea "We serve high quality BBQ, burgers and more. We frequent large events due to ou…"
click at [583, 385] on textarea "Key Customers" at bounding box center [609, 385] width 349 height 61
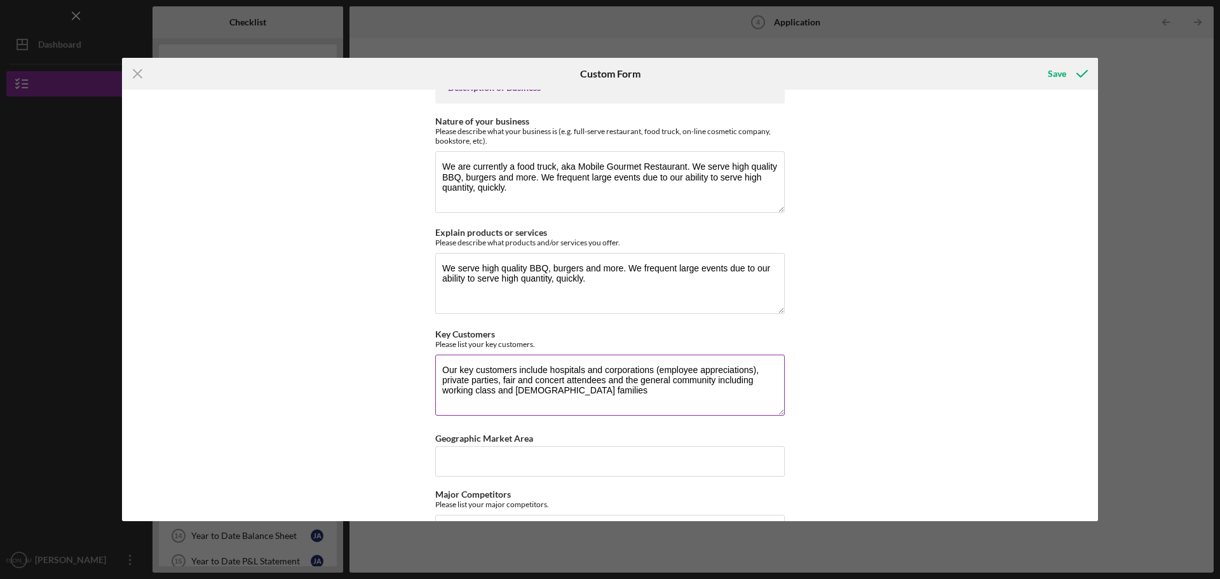
type textarea "Our key customers include hospitals and corporations (employee appreciations), …"
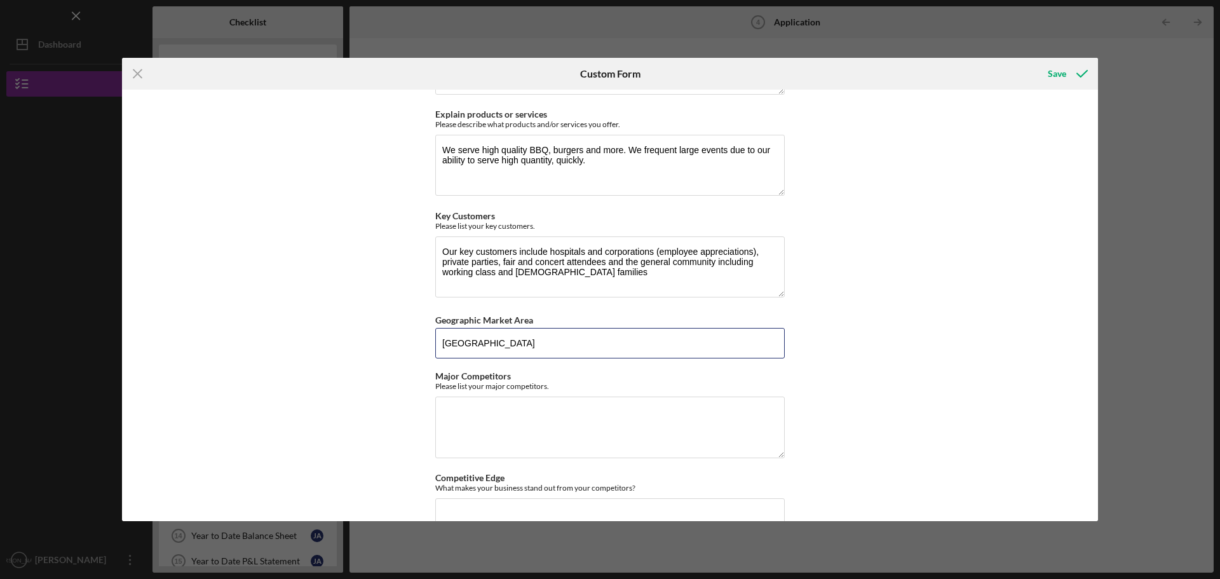
scroll to position [1779, 0]
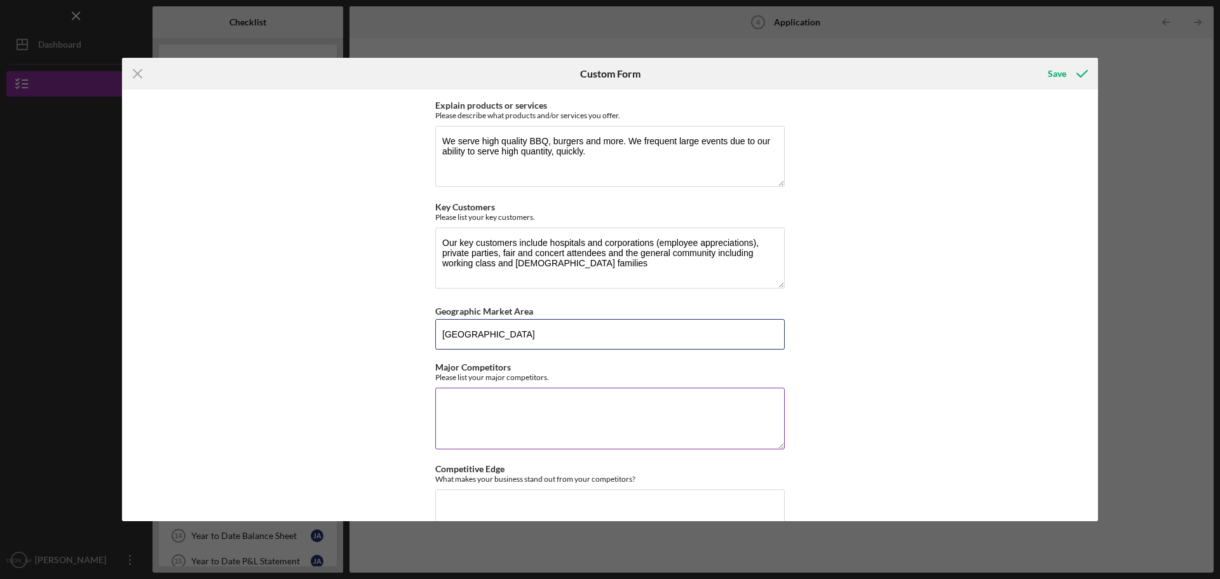
type input "[GEOGRAPHIC_DATA]"
click at [546, 409] on textarea "Major Competitors" at bounding box center [609, 418] width 349 height 61
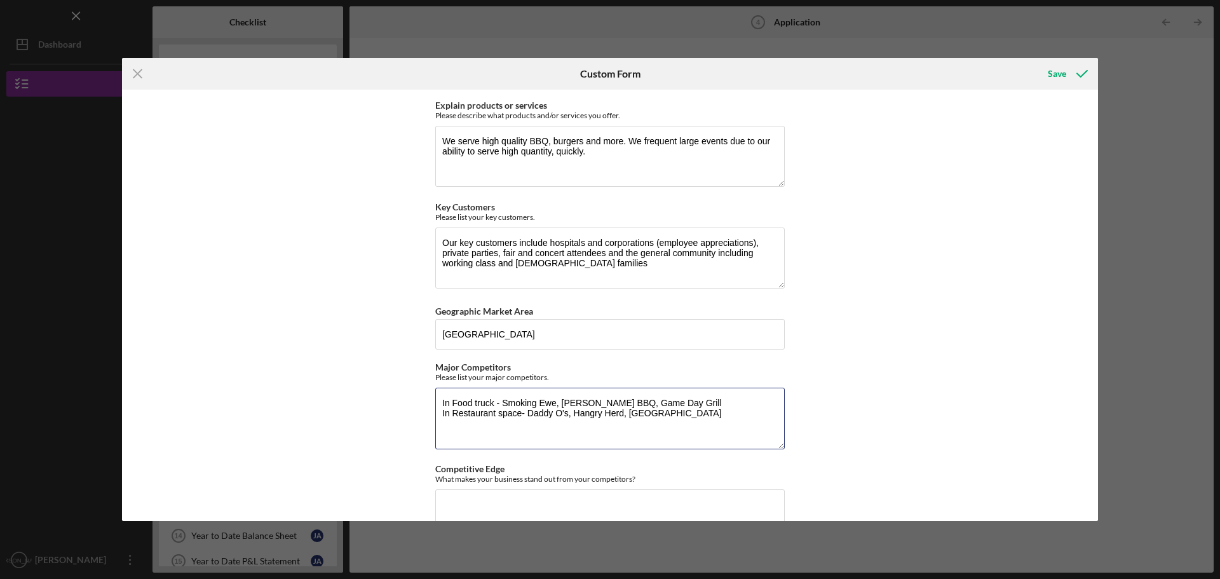
type textarea "In Food truck - Smoking Ewe, [PERSON_NAME] BBQ, Game Day Grill In Restaurant sp…"
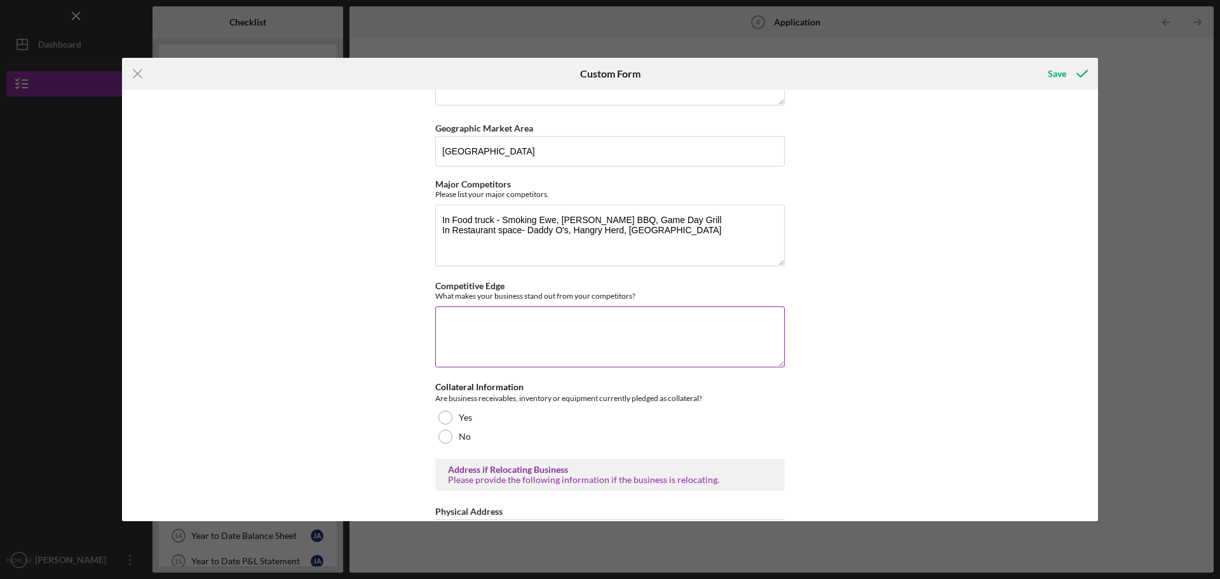
scroll to position [1970, 0]
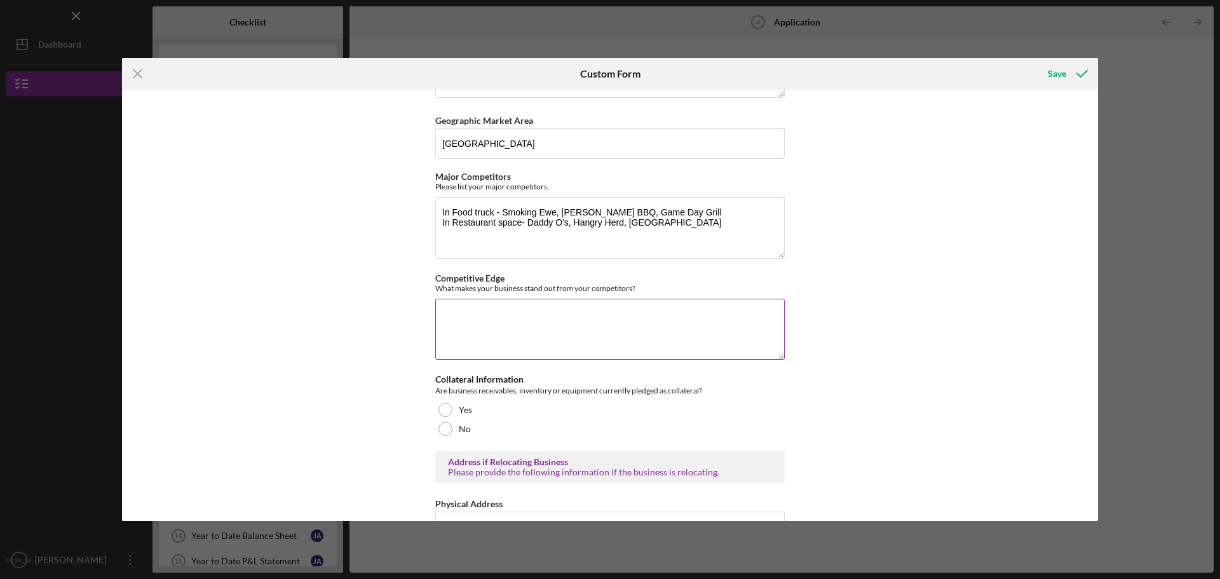
click at [562, 319] on textarea "Competitive Edge" at bounding box center [609, 329] width 349 height 61
paste textarea "[PERSON_NAME] BBQ differentiates with fast service, premium ingredients, and pl…"
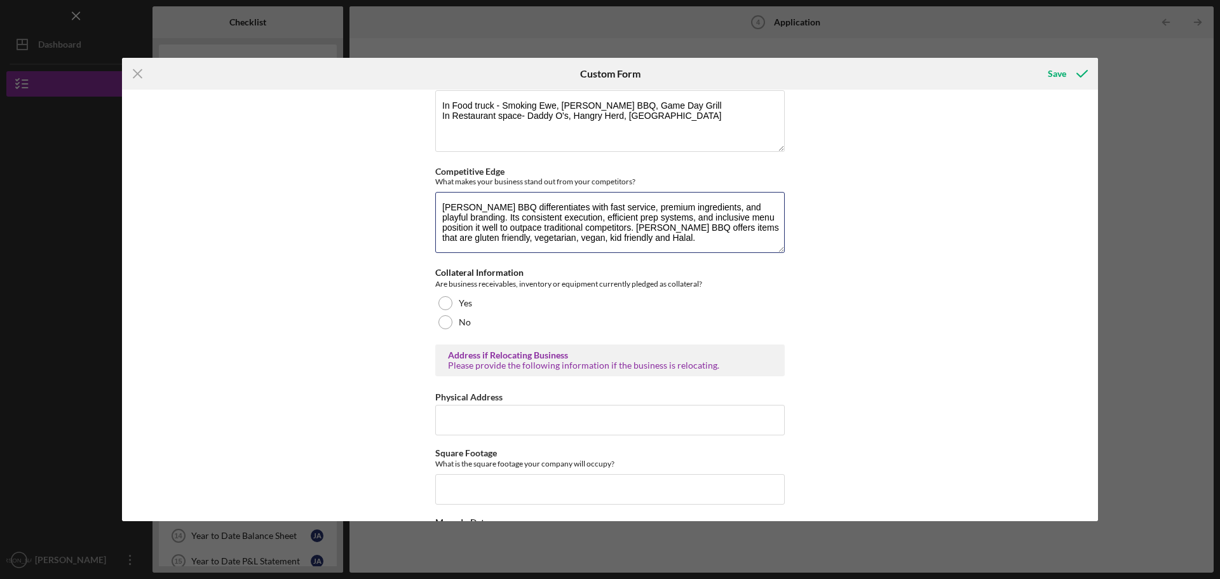
scroll to position [2097, 0]
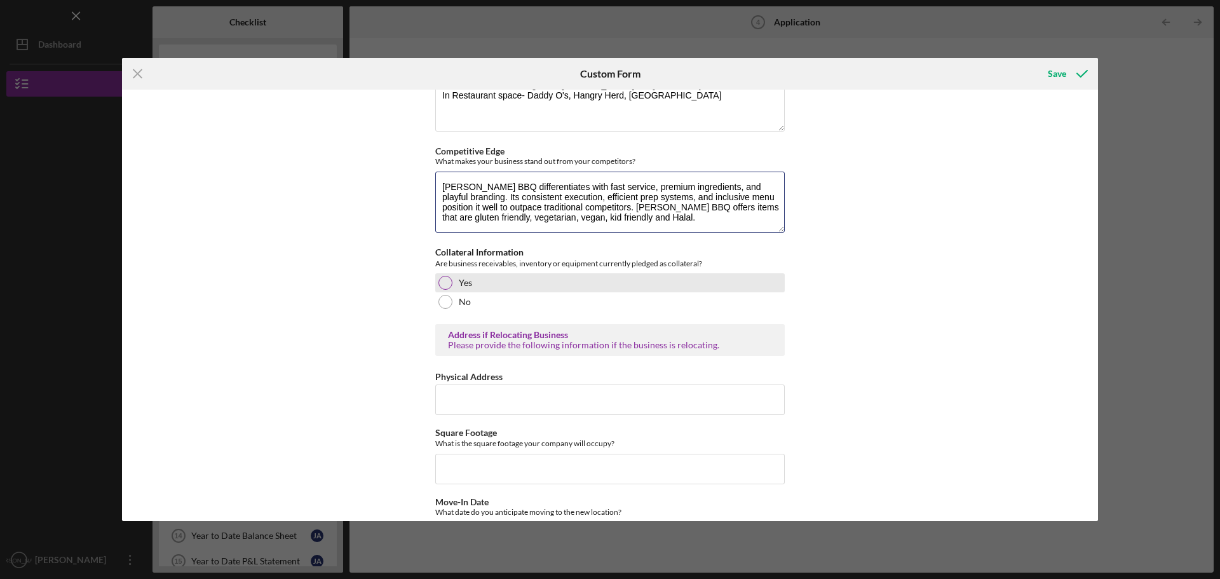
type textarea "[PERSON_NAME] BBQ differentiates with fast service, premium ingredients, and pl…"
click at [442, 290] on div at bounding box center [445, 283] width 14 height 14
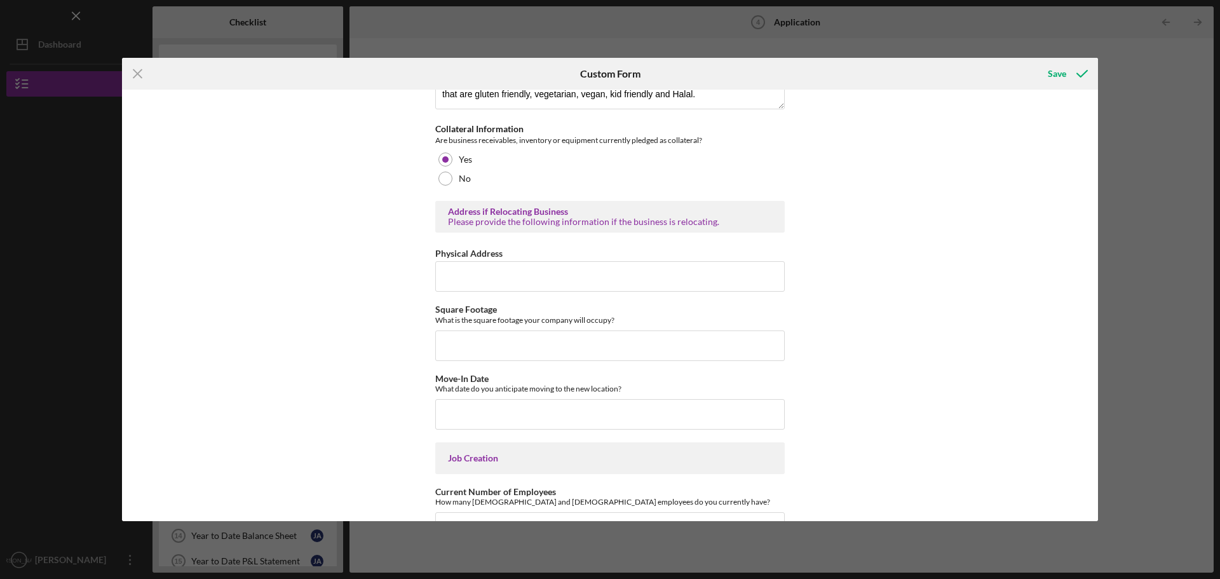
scroll to position [2224, 0]
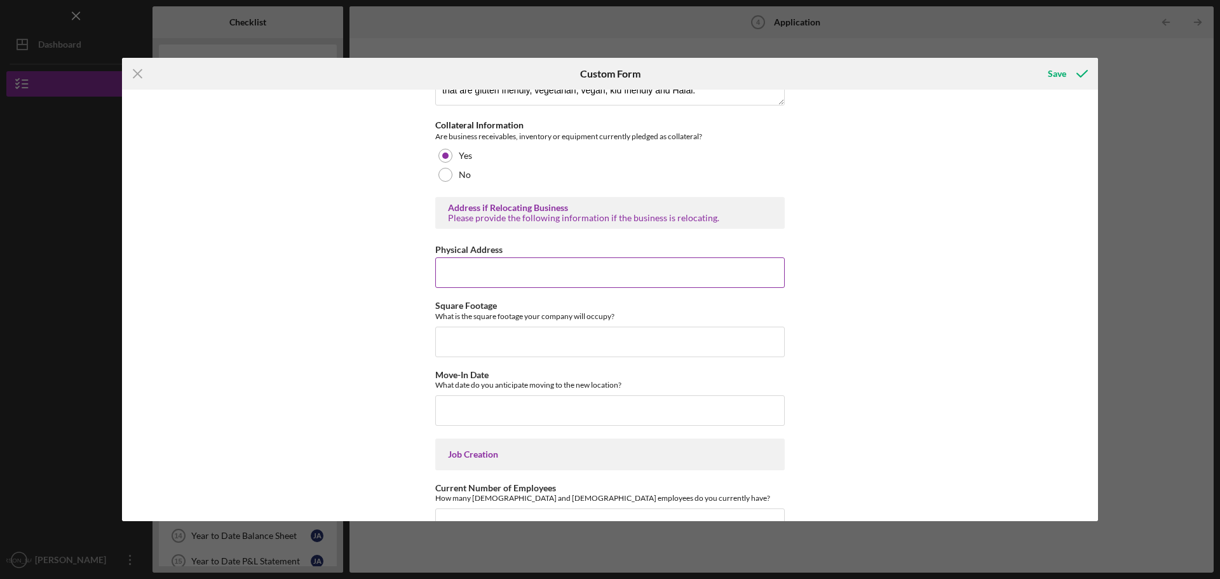
click at [511, 280] on input "Physical Address" at bounding box center [609, 272] width 349 height 30
drag, startPoint x: 588, startPoint y: 280, endPoint x: 298, endPoint y: 262, distance: 290.2
click at [298, 262] on div "[US_STATE] Capital Loan Application Mailing Address Please provide the mailing …" at bounding box center [610, 305] width 976 height 431
click at [605, 281] on input "[STREET_ADDRESS][PERSON_NAME]" at bounding box center [609, 272] width 349 height 30
type input "[STREET_ADDRESS][PERSON_NAME]"
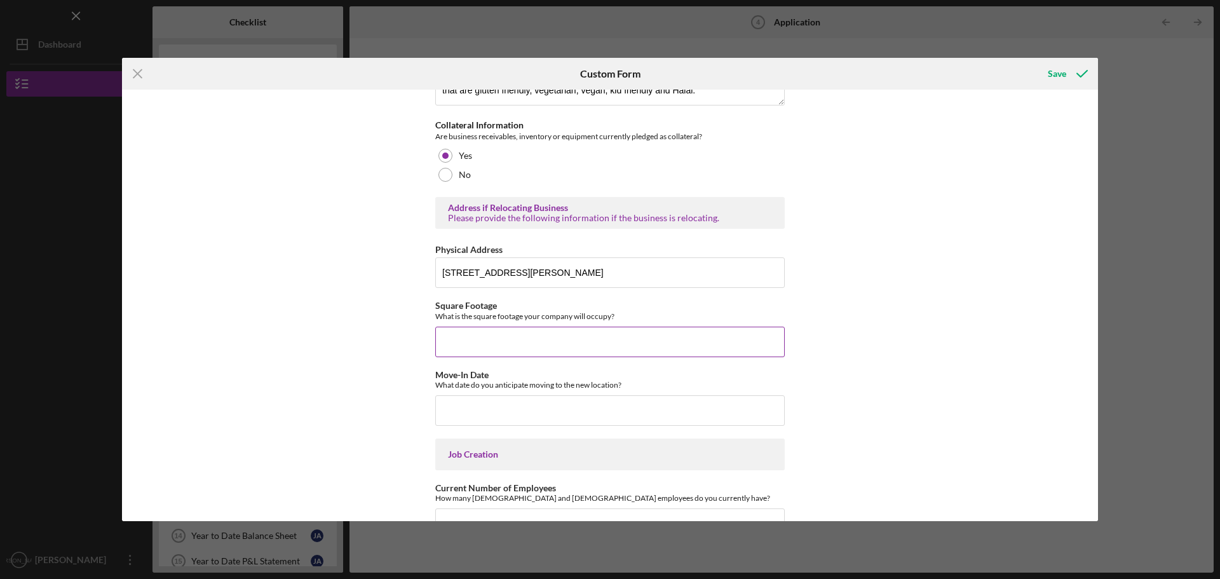
click at [561, 357] on input "Square Footage" at bounding box center [609, 342] width 349 height 30
type input "1200"
click at [557, 420] on input "Move-In Date" at bounding box center [609, 410] width 349 height 30
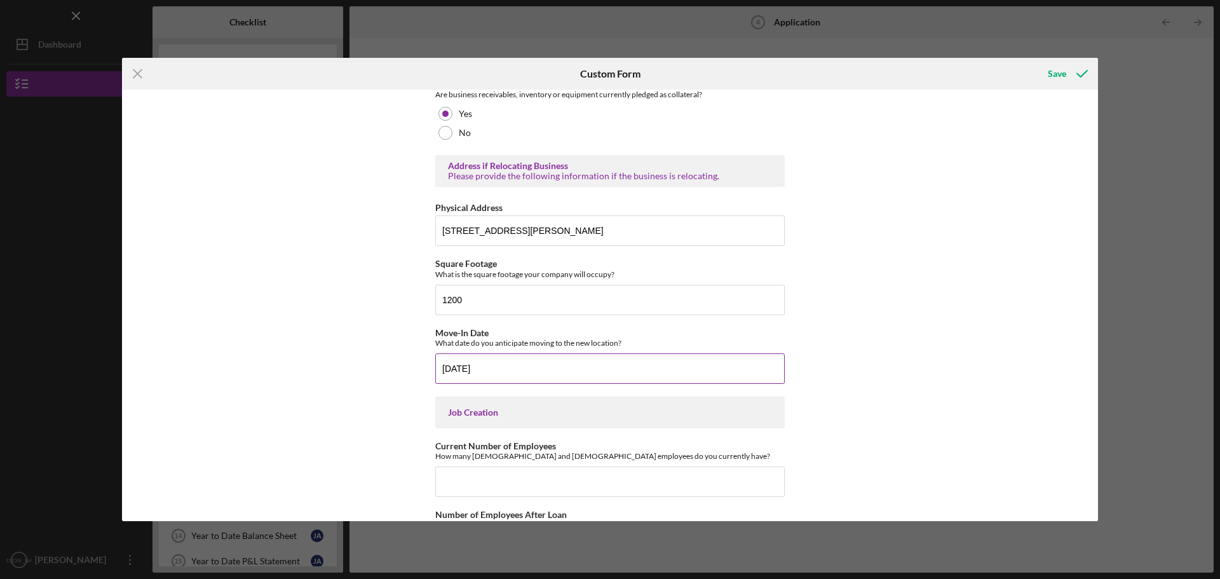
scroll to position [2351, 0]
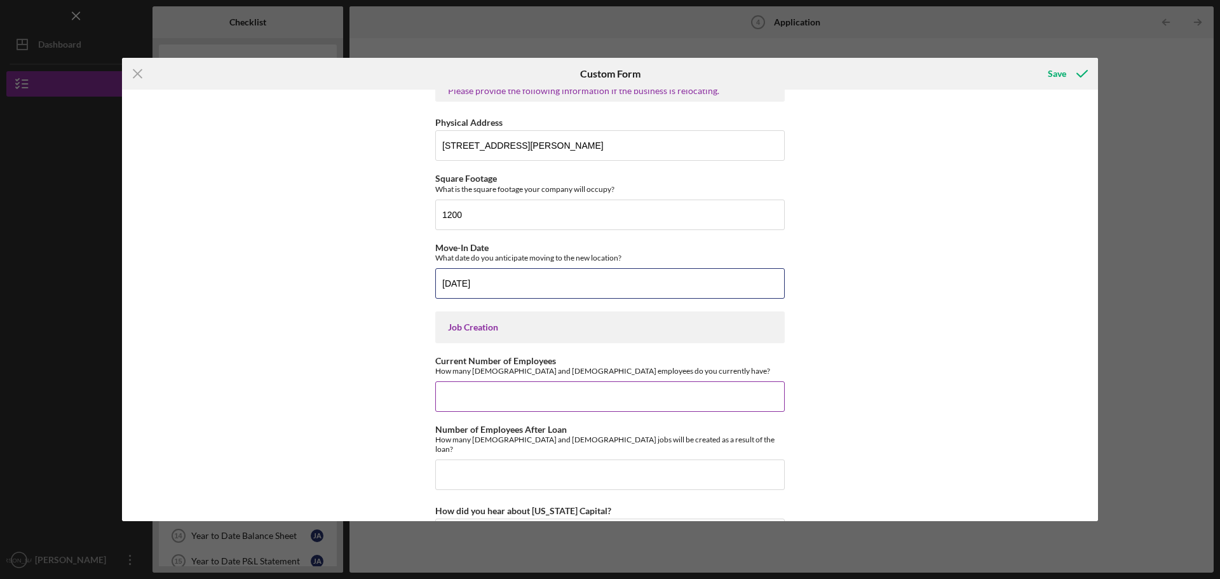
type input "[DATE]"
click at [554, 407] on input "Current Number of Employees" at bounding box center [609, 396] width 349 height 30
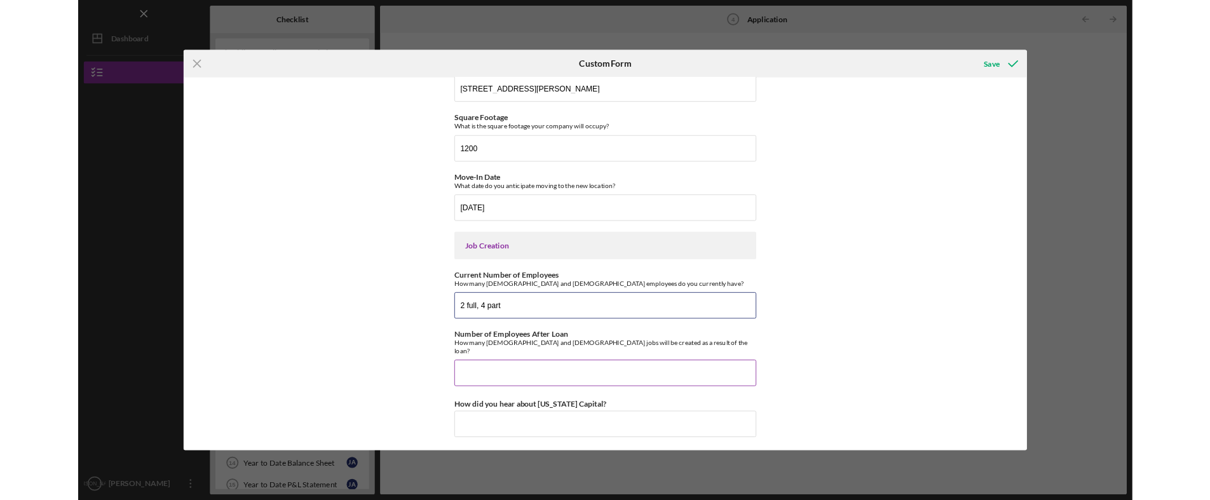
scroll to position [2398, 0]
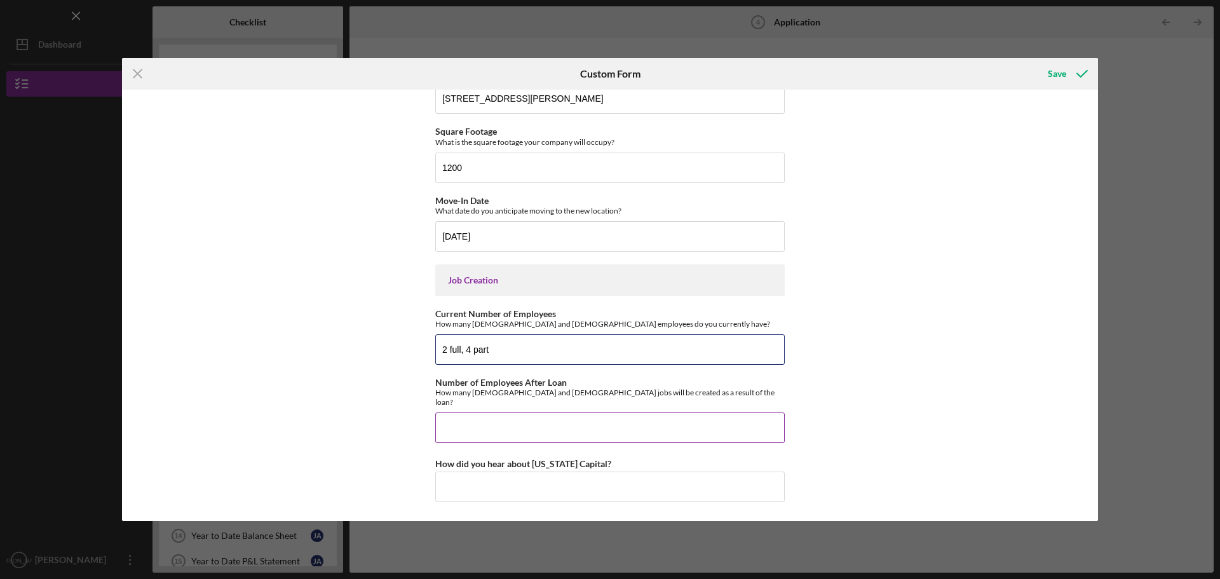
type input "2 full, 4 part"
click at [534, 429] on input "Number of Employees After Loan" at bounding box center [609, 427] width 349 height 30
type input "4 full time, 4 part time"
click at [605, 488] on input "How did you hear about [US_STATE] Capital?" at bounding box center [609, 486] width 349 height 30
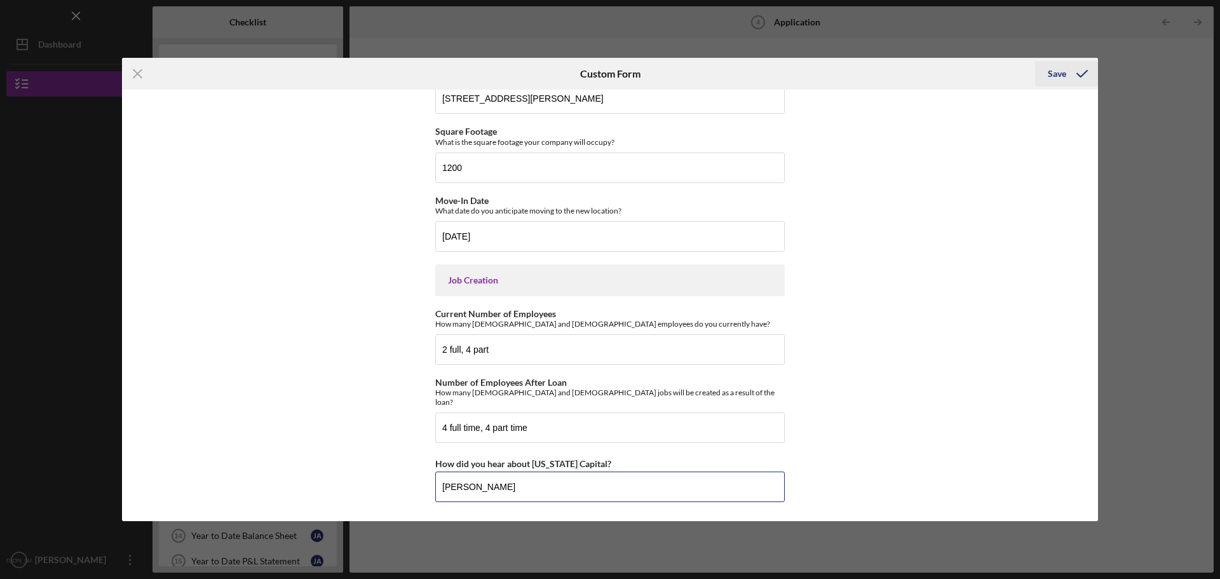
type input "[PERSON_NAME]"
click at [1056, 74] on div "Save" at bounding box center [1057, 73] width 18 height 25
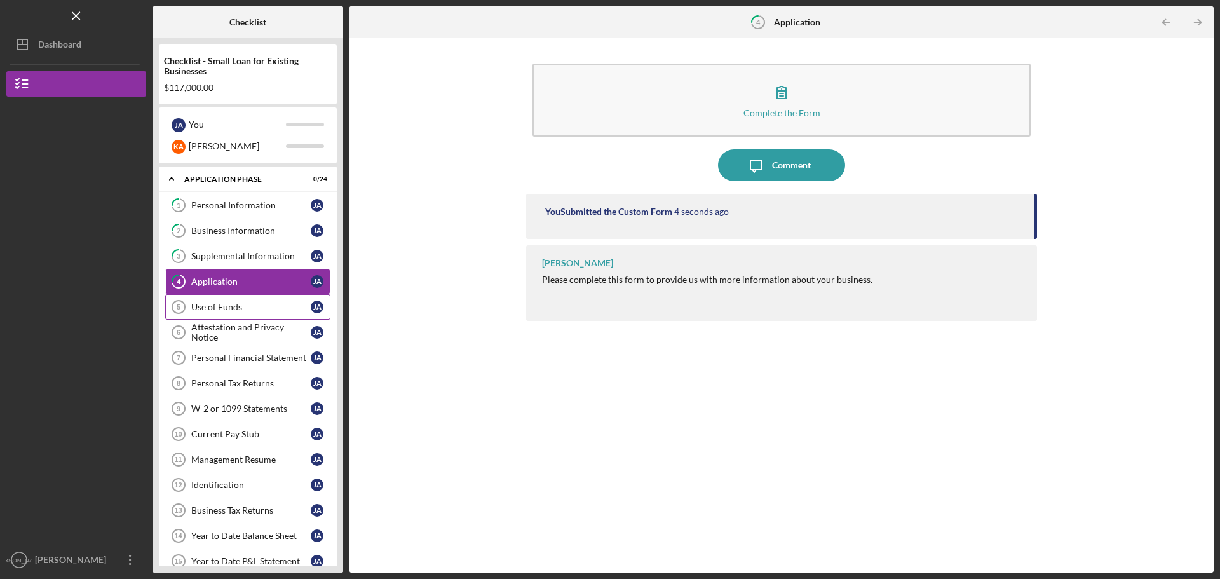
click at [228, 303] on div "Use of Funds" at bounding box center [250, 307] width 119 height 10
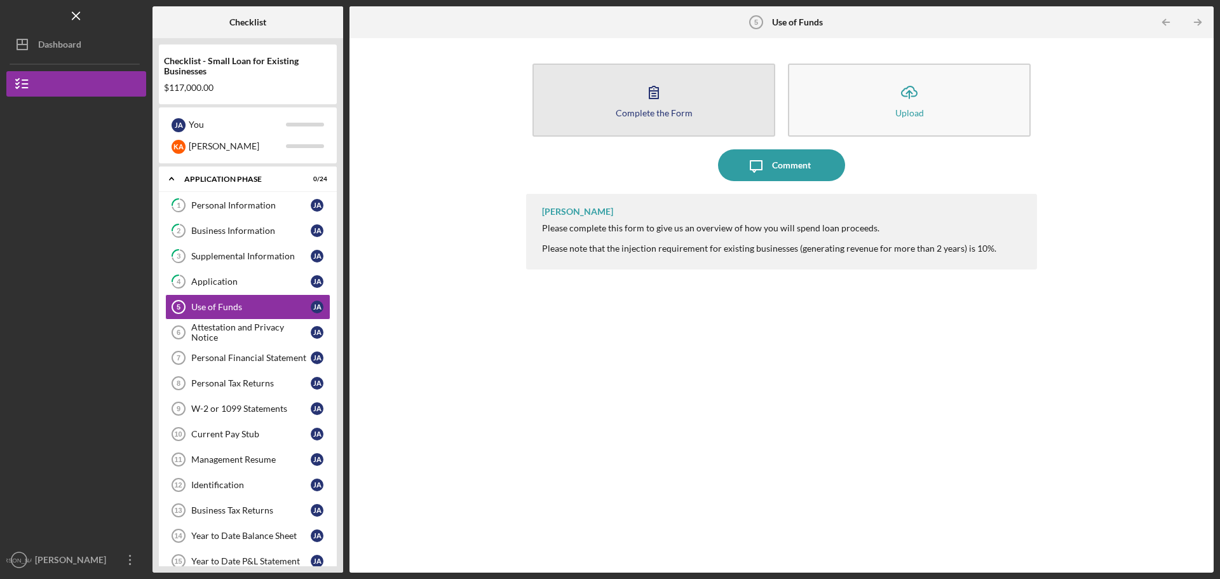
click at [660, 92] on icon "button" at bounding box center [654, 92] width 32 height 32
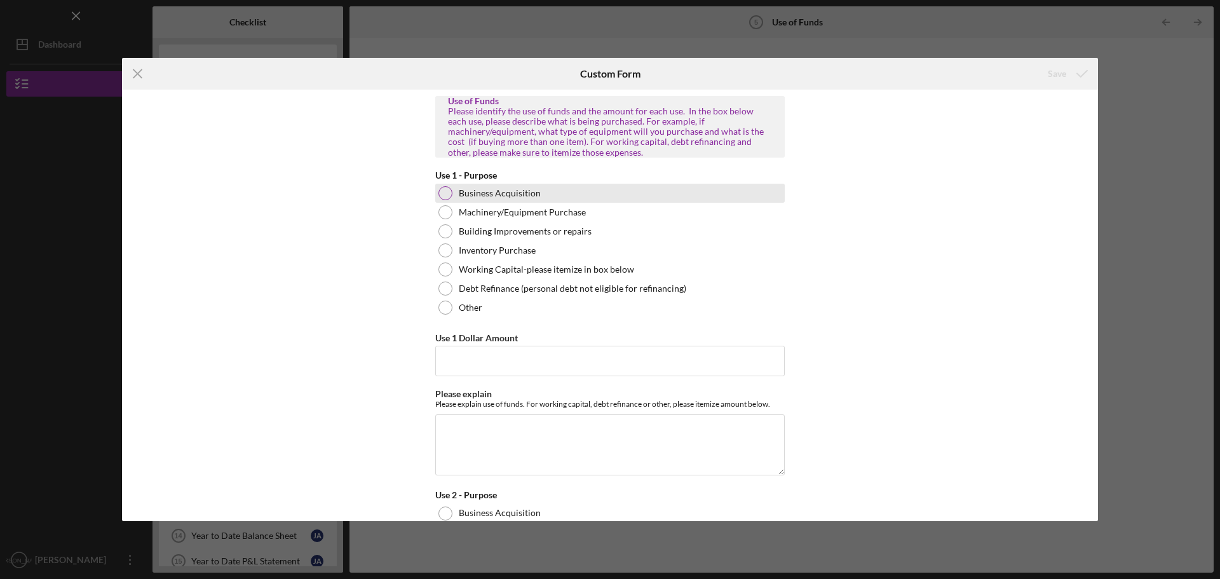
click at [442, 193] on div at bounding box center [445, 193] width 14 height 14
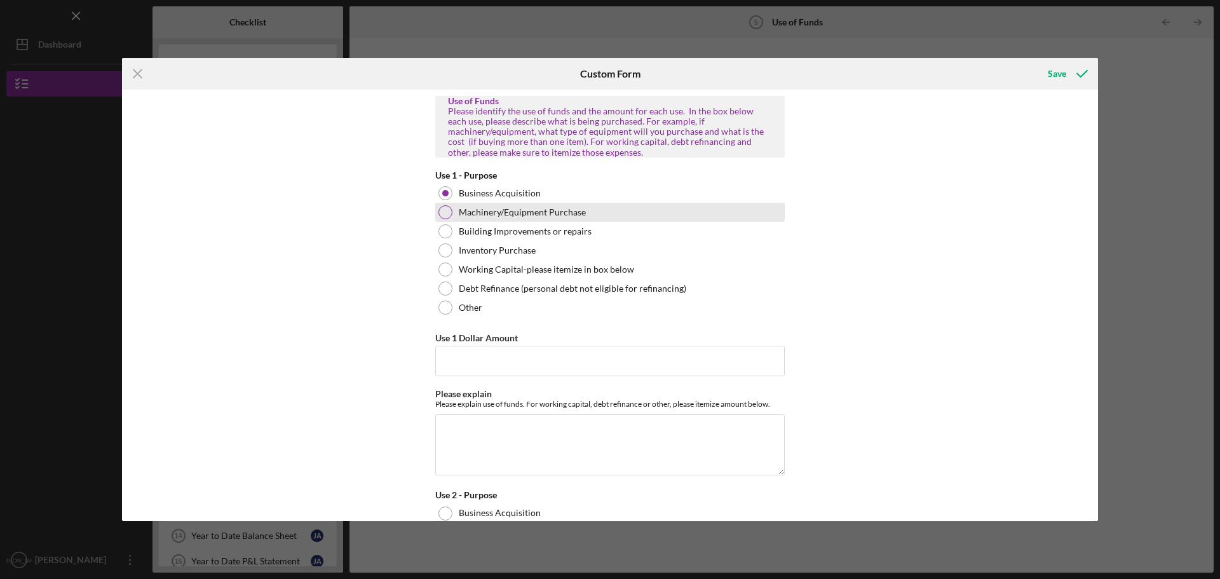
click at [442, 206] on div at bounding box center [445, 212] width 14 height 14
click at [442, 222] on div "Building Improvements or repairs" at bounding box center [609, 231] width 349 height 19
click at [445, 219] on div at bounding box center [445, 212] width 14 height 14
click at [485, 364] on input "Use 1 Dollar Amount" at bounding box center [609, 361] width 349 height 30
type input "$2"
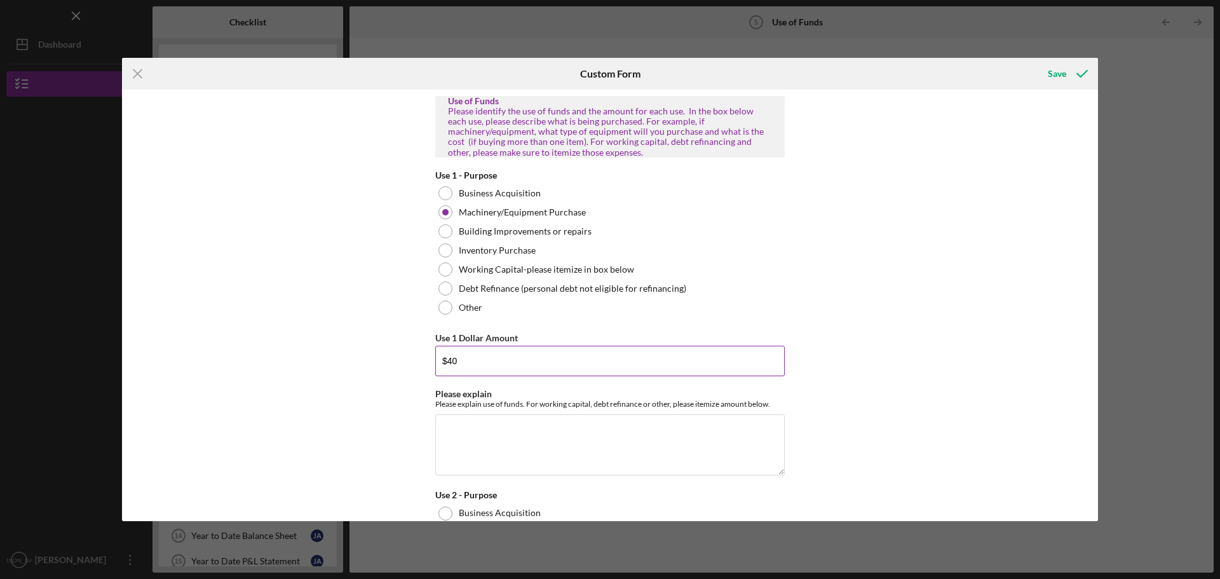
type input "$4"
type input "$35,000"
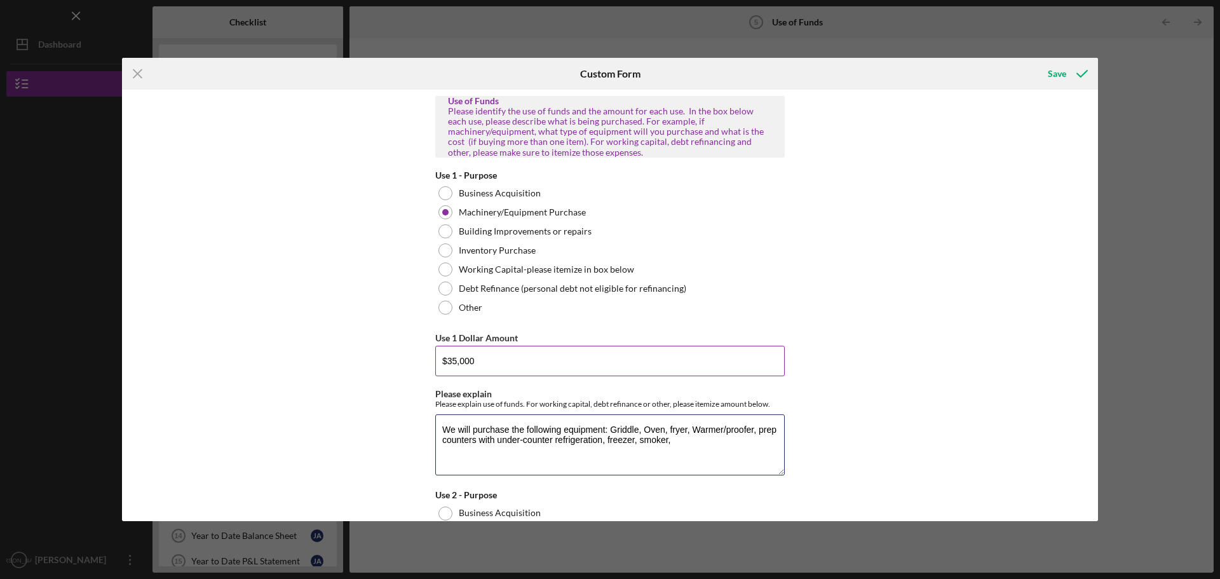
type textarea "We will purchase the following equipment: Griddle, Oven, fryer, Warmer/proofer,…"
drag, startPoint x: 454, startPoint y: 365, endPoint x: 446, endPoint y: 367, distance: 8.0
click at [446, 367] on input "$35,000" at bounding box center [609, 361] width 349 height 30
type input "$40,000"
click at [687, 443] on textarea "We will purchase the following equipment: Griddle, Oven, fryer, Warmer/proofer,…" at bounding box center [609, 444] width 349 height 61
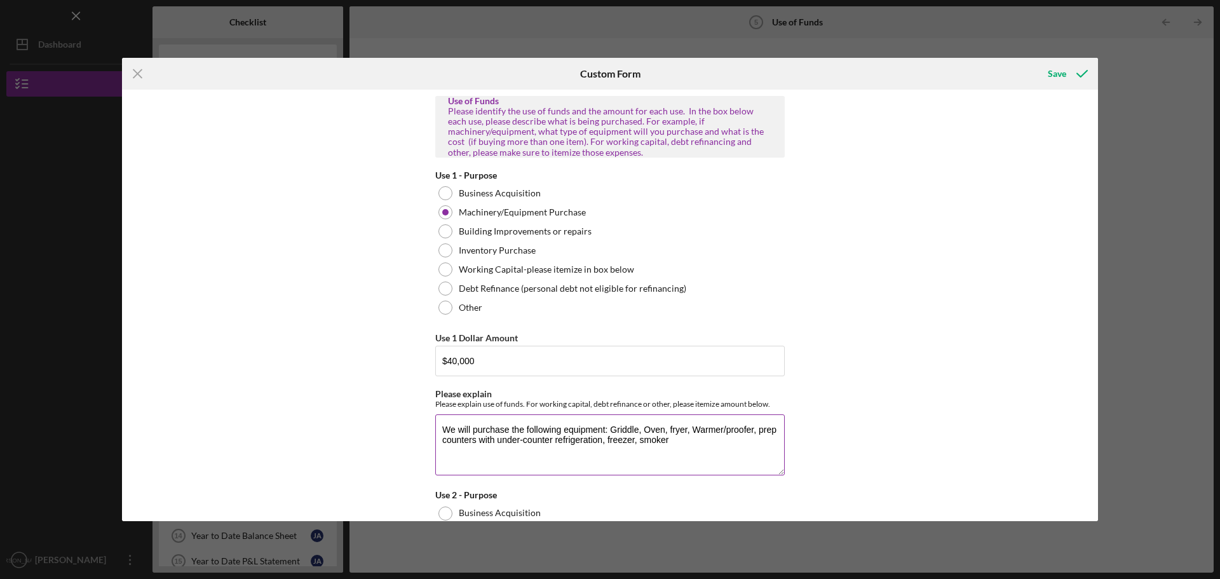
click at [637, 431] on textarea "We will purchase the following equipment: Griddle, Oven, fryer, Warmer/proofer,…" at bounding box center [609, 444] width 349 height 61
click at [607, 429] on textarea "We will purchase the following equipment: Griddle, Oven, fryer, Warmer/proofer,…" at bounding box center [609, 444] width 349 height 61
click at [724, 429] on textarea "We will purchase the following equipment: 60 inch Griddle - $3500, Oven, fryer,…" at bounding box center [609, 444] width 349 height 61
click at [493, 78] on div "Custom Form" at bounding box center [609, 74] width 325 height 32
click at [732, 430] on textarea "We will purchase the following equipment: 60 inch Griddle - $3500, Oven - , fry…" at bounding box center [609, 444] width 349 height 61
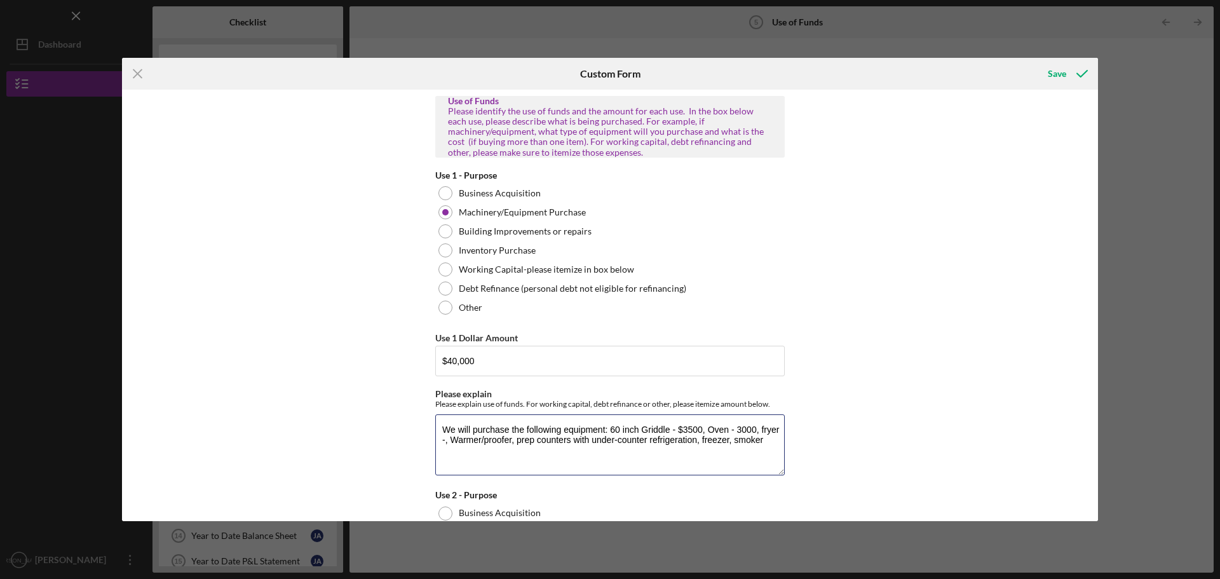
type textarea "We will purchase the following equipment: 60 inch Griddle - $3500, Oven - 3000,…"
